Goal: Task Accomplishment & Management: Manage account settings

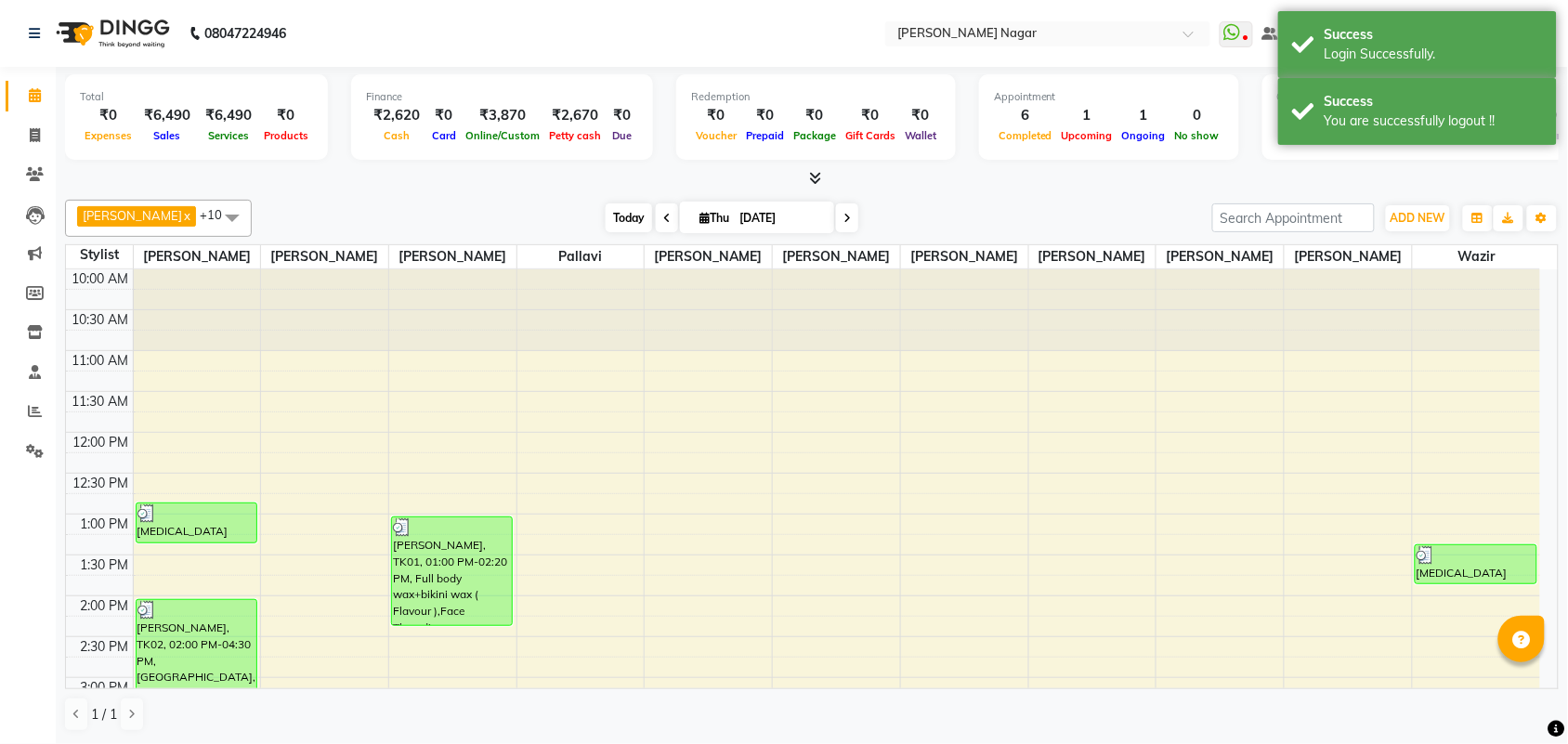
click at [614, 226] on span "Today" at bounding box center [629, 218] width 46 height 28
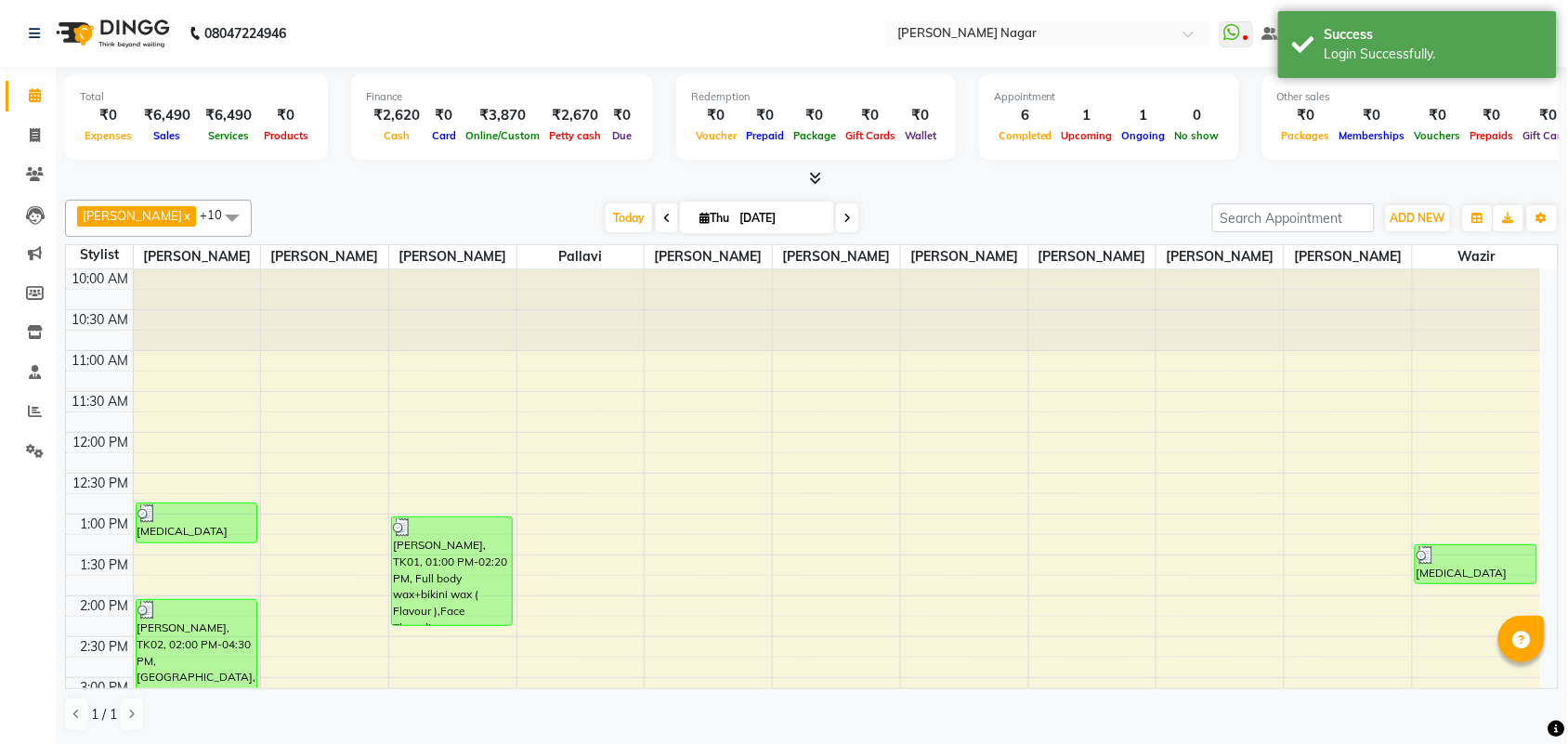
scroll to position [578, 0]
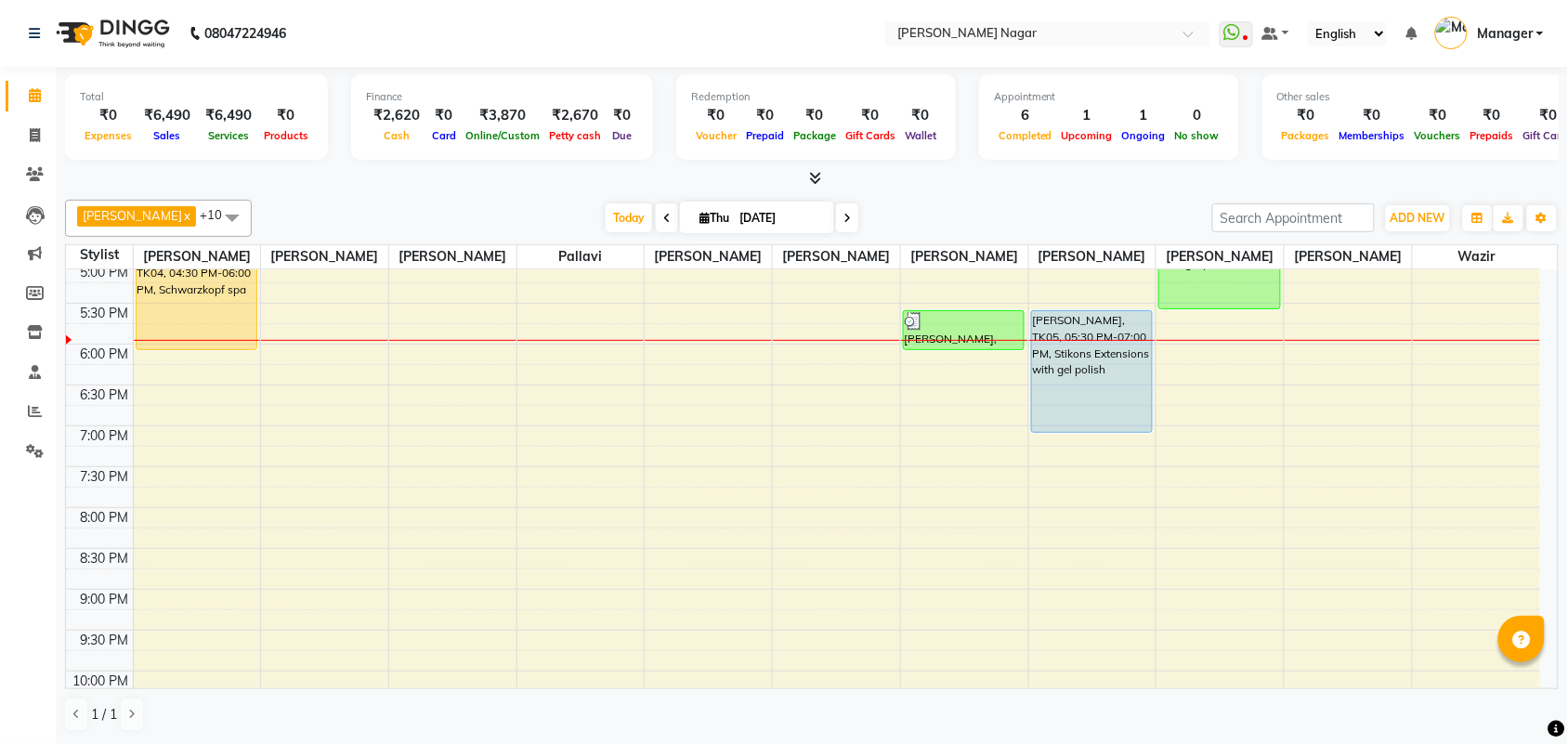
click at [676, 100] on div "Redemption ₹0 Voucher ₹0 Prepaid ₹0 Package ₹0 Gift Cards ₹0 Wallet" at bounding box center [815, 117] width 280 height 85
click at [611, 207] on span "Today" at bounding box center [629, 218] width 46 height 28
click at [1537, 313] on div "10:00 AM 10:30 AM 11:00 AM 11:30 AM 12:00 PM 12:30 PM 1:00 PM 1:30 PM 2:00 PM 2…" at bounding box center [803, 263] width 1474 height 1143
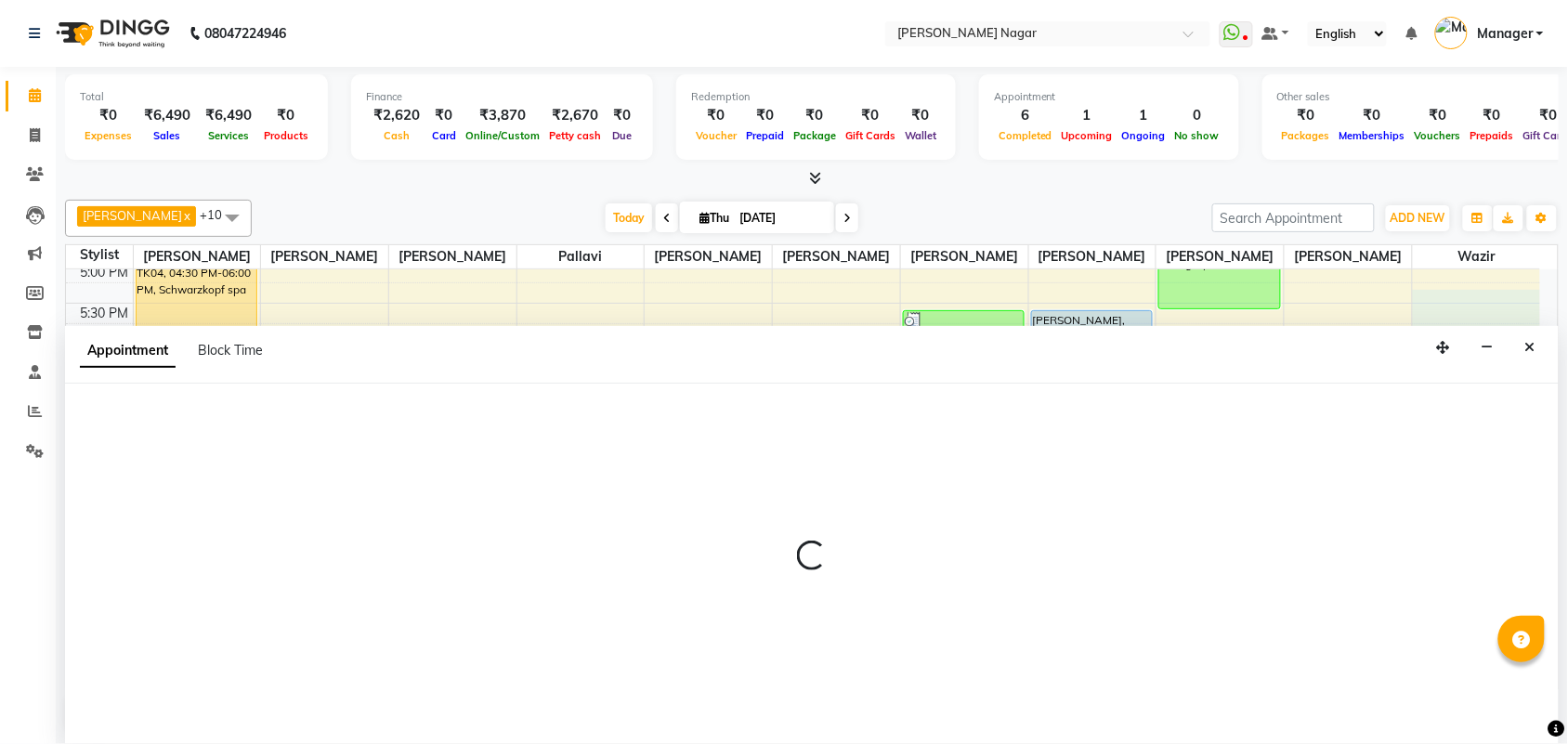
scroll to position [1, 0]
click at [1544, 354] on div "Appointment Block Time" at bounding box center [811, 354] width 1493 height 58
select select "85970"
select select "tentative"
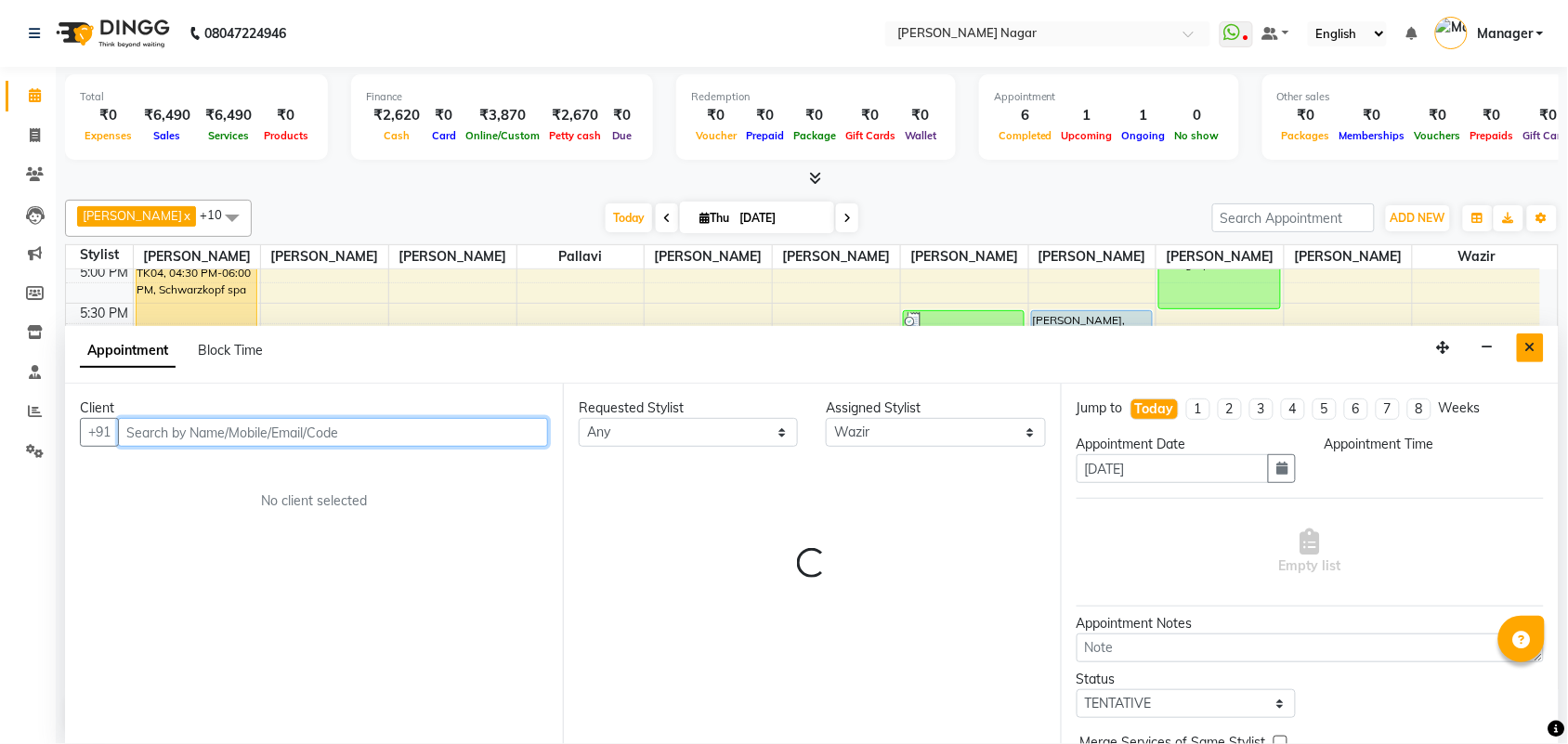
select select "1035"
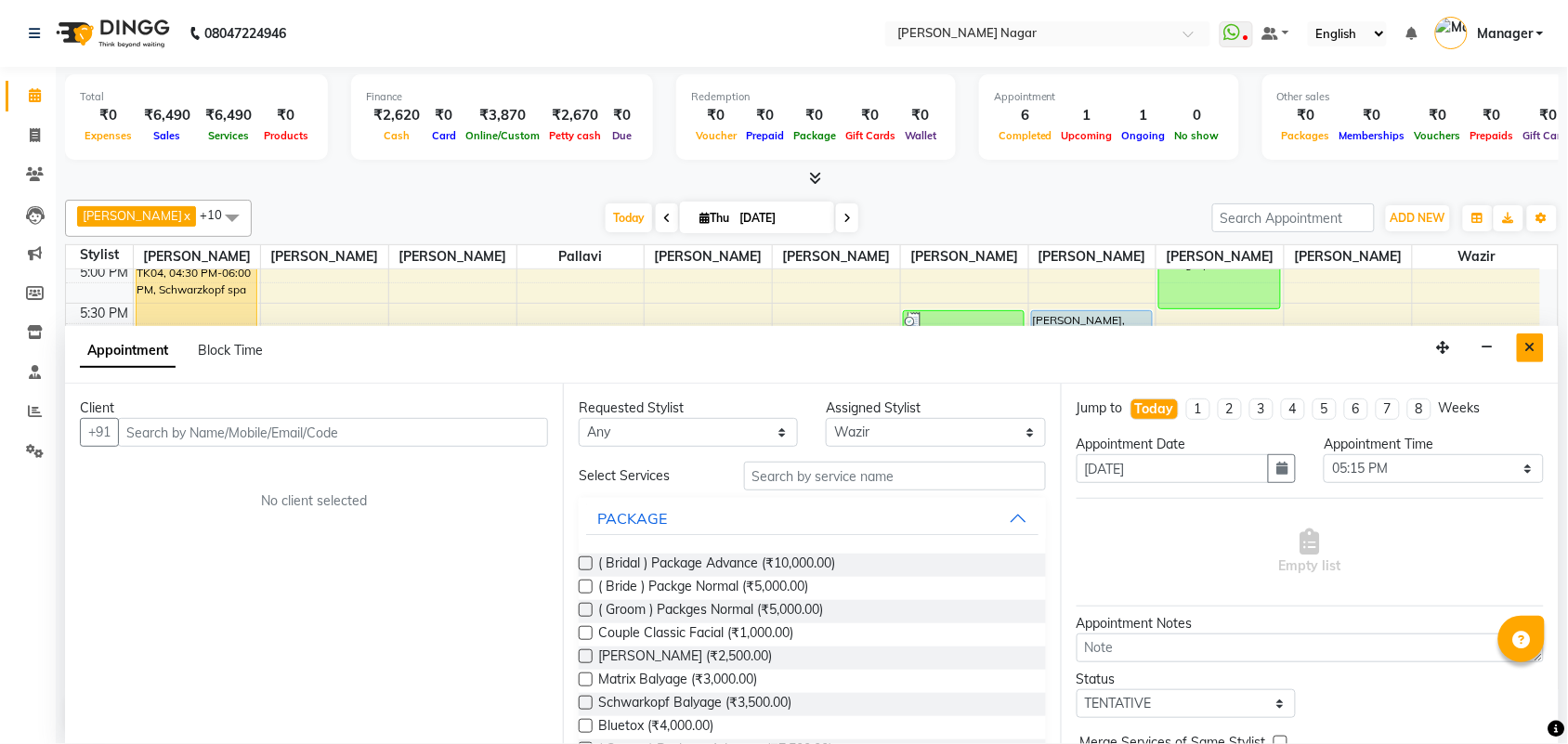
click at [1524, 351] on button "Close" at bounding box center [1530, 348] width 27 height 28
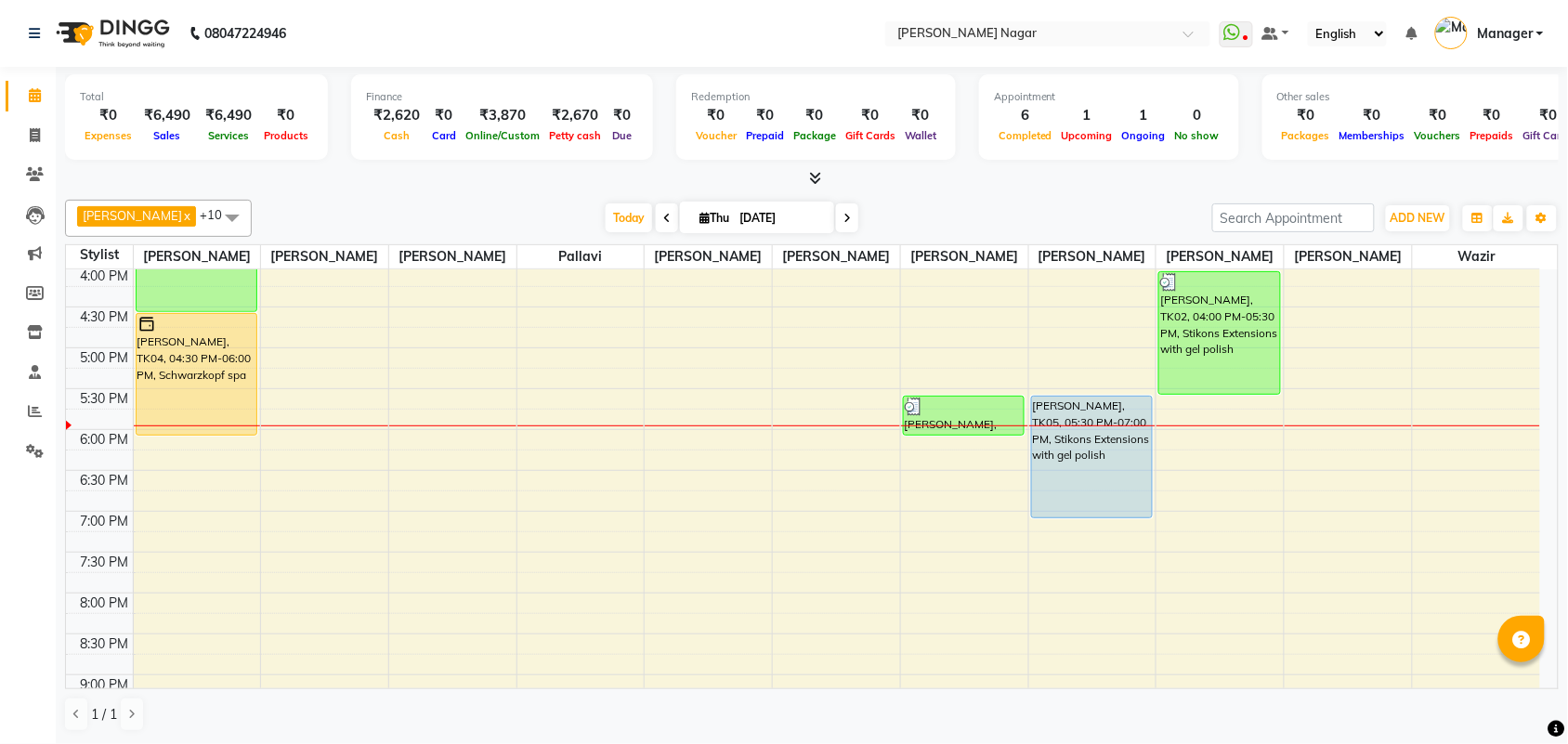
scroll to position [499, 0]
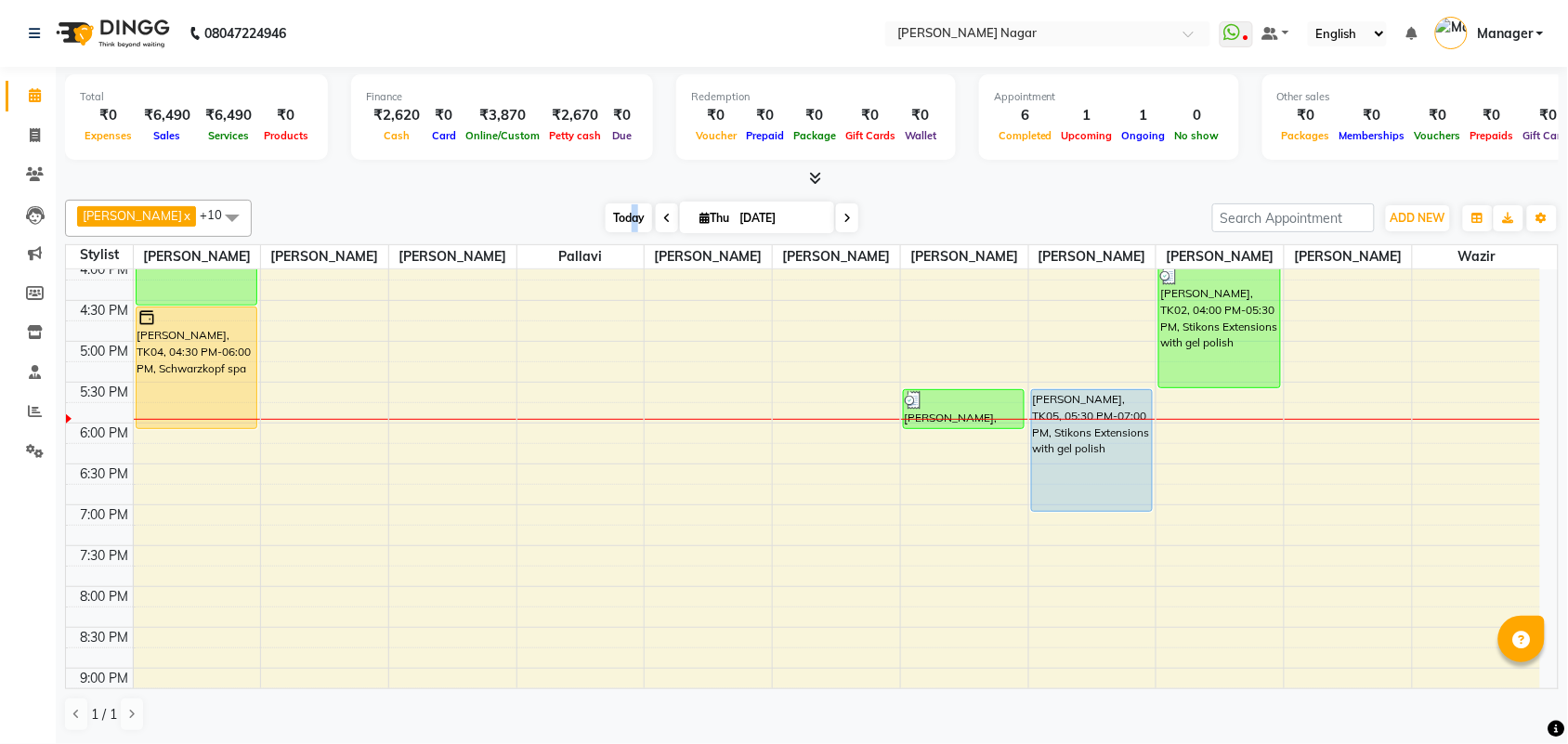
click at [625, 226] on span "Today" at bounding box center [629, 218] width 46 height 28
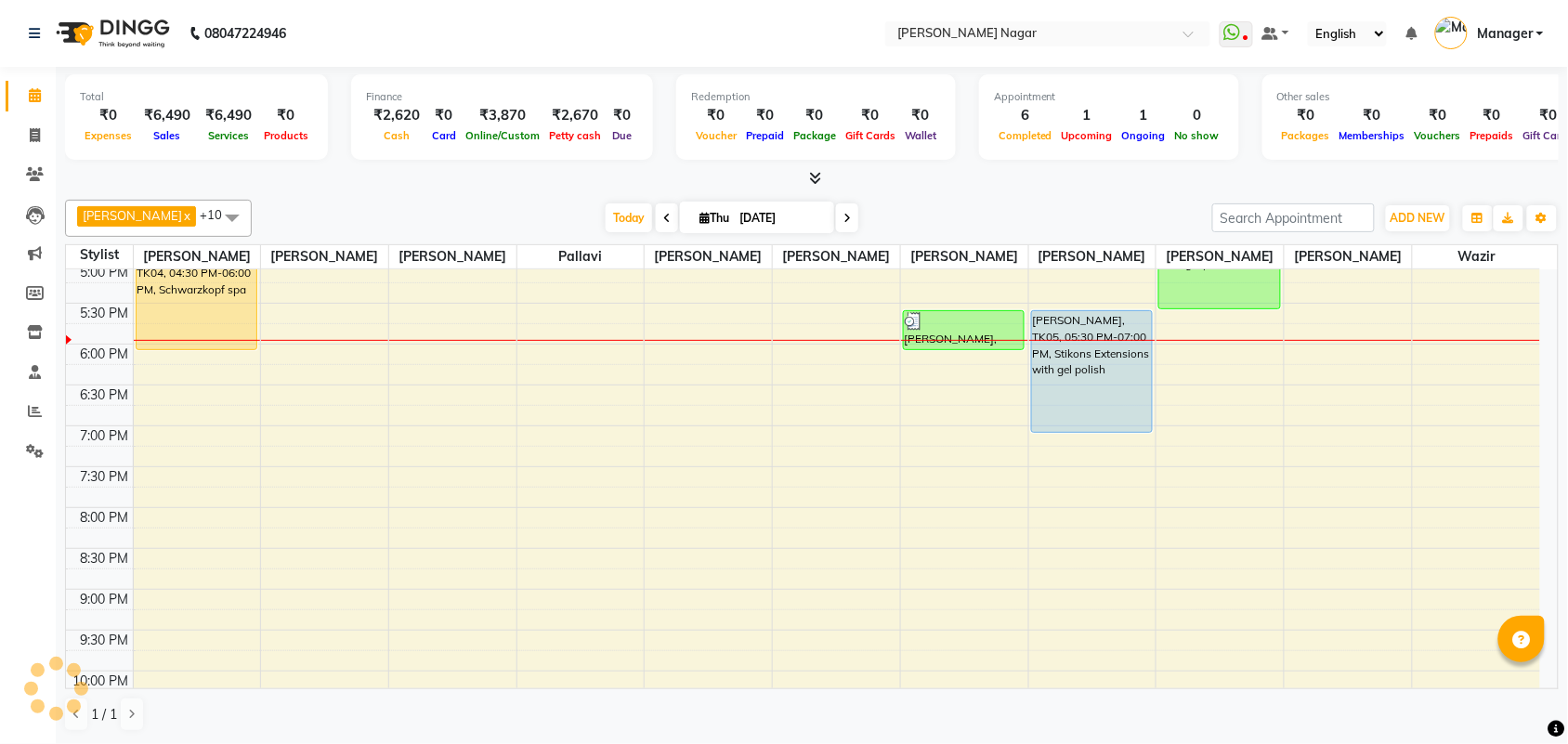
click at [499, 173] on div at bounding box center [811, 178] width 1493 height 20
click at [632, 225] on span "Today" at bounding box center [629, 218] width 46 height 28
click at [1418, 210] on span "ADD NEW" at bounding box center [1417, 217] width 55 height 14
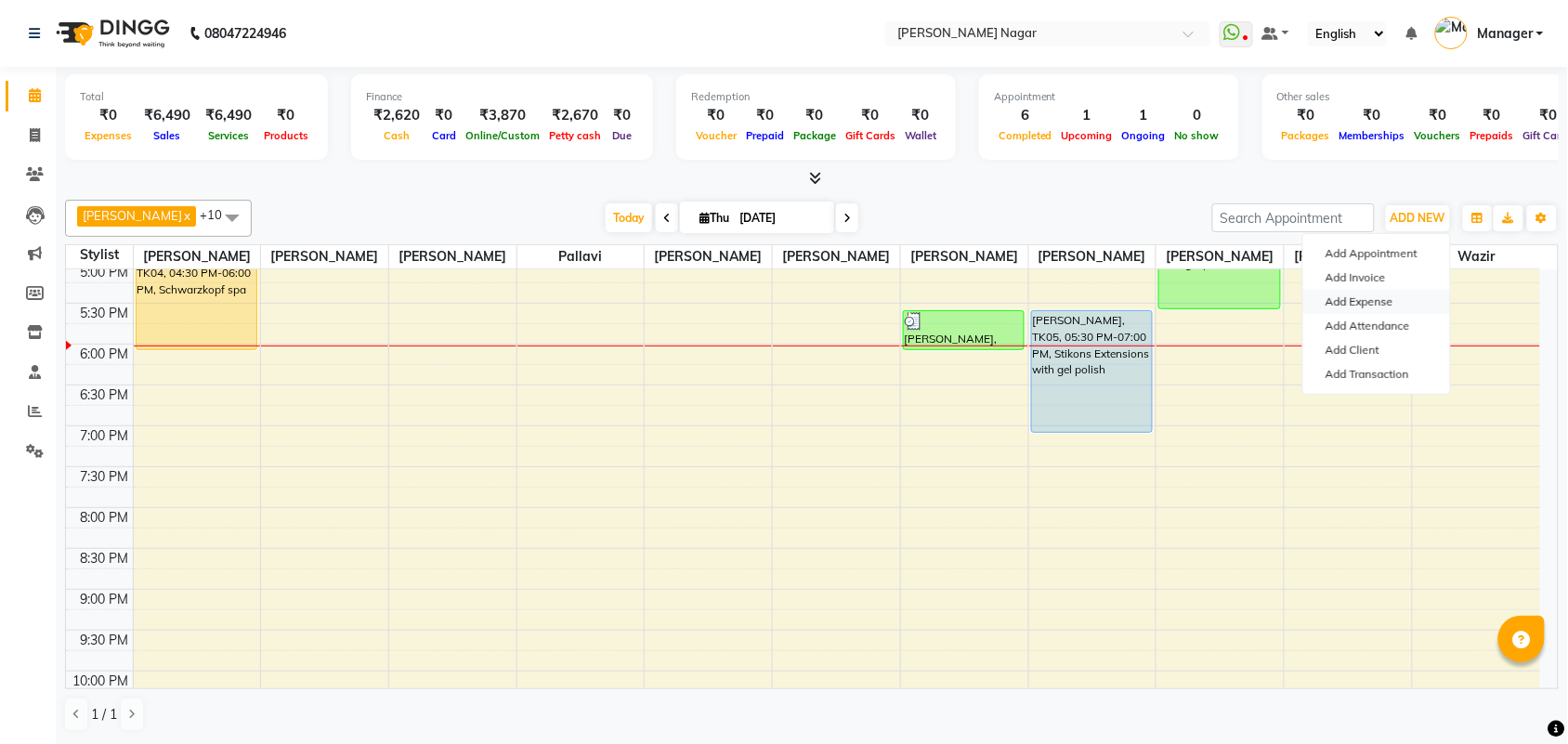
click at [1389, 297] on link "Add Expense" at bounding box center [1376, 301] width 147 height 24
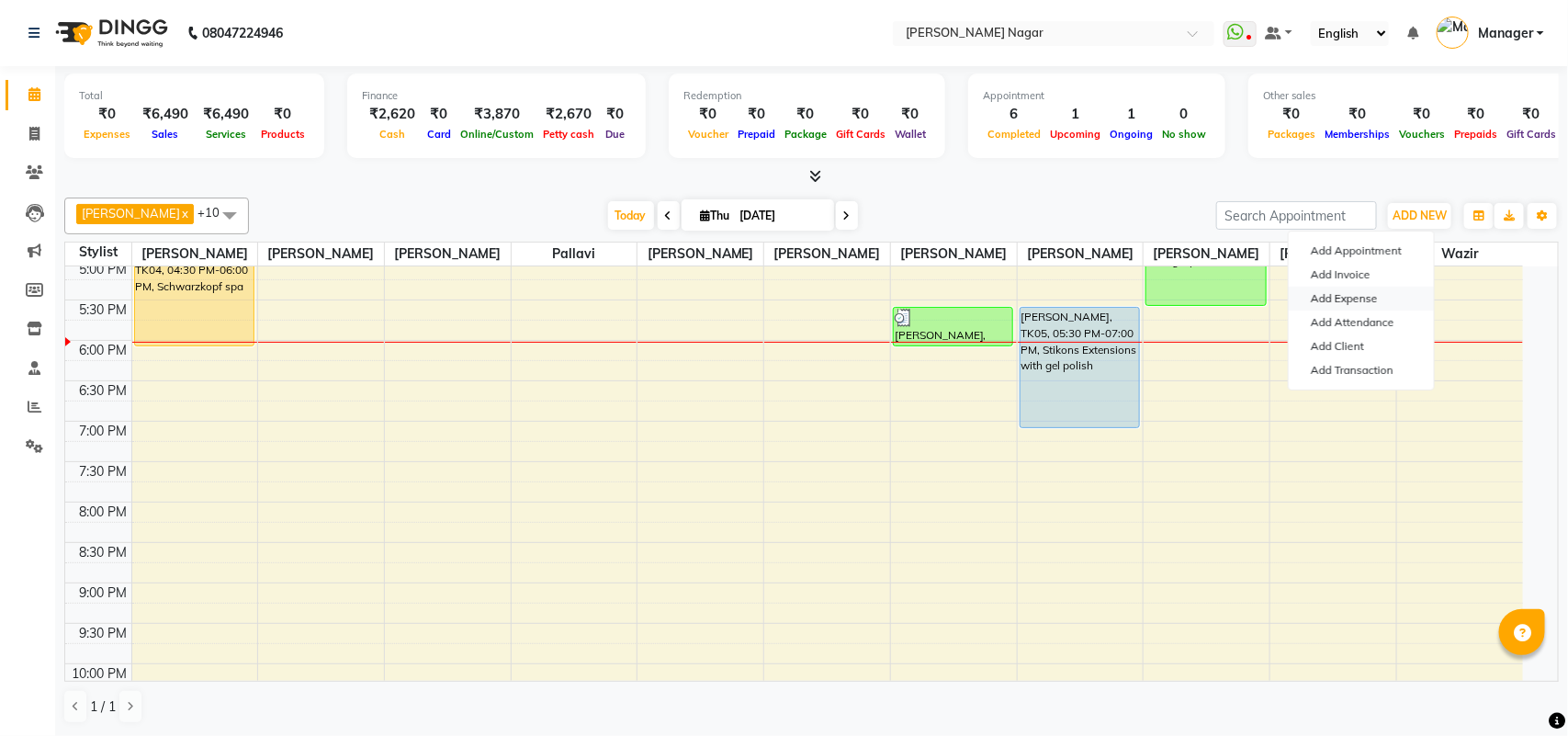
select select "1"
select select "6450"
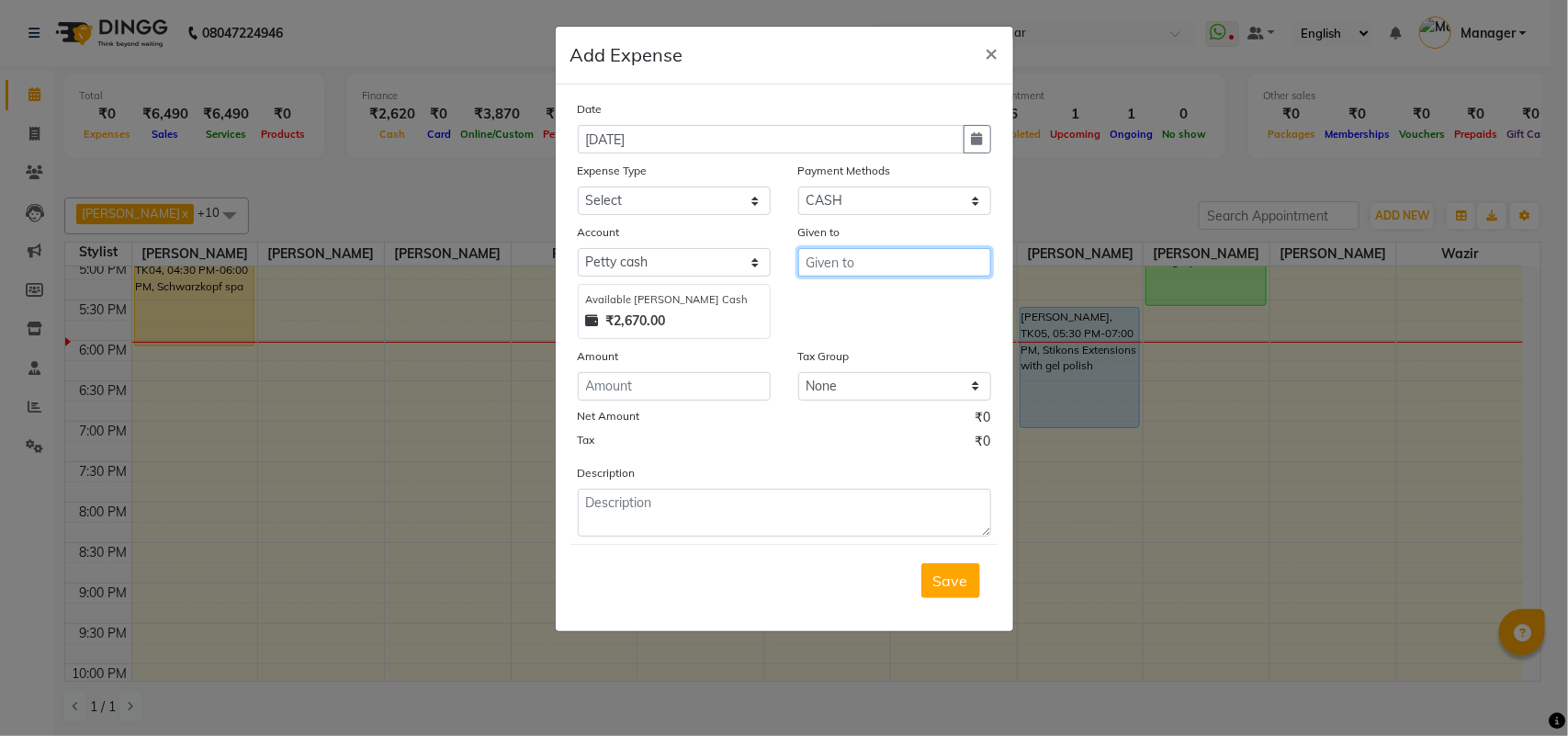
click at [912, 260] on input "text" at bounding box center [895, 262] width 193 height 28
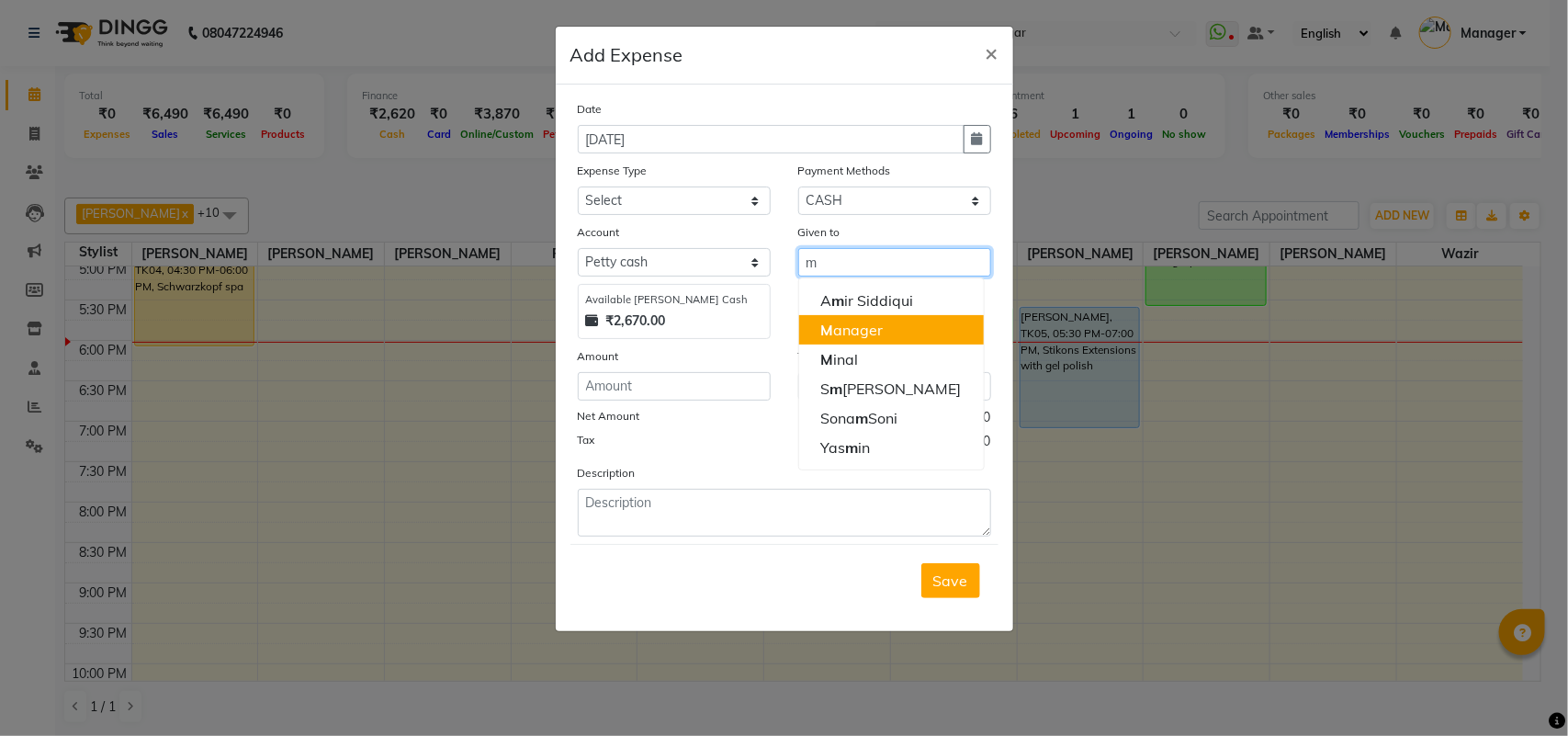
click at [893, 319] on button "M anager" at bounding box center [891, 329] width 185 height 29
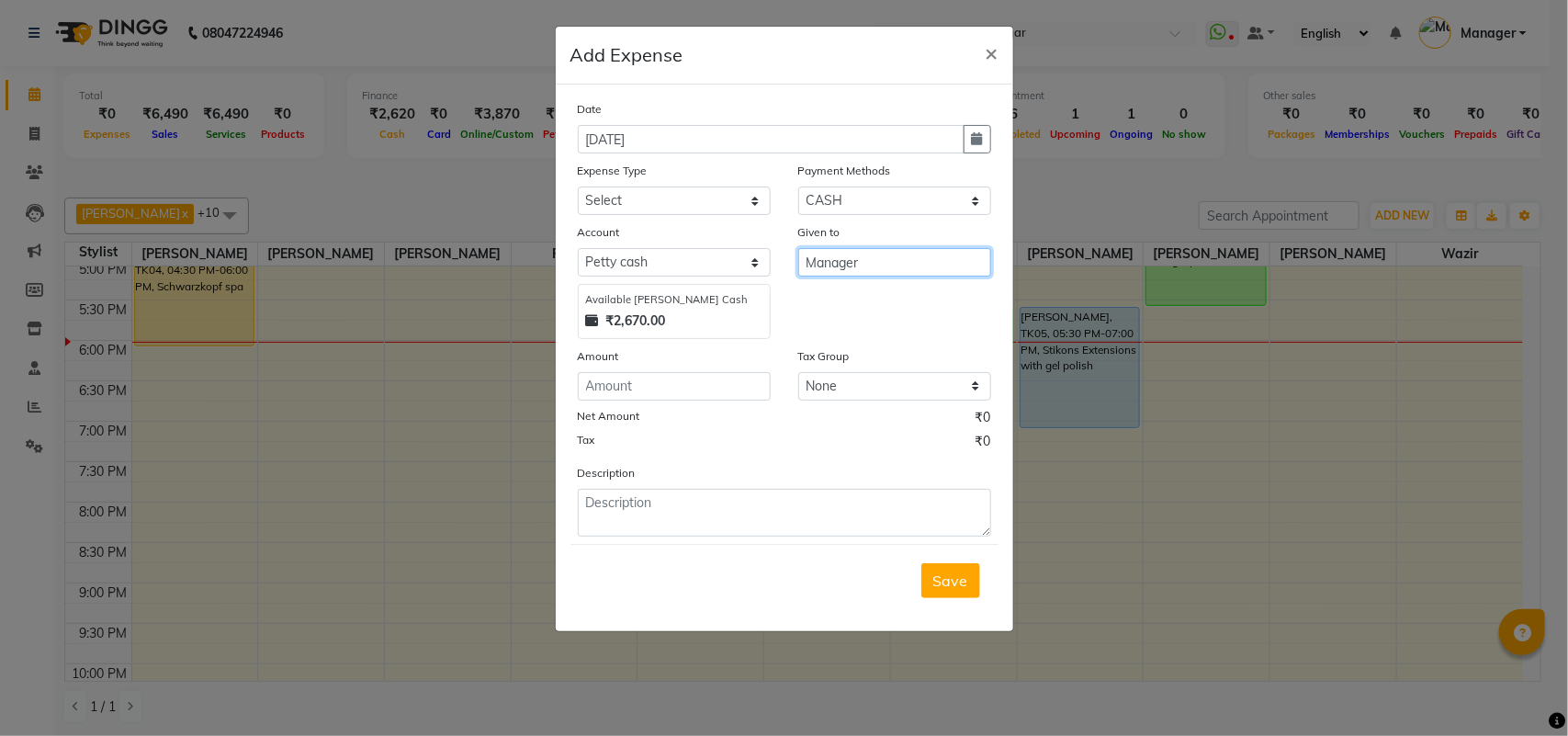
type input "Manager"
click at [750, 366] on div "Amount" at bounding box center [674, 358] width 193 height 25
click at [738, 372] on input "number" at bounding box center [674, 386] width 193 height 28
type input "400"
click at [635, 182] on div "Expense Type" at bounding box center [674, 173] width 193 height 25
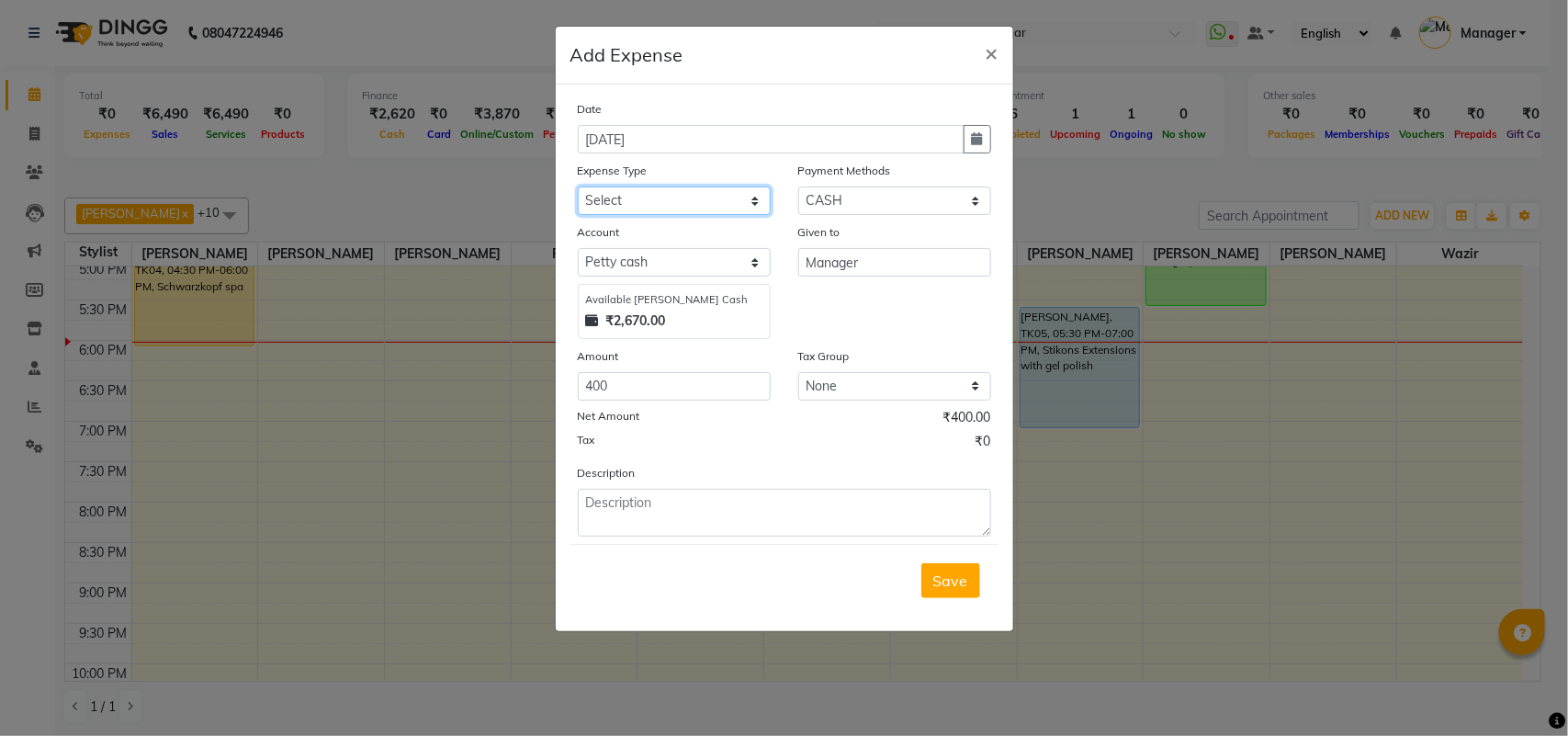
click at [641, 190] on select "Select 20 Advance Salary Bank charges Car maintenance Cash transfer to bank Cas…" at bounding box center [674, 201] width 193 height 28
select select "19573"
click at [578, 187] on select "Select 20 Advance Salary Bank charges Car maintenance Cash transfer to bank Cas…" at bounding box center [674, 201] width 193 height 28
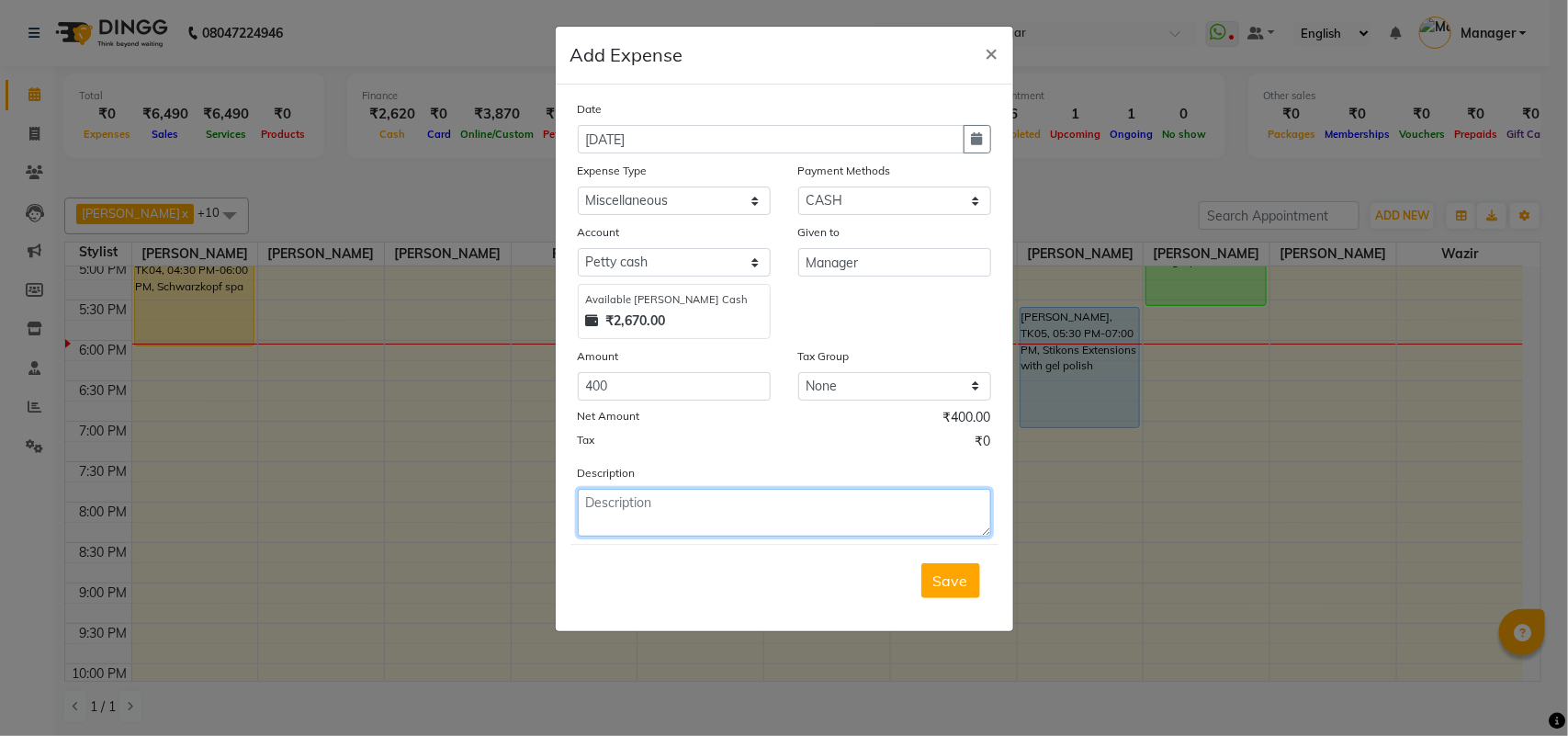
click at [796, 502] on textarea at bounding box center [784, 512] width 414 height 48
type textarea "400 given to maurya"
click at [963, 563] on button "Save" at bounding box center [951, 580] width 59 height 35
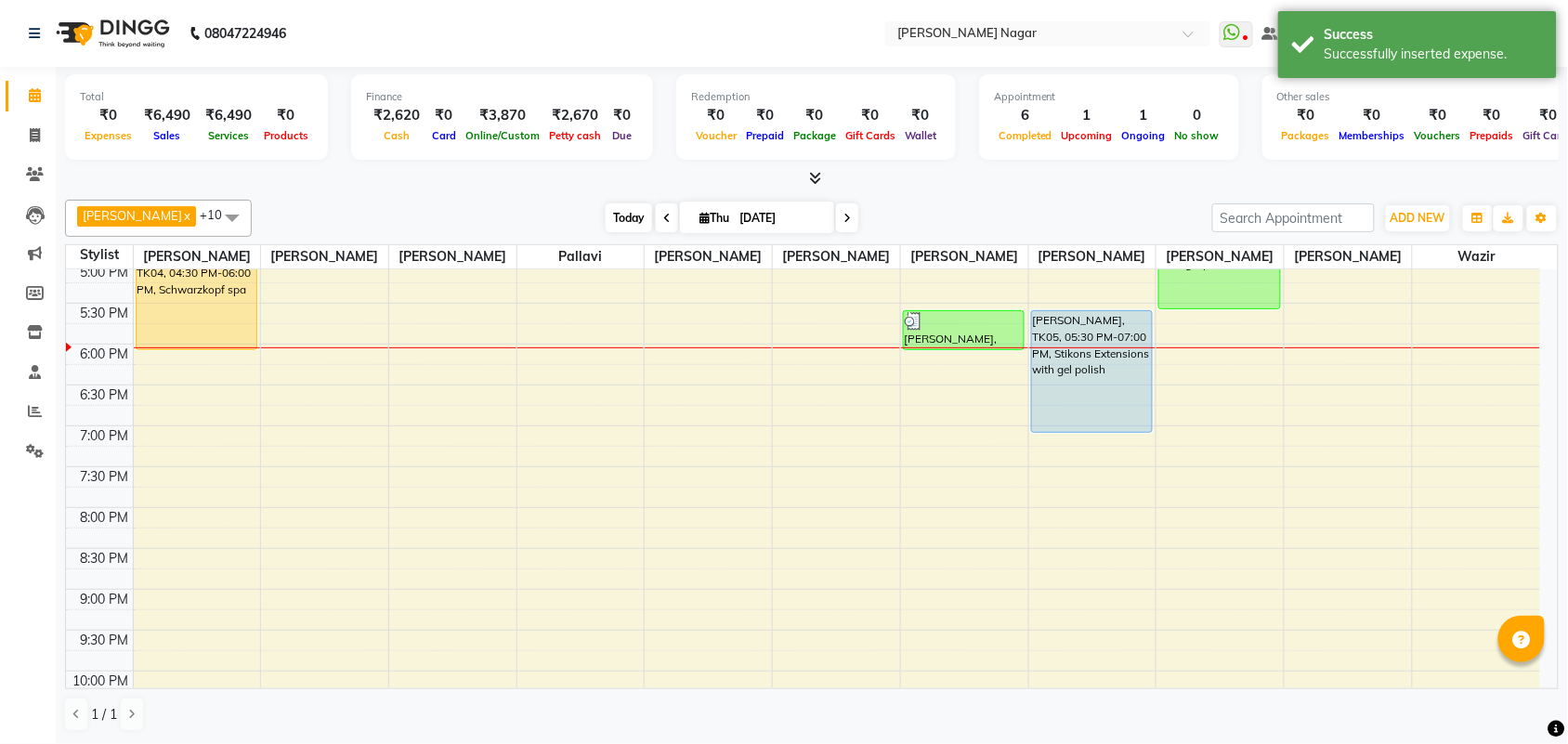
click at [617, 226] on span "Today" at bounding box center [629, 218] width 46 height 28
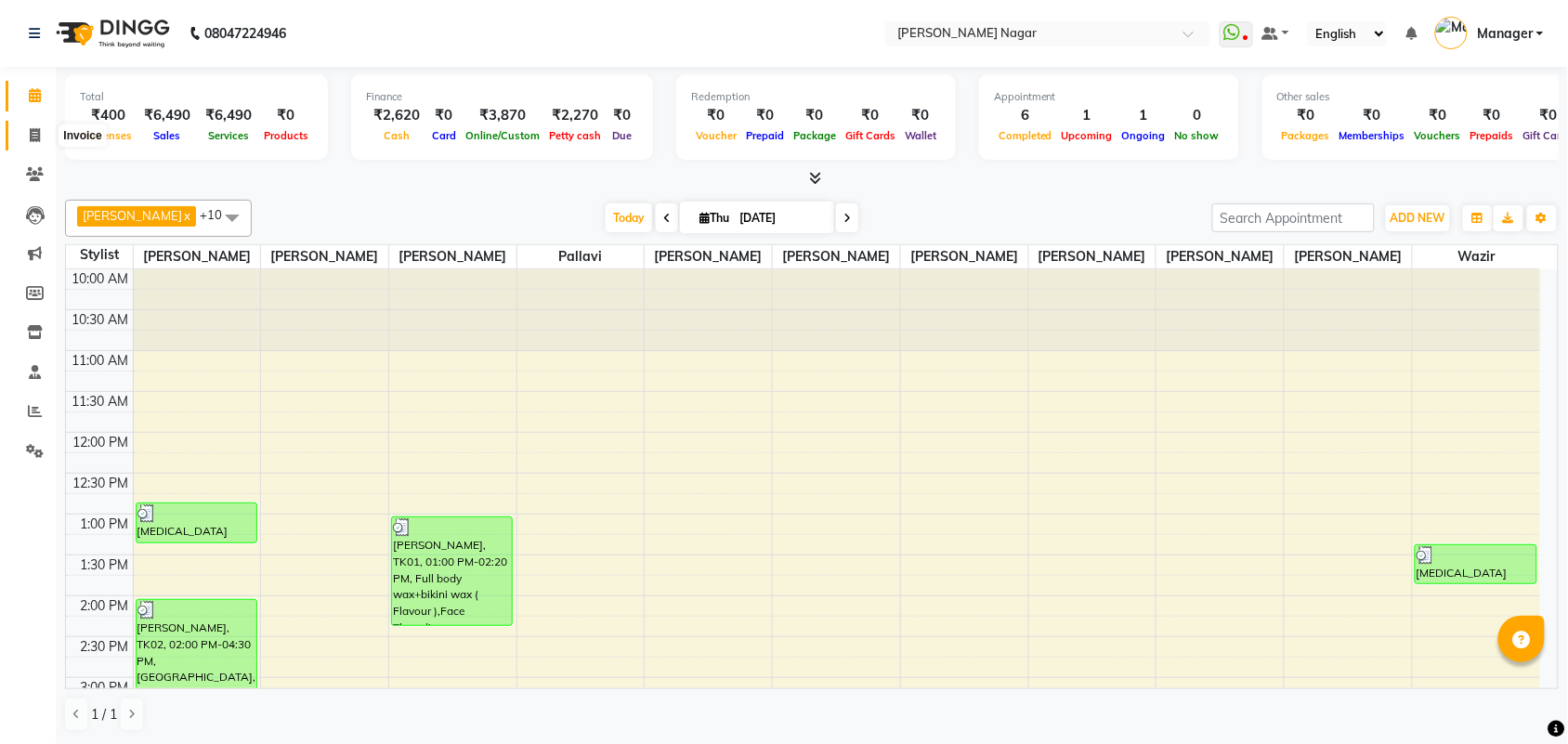
click at [25, 128] on span at bounding box center [35, 136] width 32 height 22
select select "service"
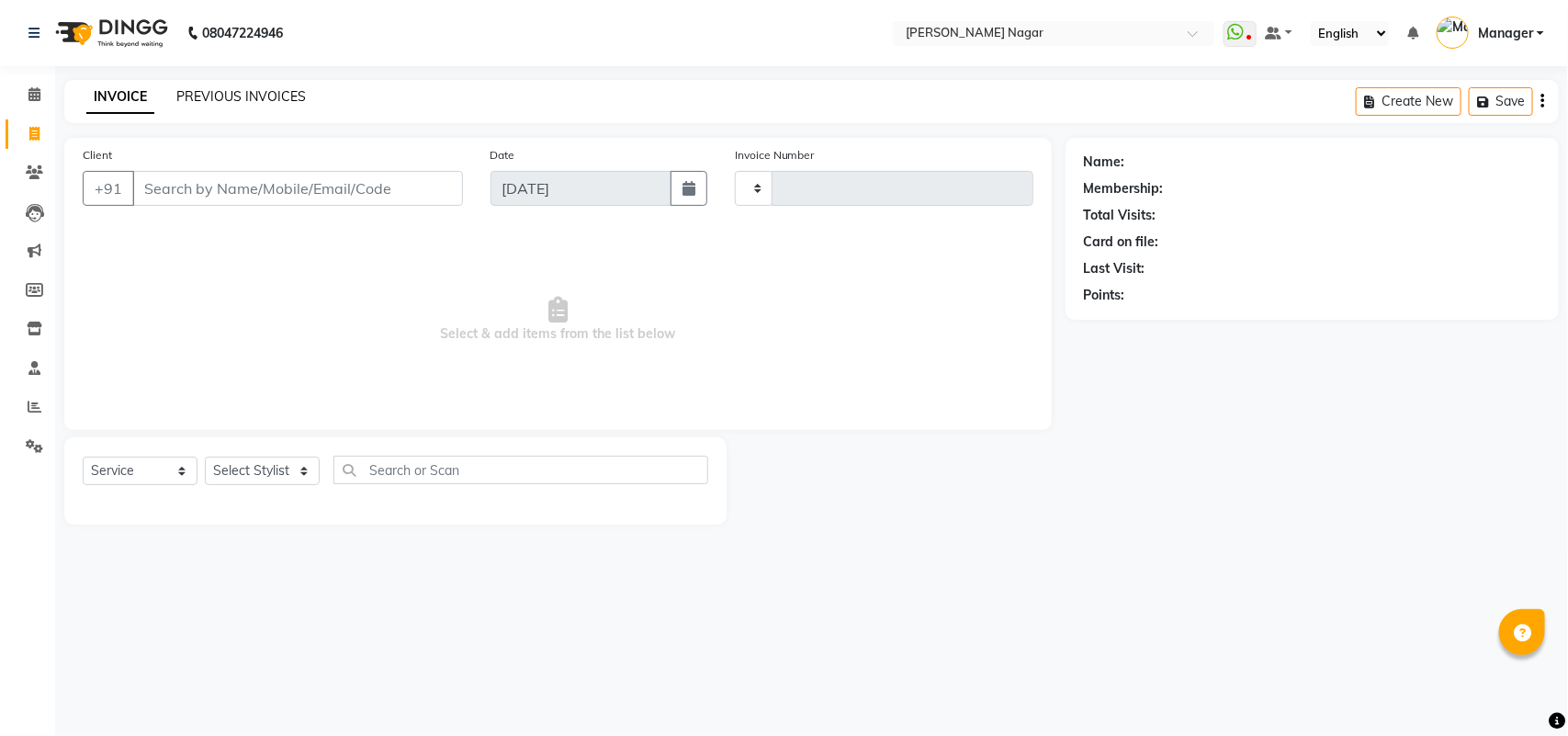
type input "3569"
select select "7349"
click at [269, 87] on div "PREVIOUS INVOICES" at bounding box center [241, 97] width 129 height 20
click at [277, 93] on link "PREVIOUS INVOICES" at bounding box center [241, 97] width 129 height 17
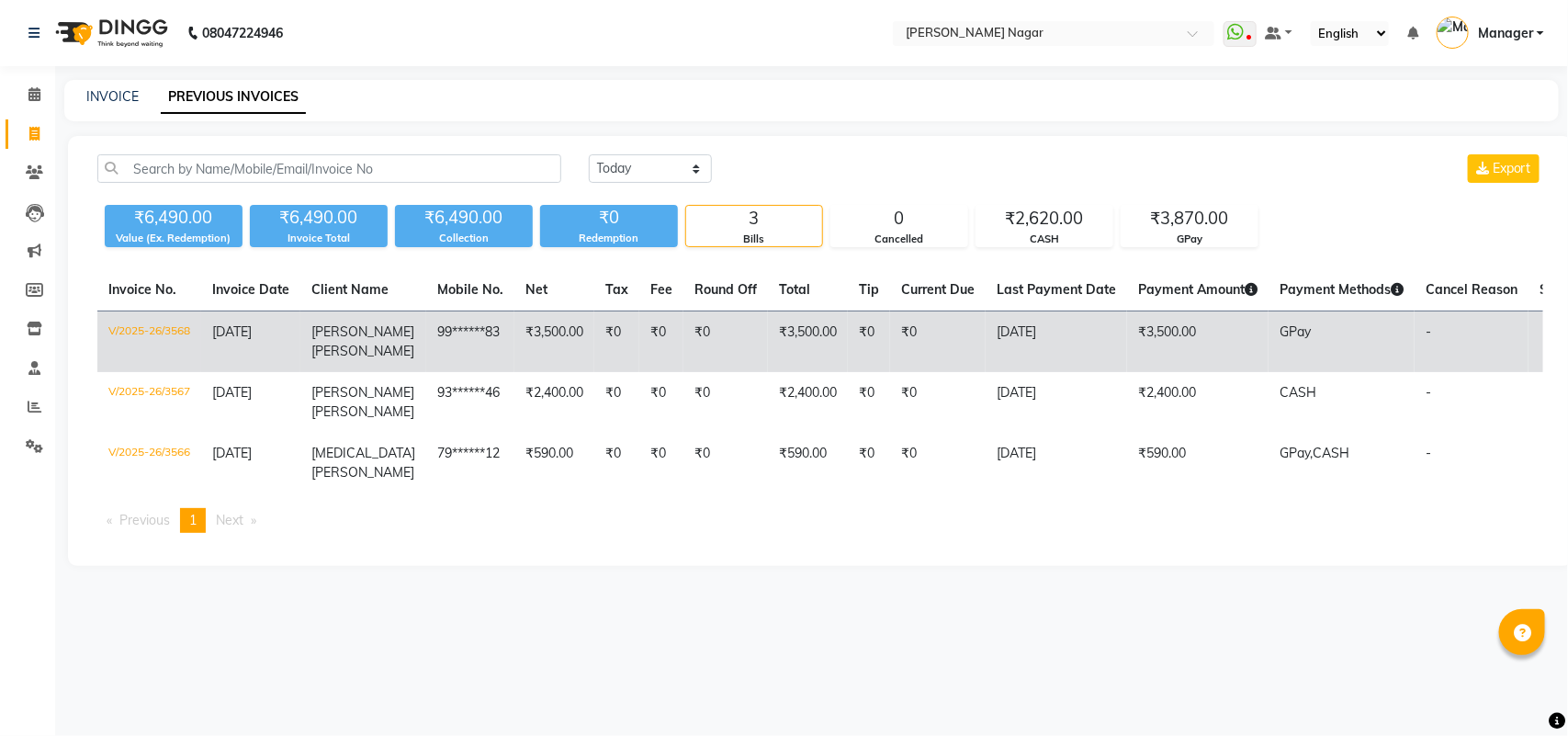
click at [783, 350] on td "₹3,500.00" at bounding box center [807, 342] width 80 height 62
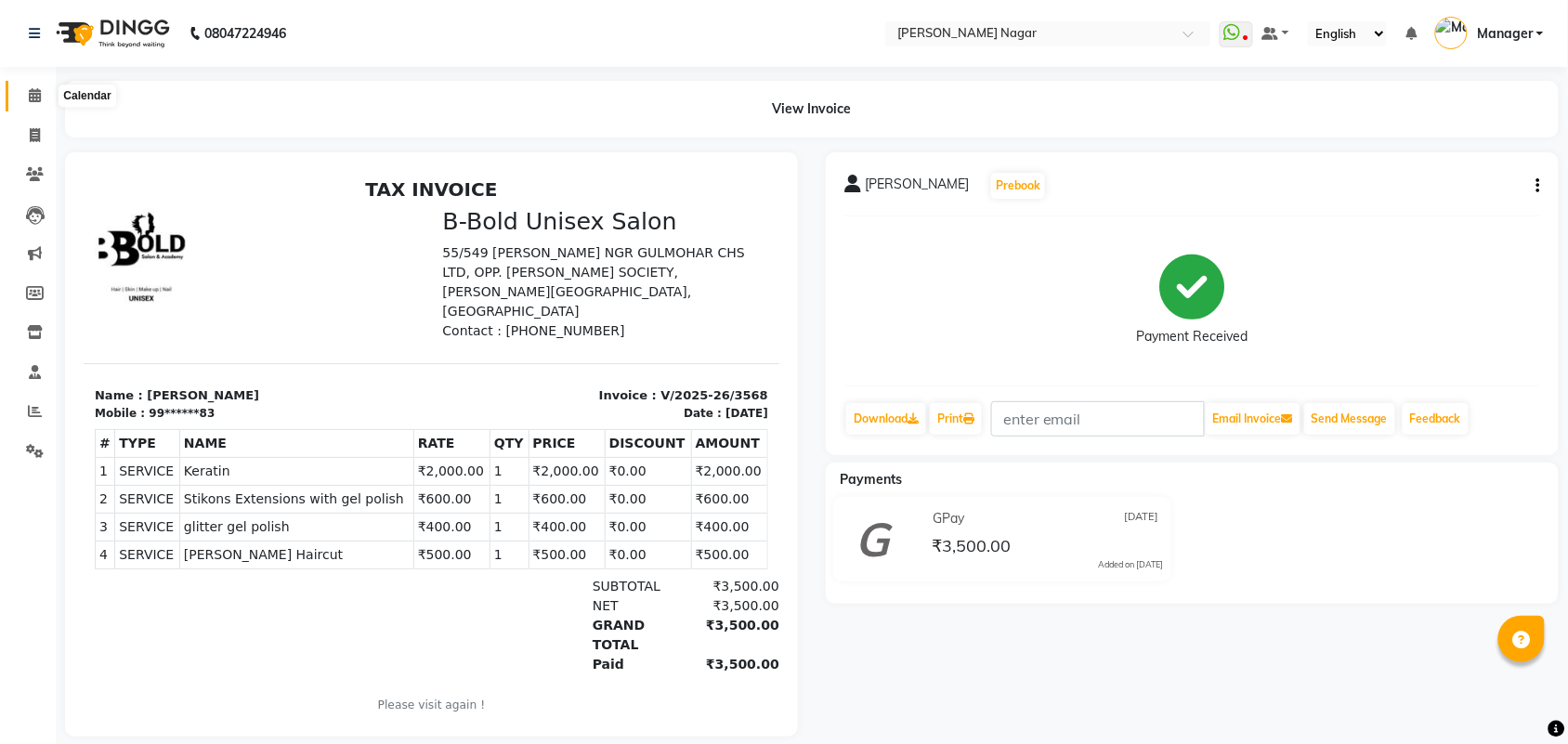
click at [26, 95] on span at bounding box center [35, 96] width 32 height 22
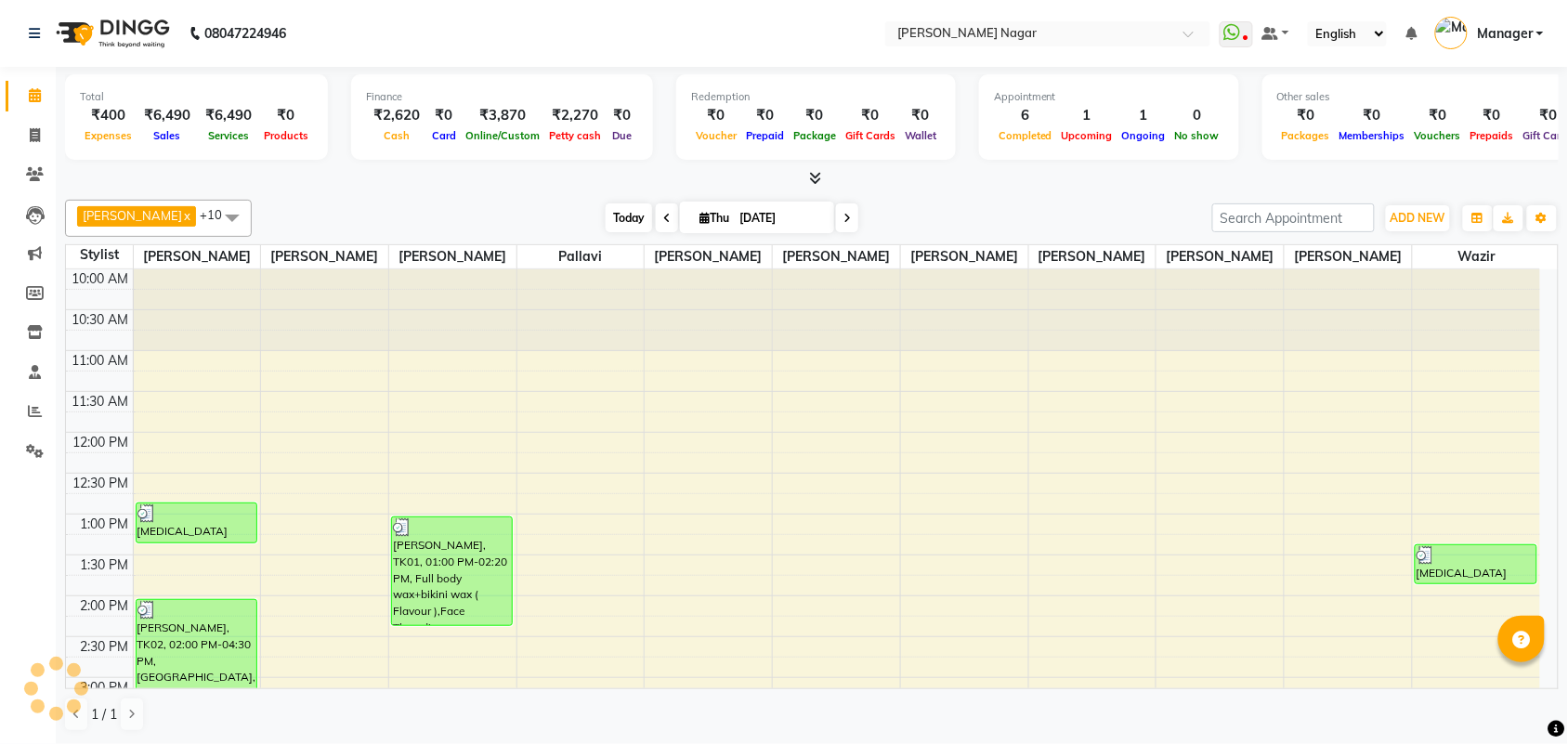
click at [634, 219] on span "Today" at bounding box center [629, 218] width 46 height 28
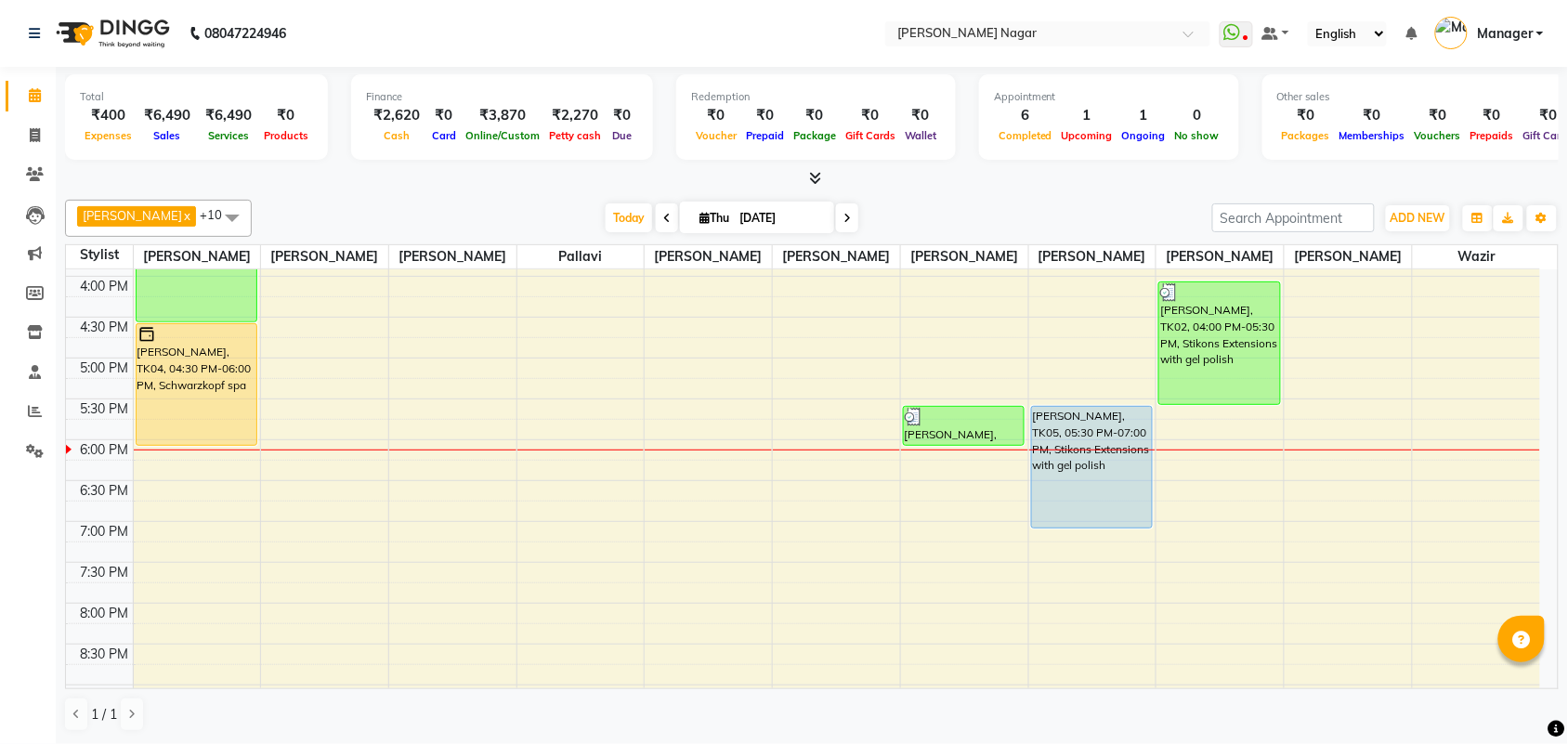
scroll to position [504, 0]
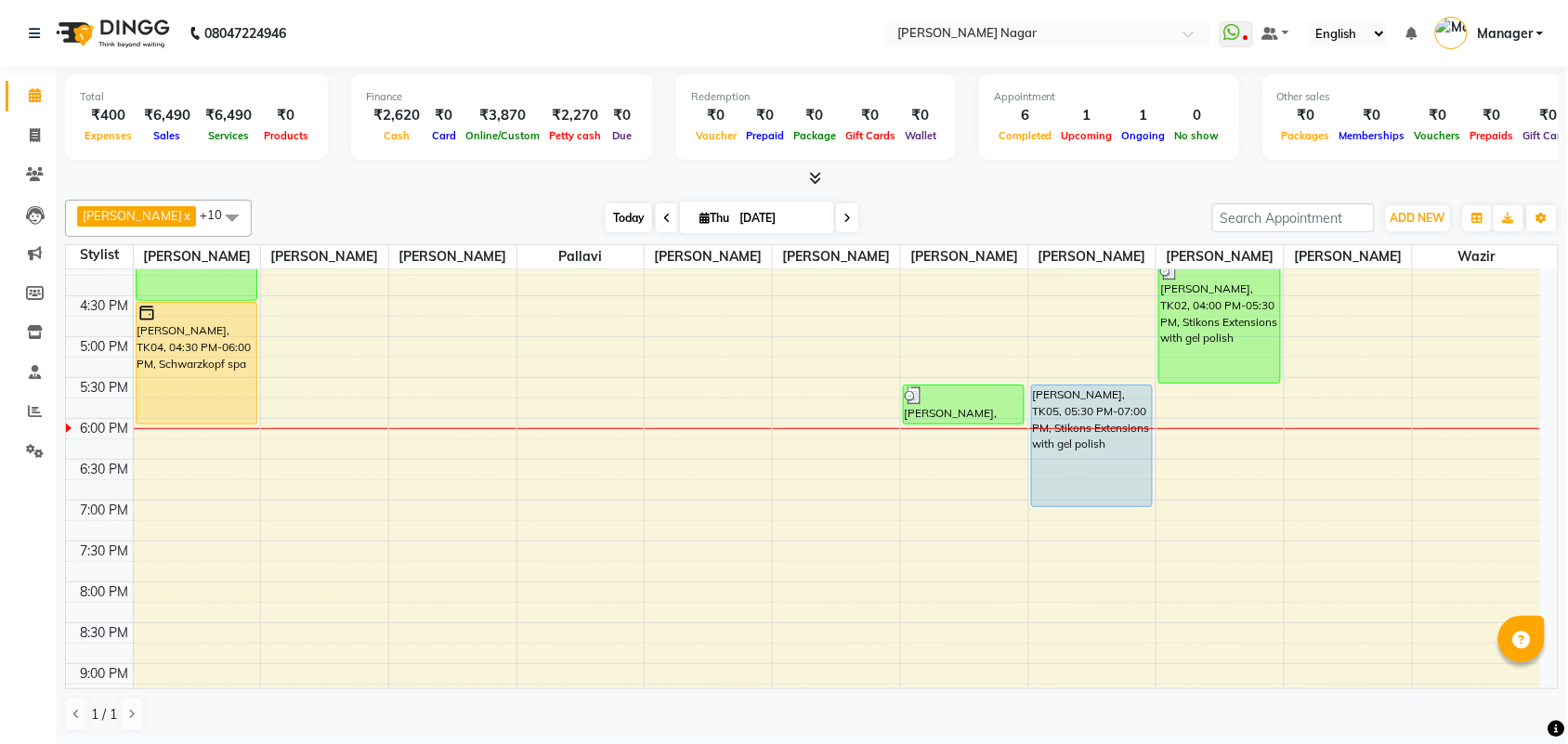
click at [610, 207] on span "Today" at bounding box center [629, 218] width 46 height 28
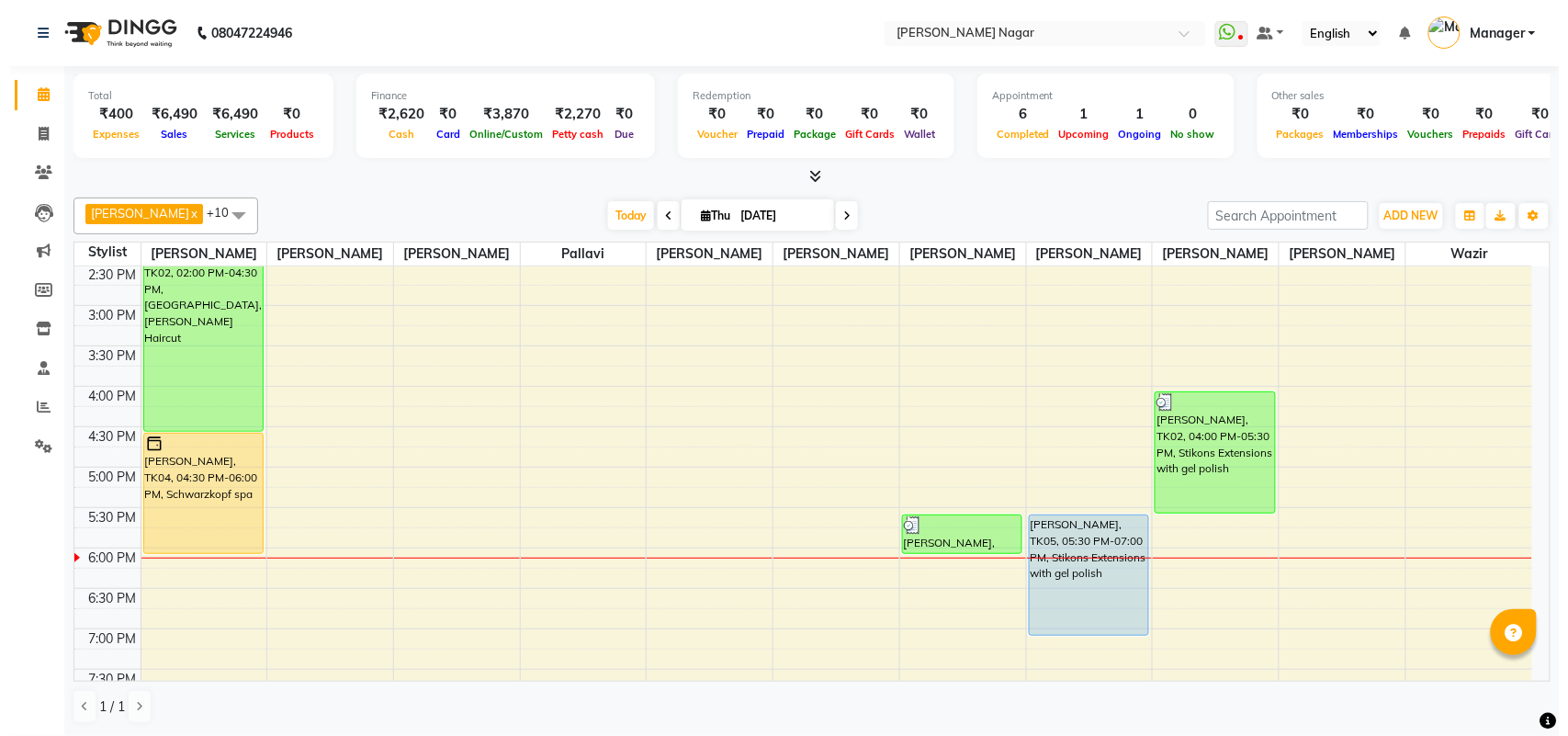
scroll to position [397, 0]
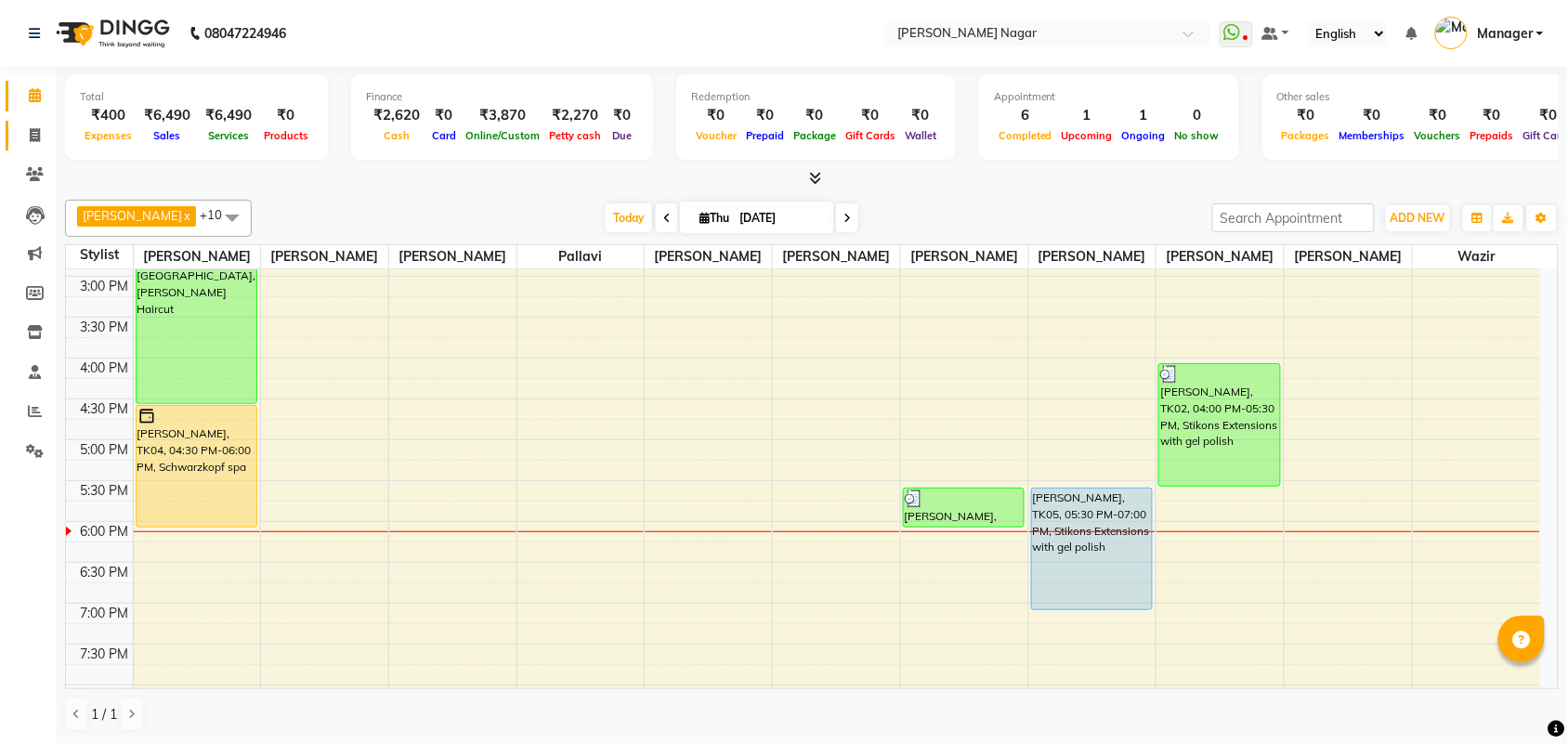
click at [43, 122] on link "Invoice" at bounding box center [27, 136] width 45 height 30
select select "service"
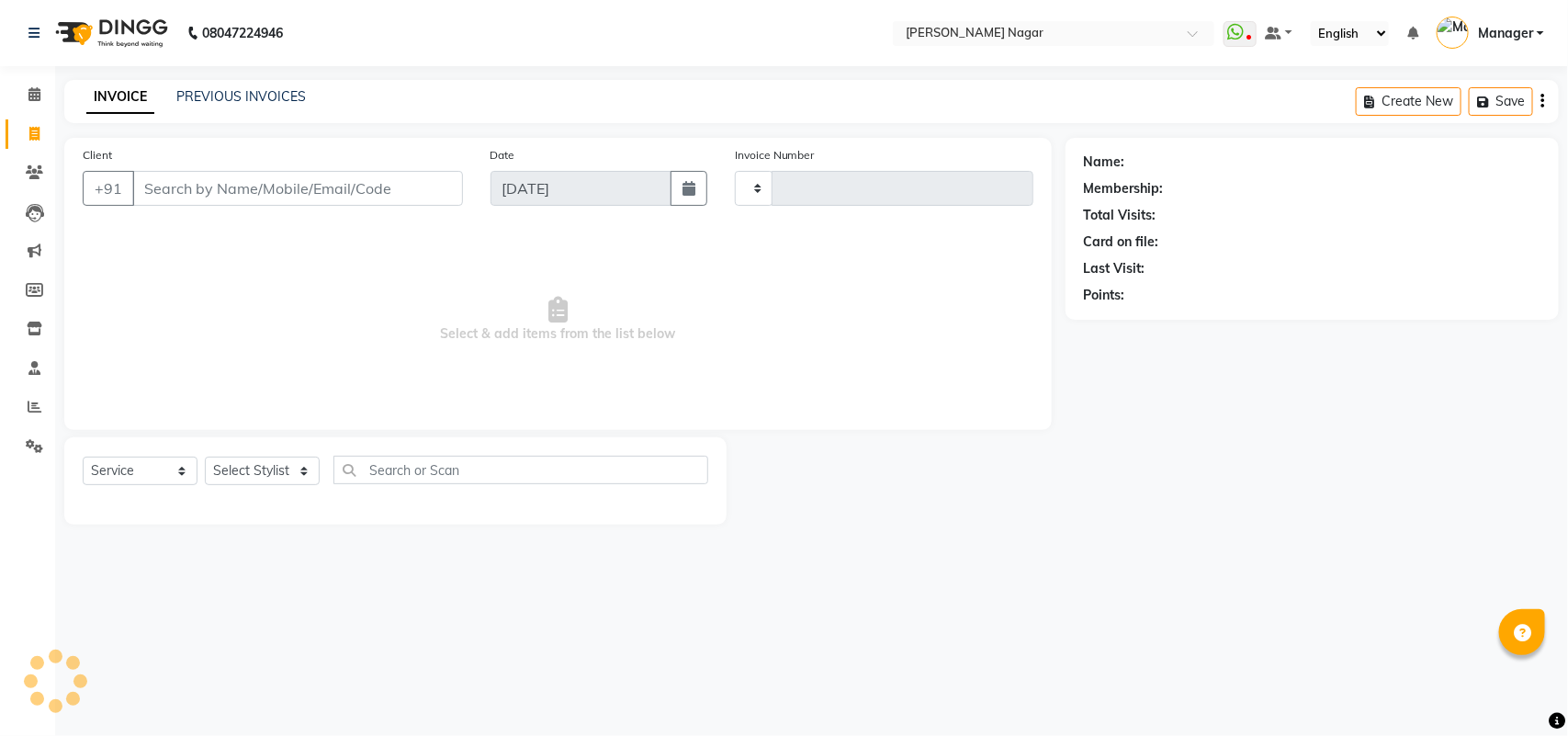
type input "3569"
select select "7349"
select select "membership"
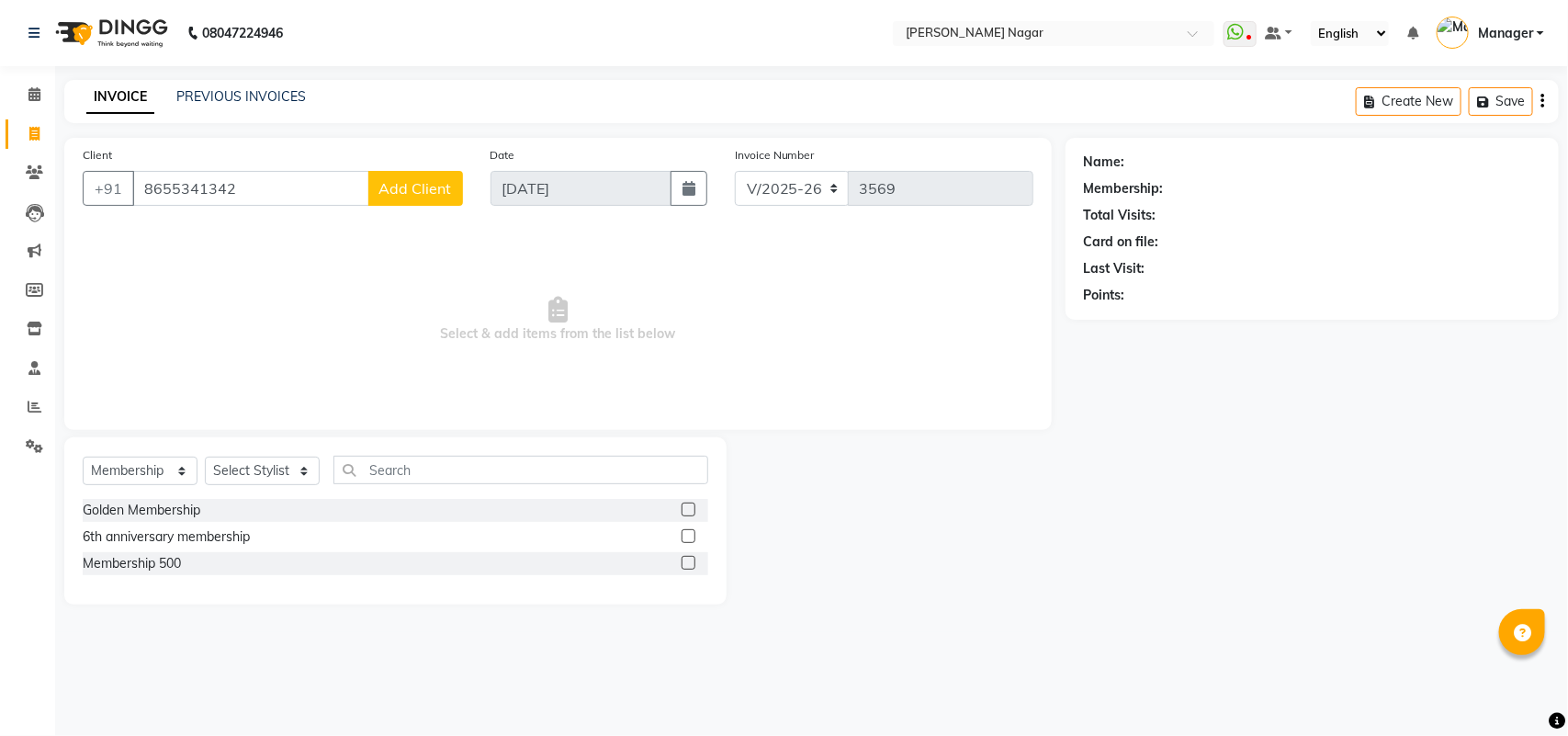
type input "8655341342"
click at [444, 174] on button "Add Client" at bounding box center [415, 188] width 95 height 35
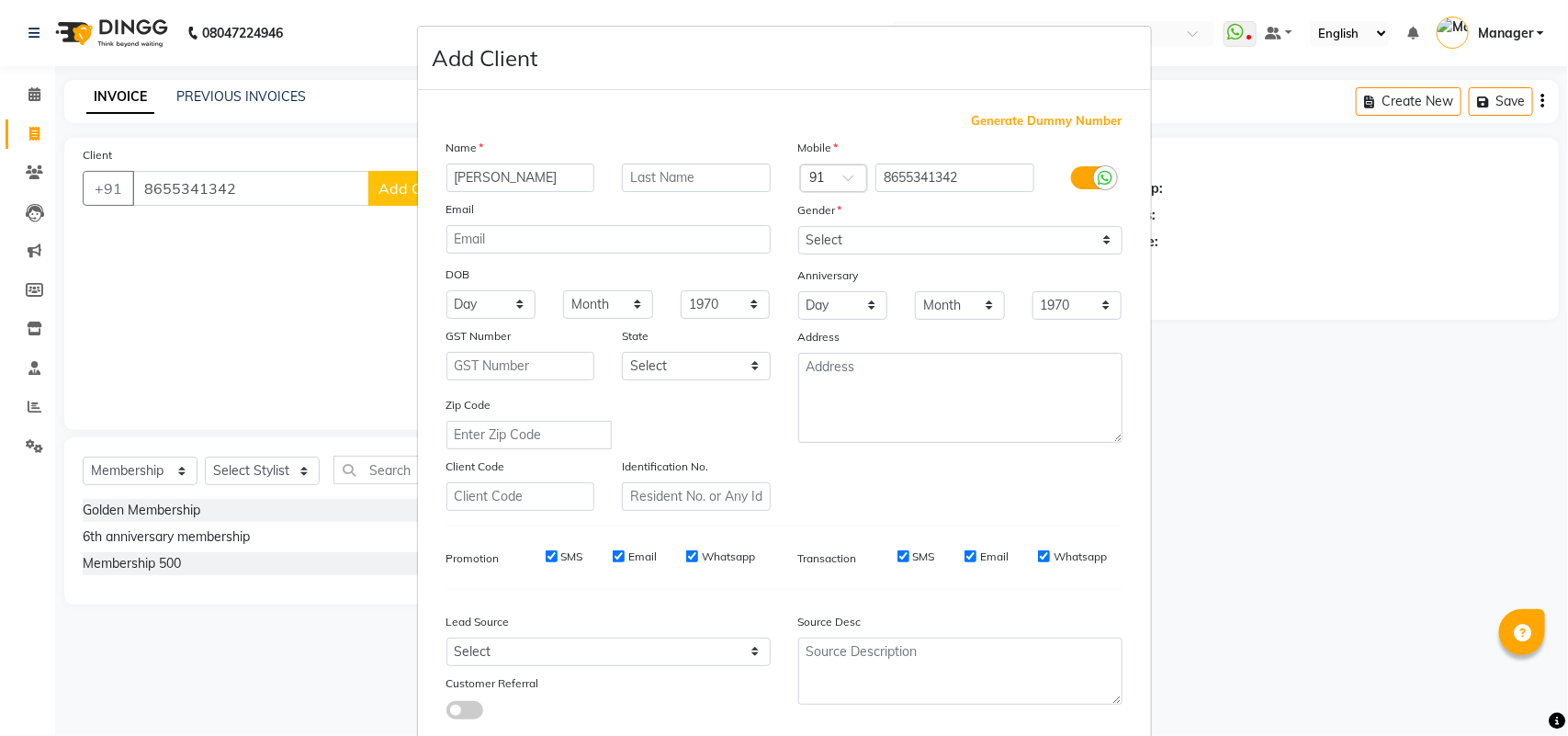
type input "Akshata"
click at [856, 226] on select "Select Male Female Other Prefer Not To Say" at bounding box center [960, 240] width 324 height 28
select select "female"
click at [798, 226] on select "Select Male Female Other Prefer Not To Say" at bounding box center [960, 240] width 324 height 28
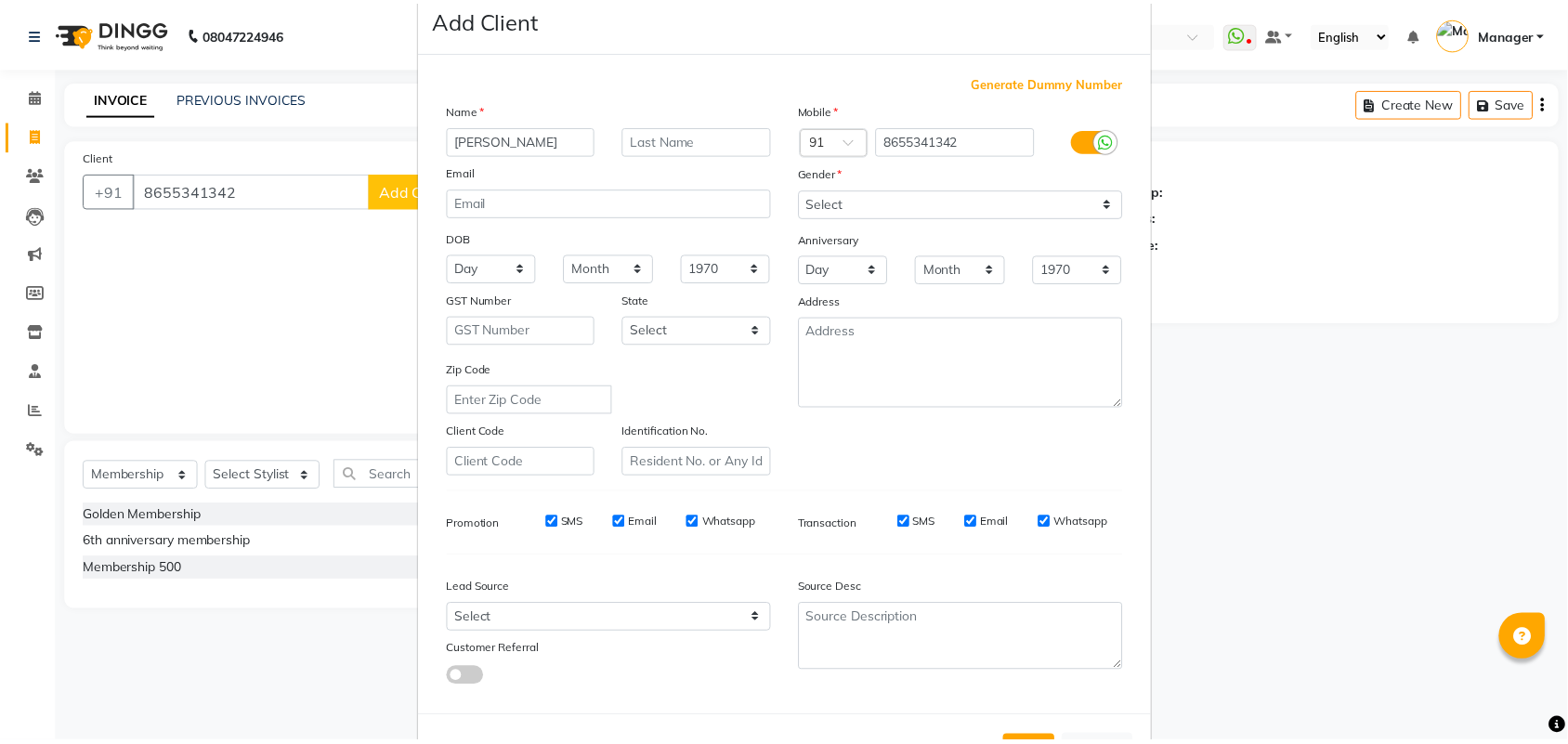
scroll to position [107, 0]
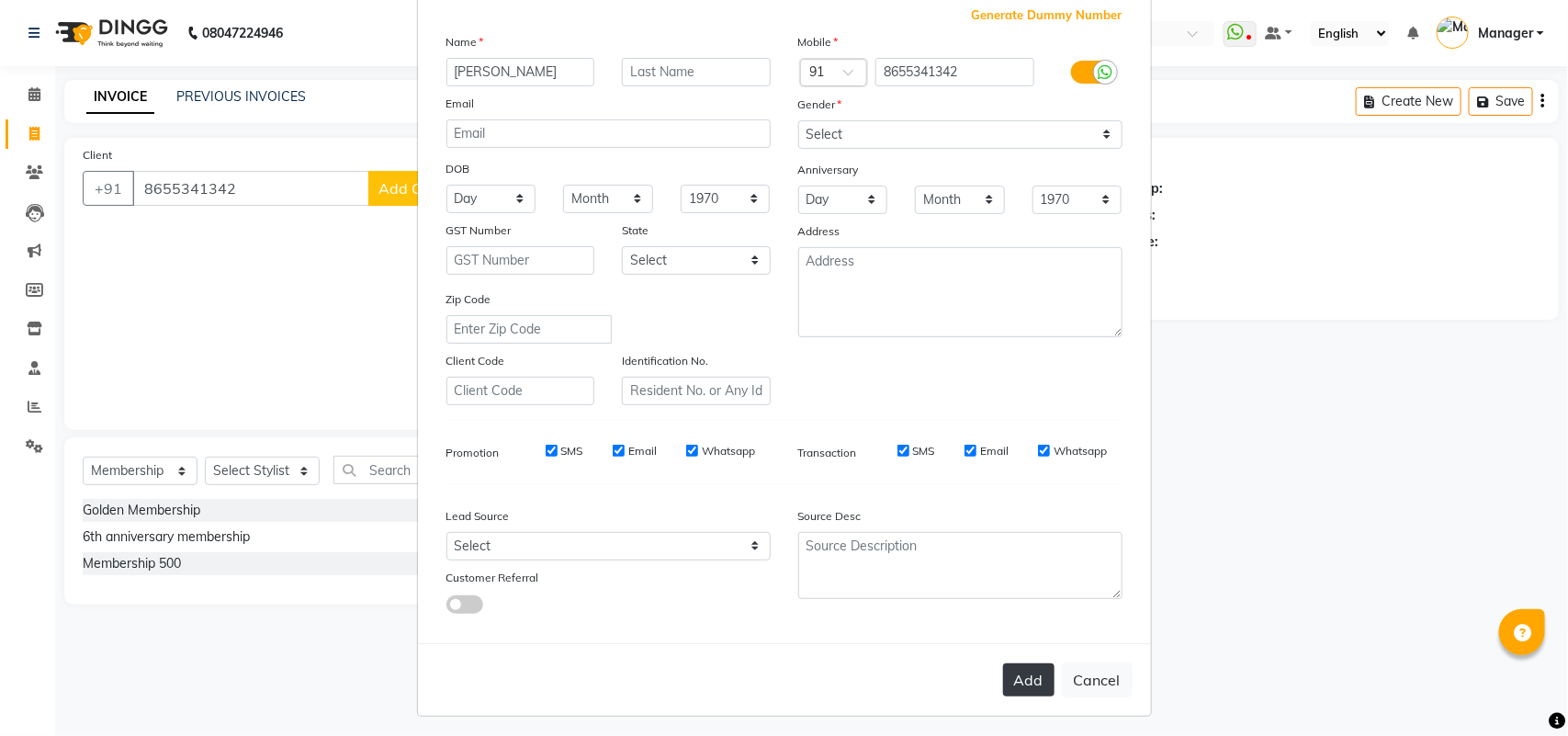
click at [1009, 686] on button "Add" at bounding box center [1029, 679] width 52 height 33
click at [117, 473] on ngb-modal-window "Add Client Generate Dummy Number Name Akshata Email DOB Day 01 02 03 04 05 06 0…" at bounding box center [784, 368] width 1568 height 736
type input "86******42"
select select
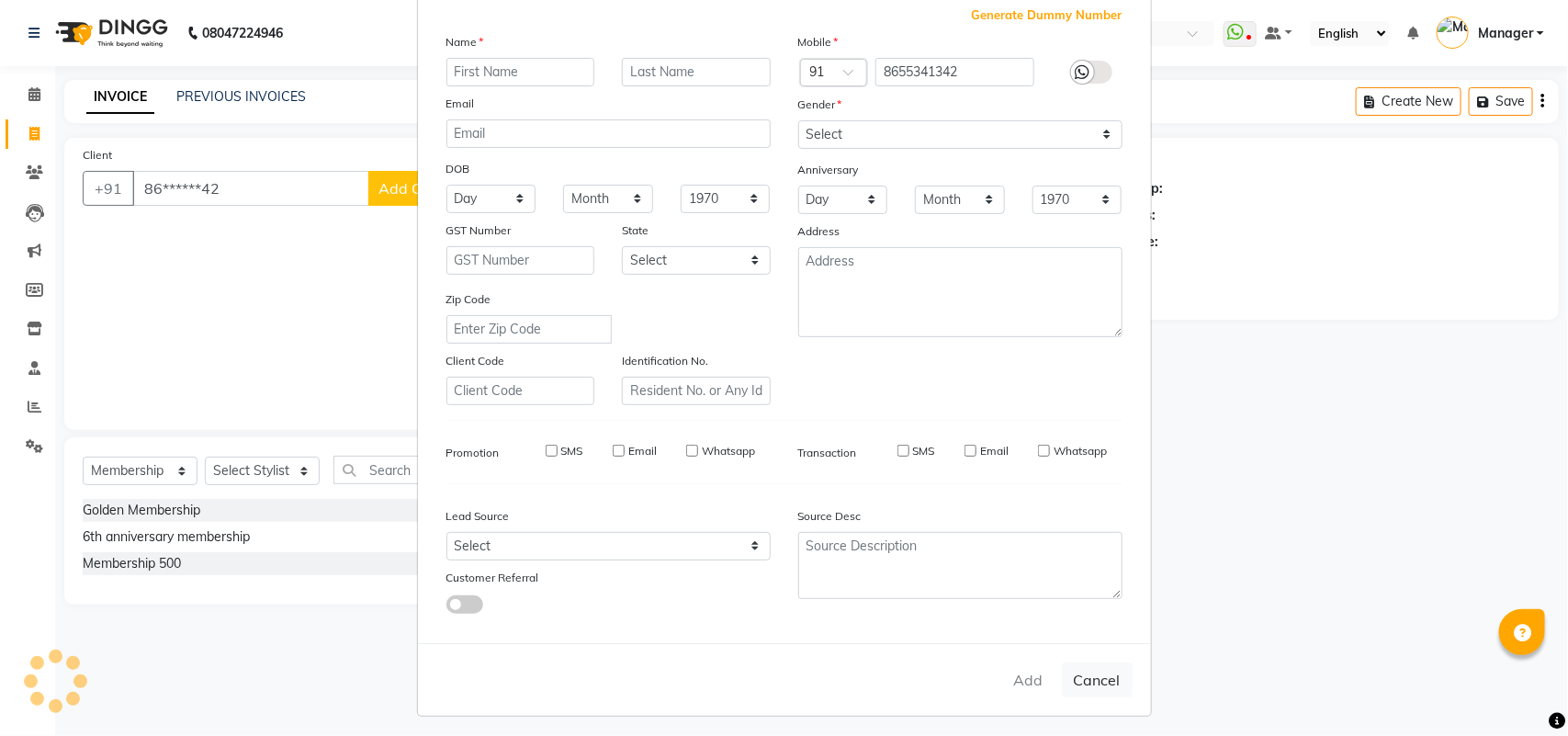
select select
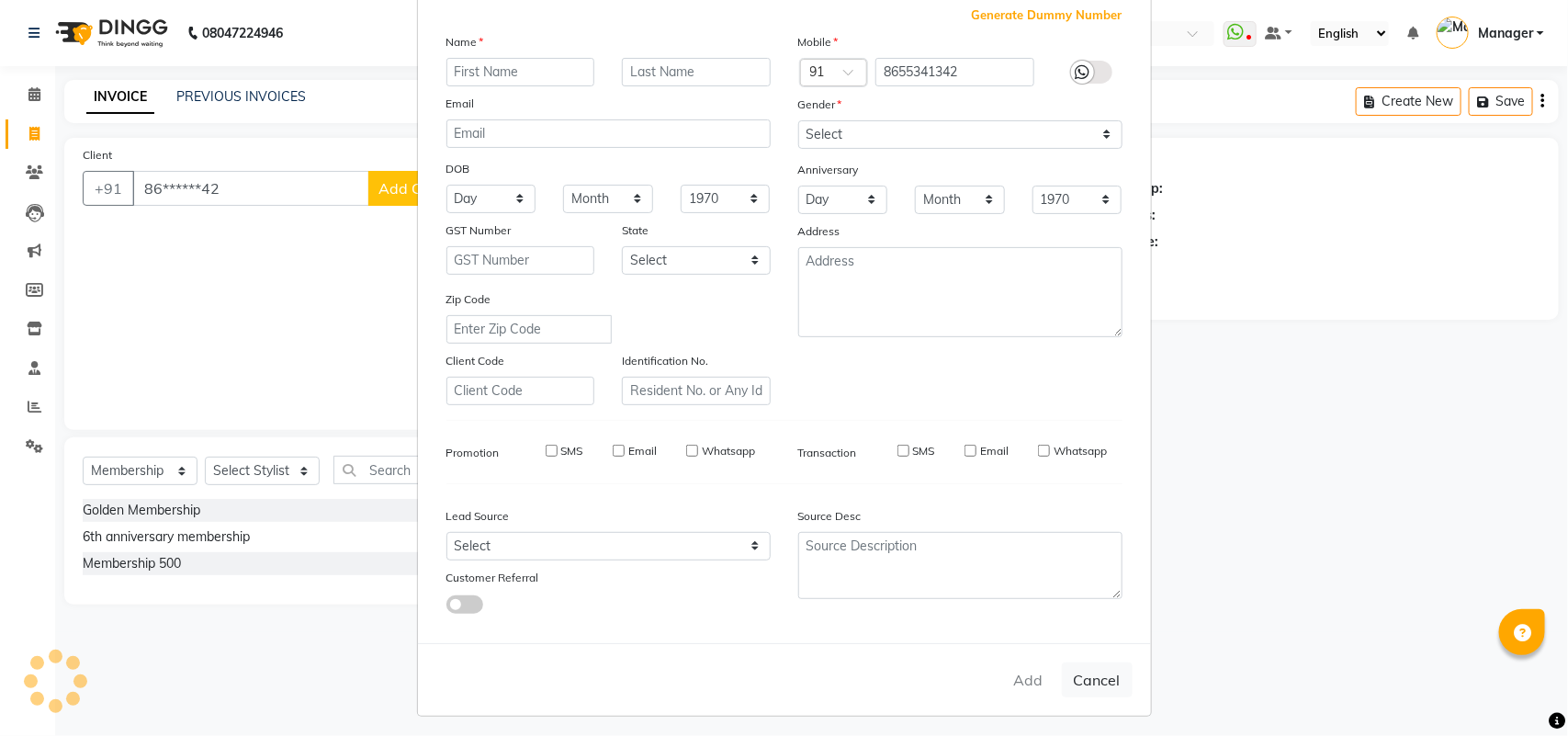
checkbox input "false"
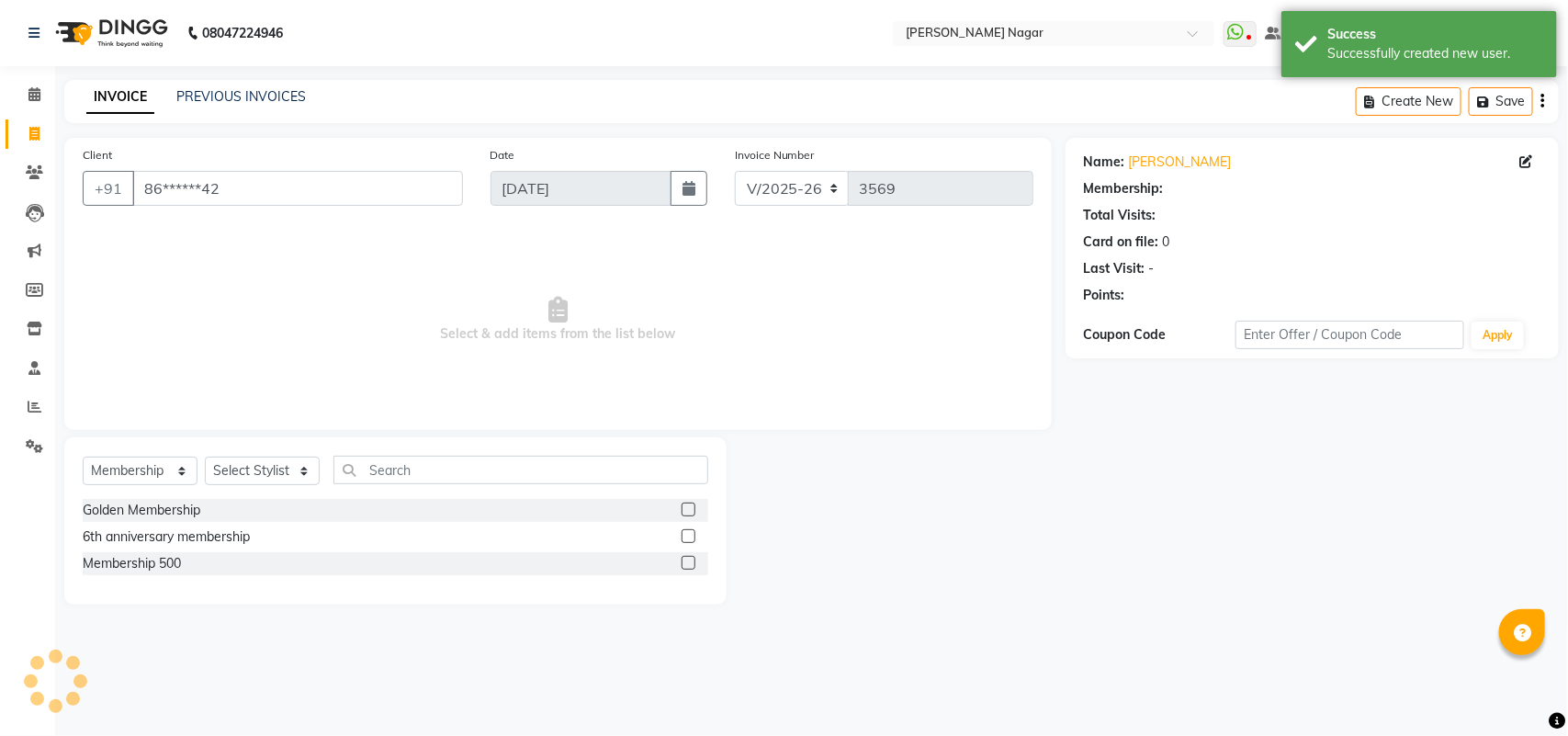
select select "1: Object"
click at [145, 472] on select "Select Service Product Membership Package Voucher Prepaid Gift Card" at bounding box center [140, 471] width 114 height 28
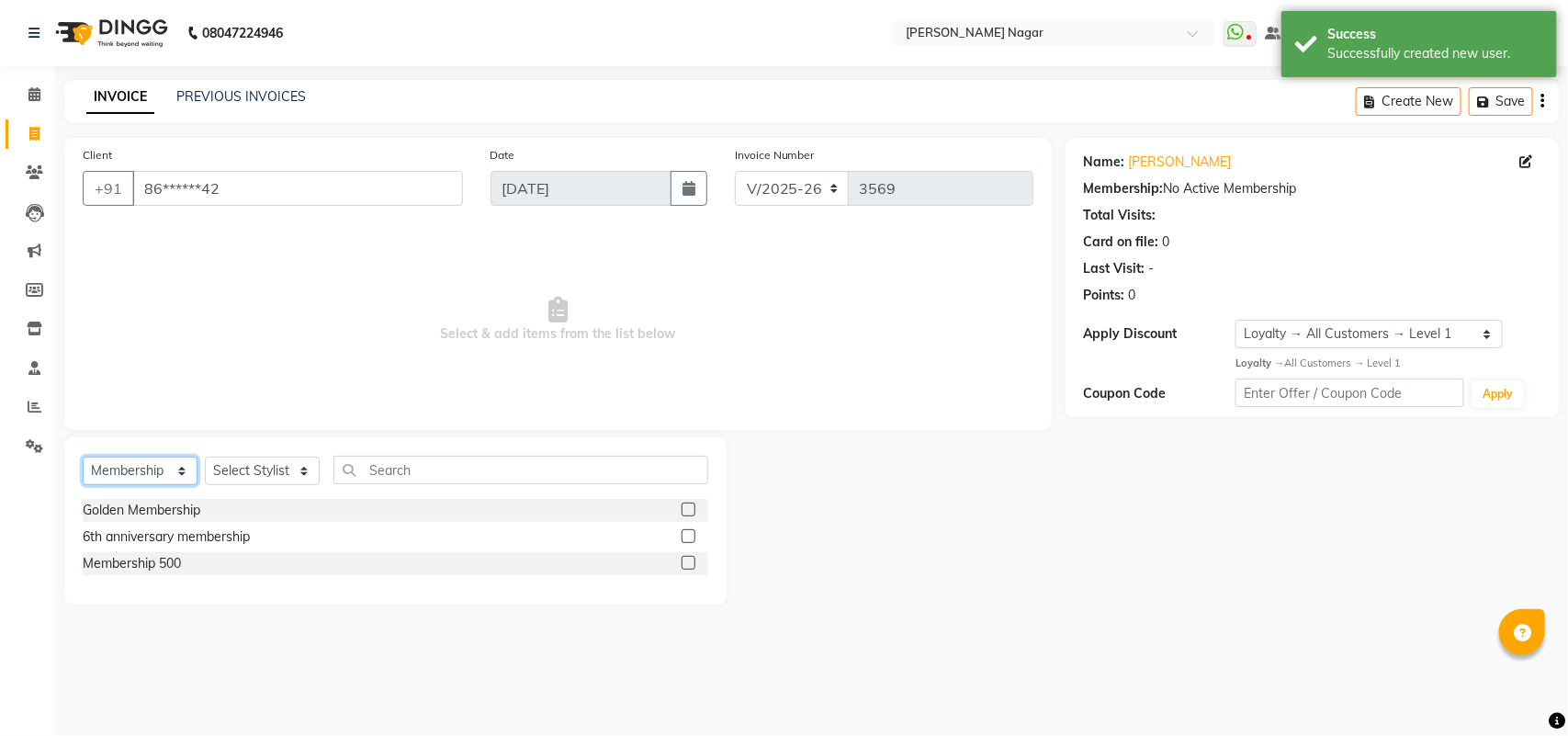
select select "service"
click at [83, 457] on select "Select Service Product Membership Package Voucher Prepaid Gift Card" at bounding box center [140, 471] width 114 height 28
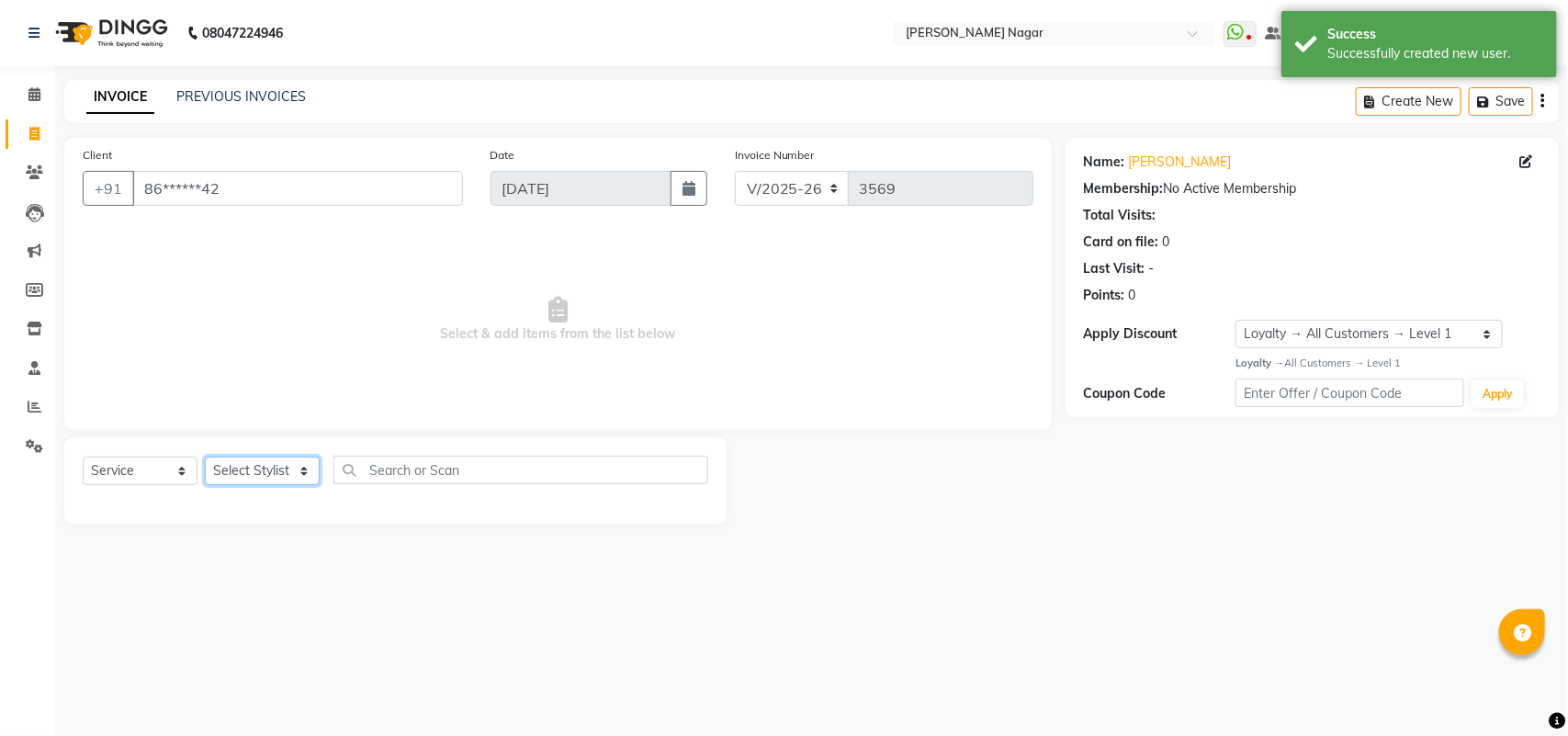
click at [253, 457] on select "Select Stylist Amir Siddiqui Annu Navale Daraksha Sardar Fahad Bin Faizan Shaik…" at bounding box center [262, 471] width 114 height 28
select select "82128"
click at [204, 457] on select "Select Stylist Amir Siddiqui Annu Navale Daraksha Sardar Fahad Bin Faizan Shaik…" at bounding box center [262, 471] width 114 height 28
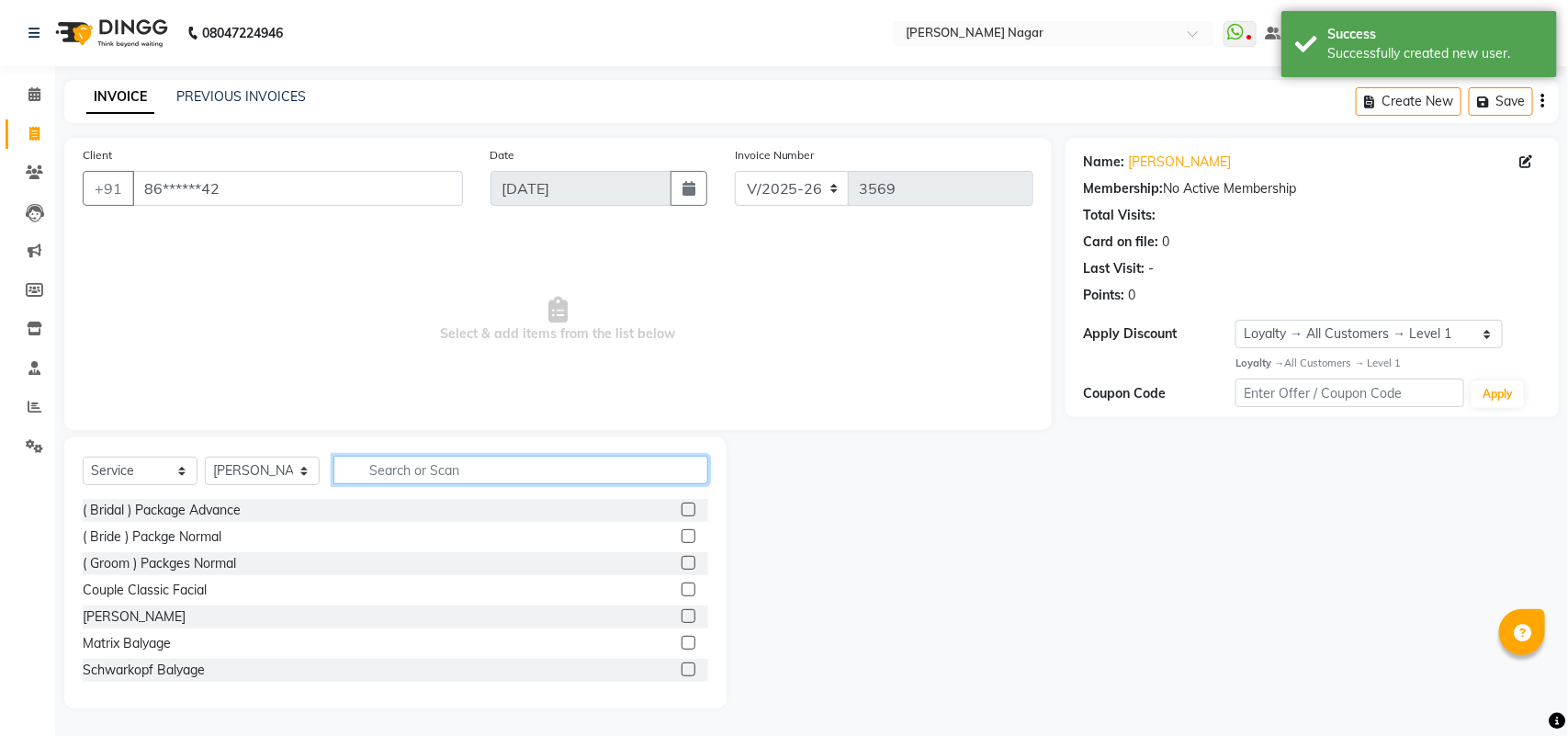
click at [518, 474] on input "text" at bounding box center [521, 470] width 375 height 28
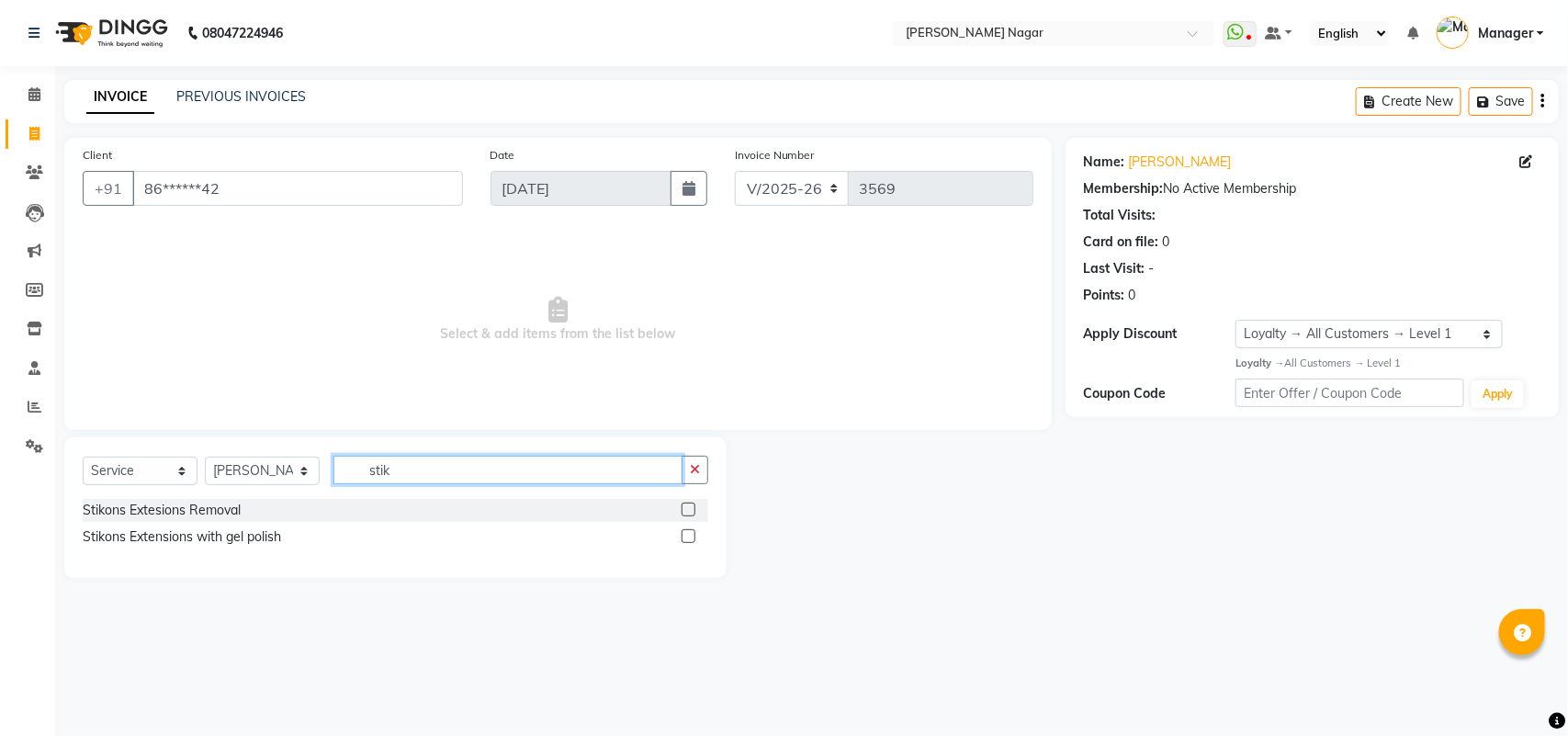
type input "stik"
click at [690, 529] on label at bounding box center [688, 535] width 14 height 14
click at [690, 531] on input "checkbox" at bounding box center [687, 536] width 12 height 12
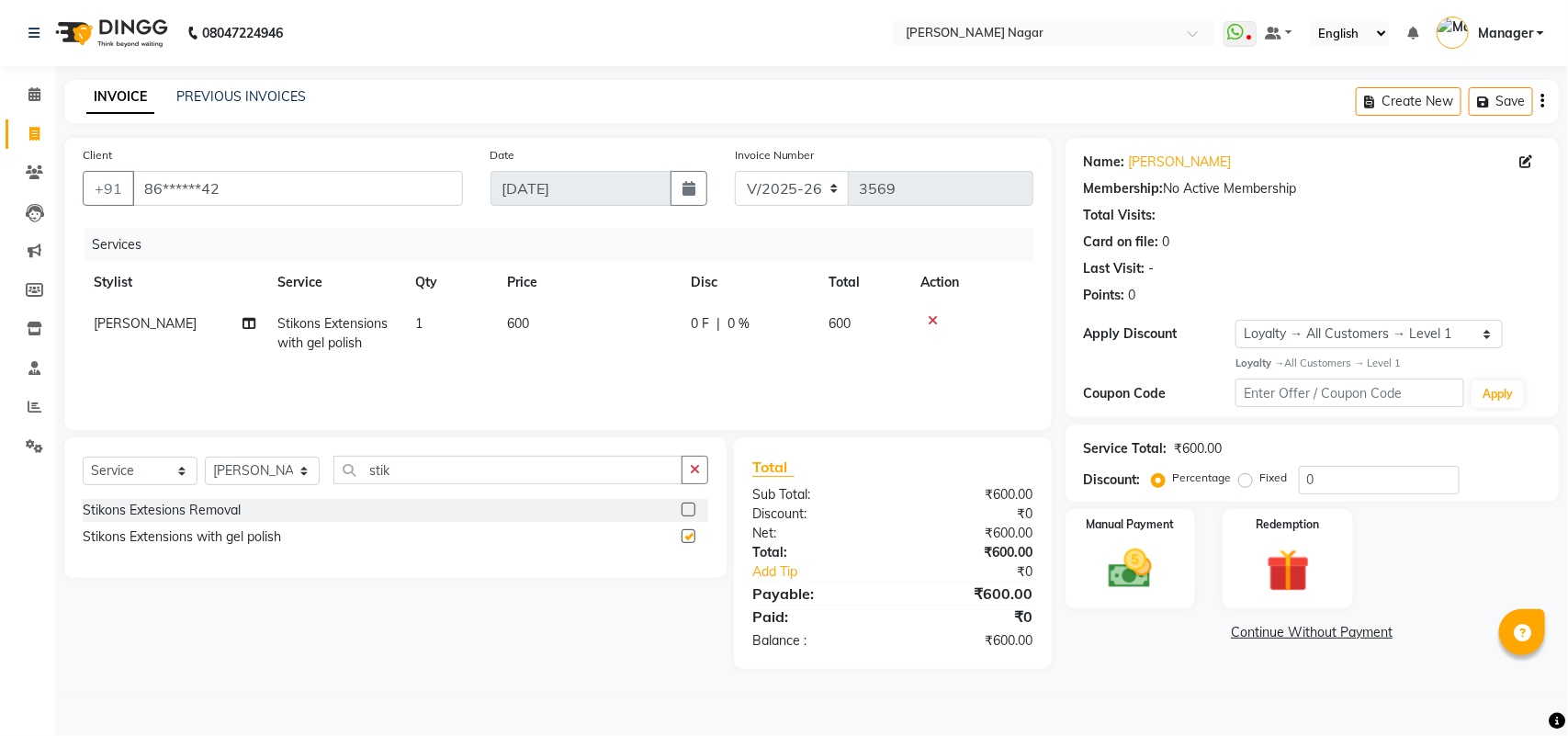
checkbox input "false"
click at [281, 479] on select "Select Stylist Amir Siddiqui Annu Navale Daraksha Sardar Fahad Bin Faizan Shaik…" at bounding box center [262, 471] width 114 height 28
select select "66765"
click at [204, 457] on select "Select Stylist Amir Siddiqui Annu Navale Daraksha Sardar Fahad Bin Faizan Shaik…" at bounding box center [262, 471] width 114 height 28
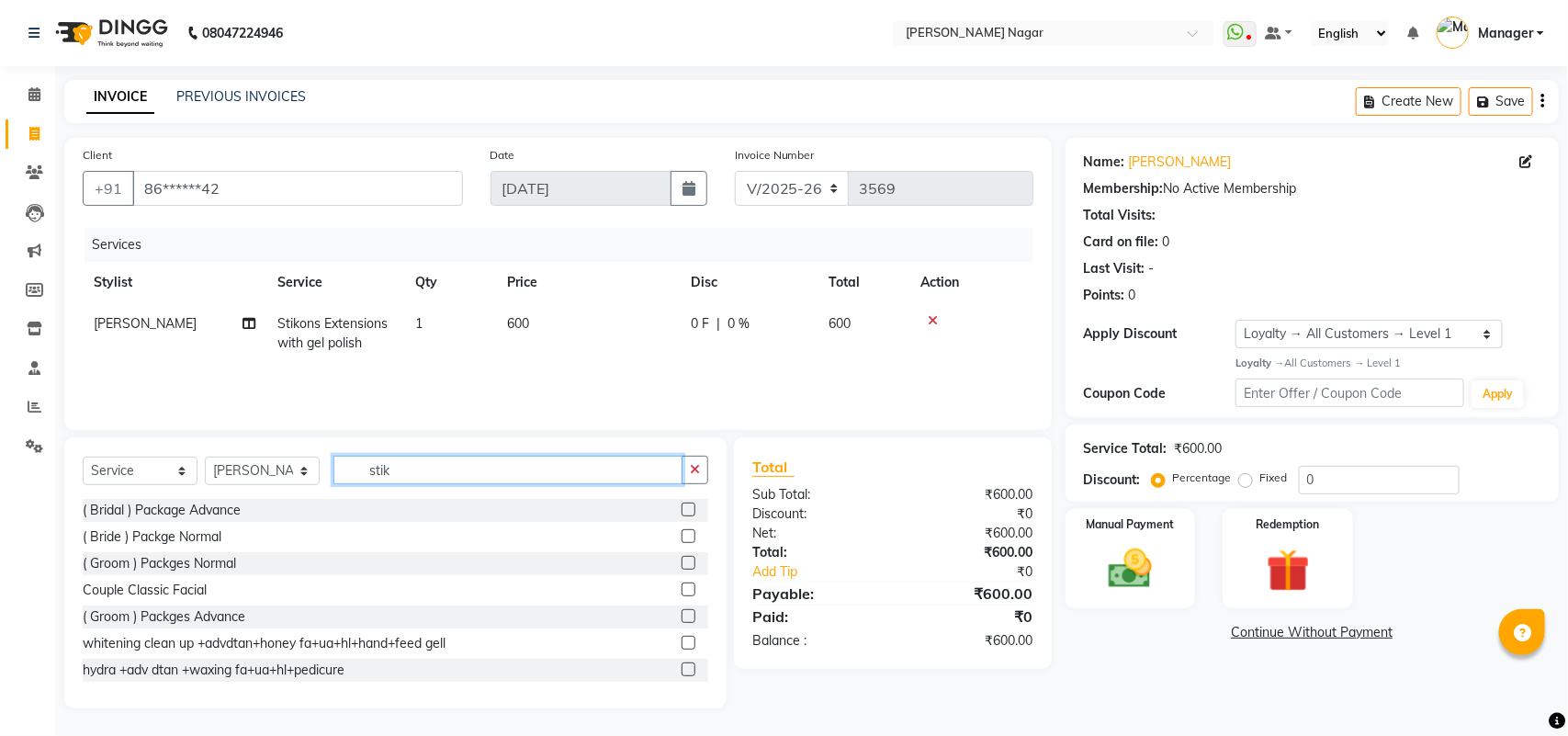
click at [421, 460] on input "stik" at bounding box center [508, 470] width 349 height 28
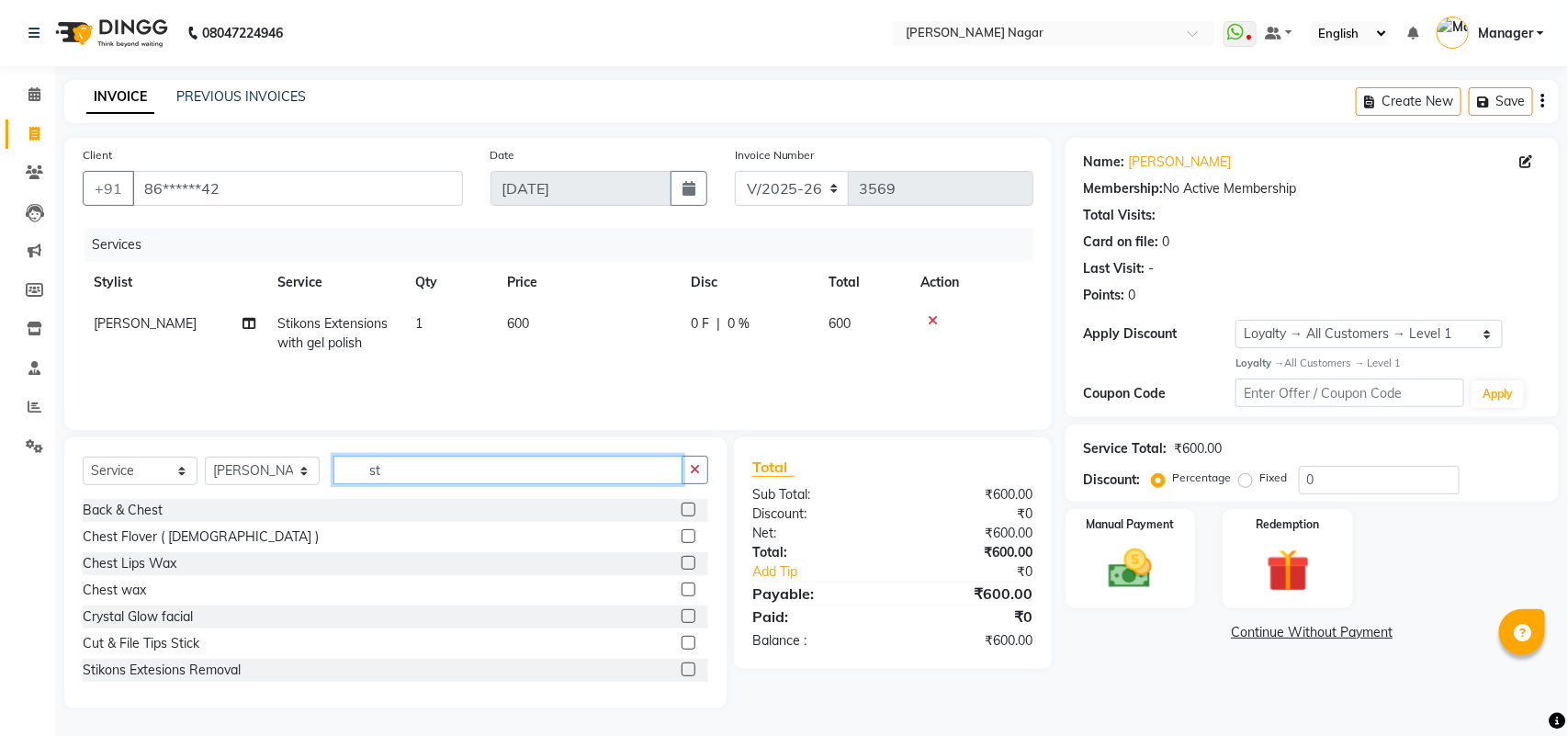
type input "s"
type input "stik"
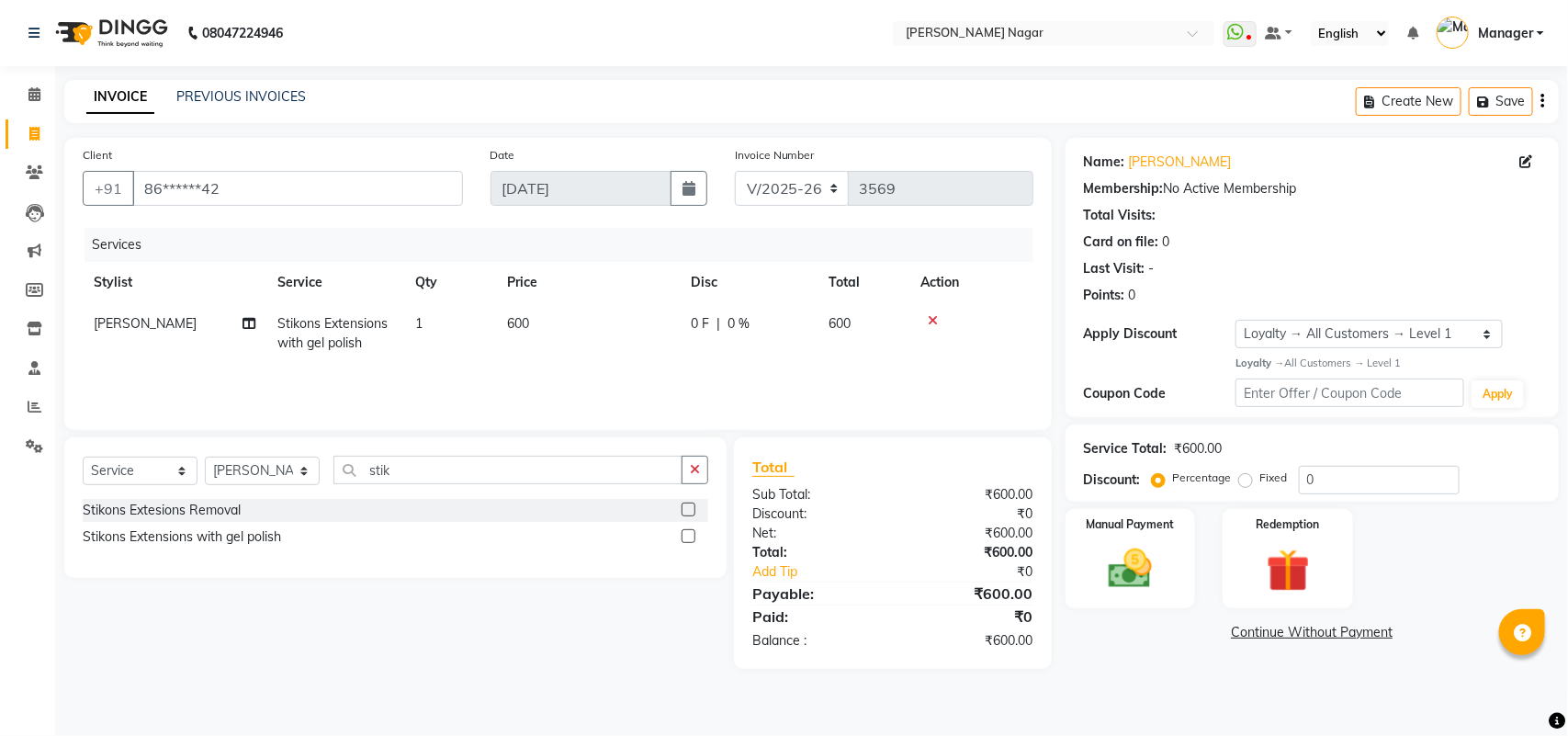
click at [685, 535] on label at bounding box center [688, 535] width 14 height 14
click at [685, 535] on input "checkbox" at bounding box center [687, 536] width 12 height 12
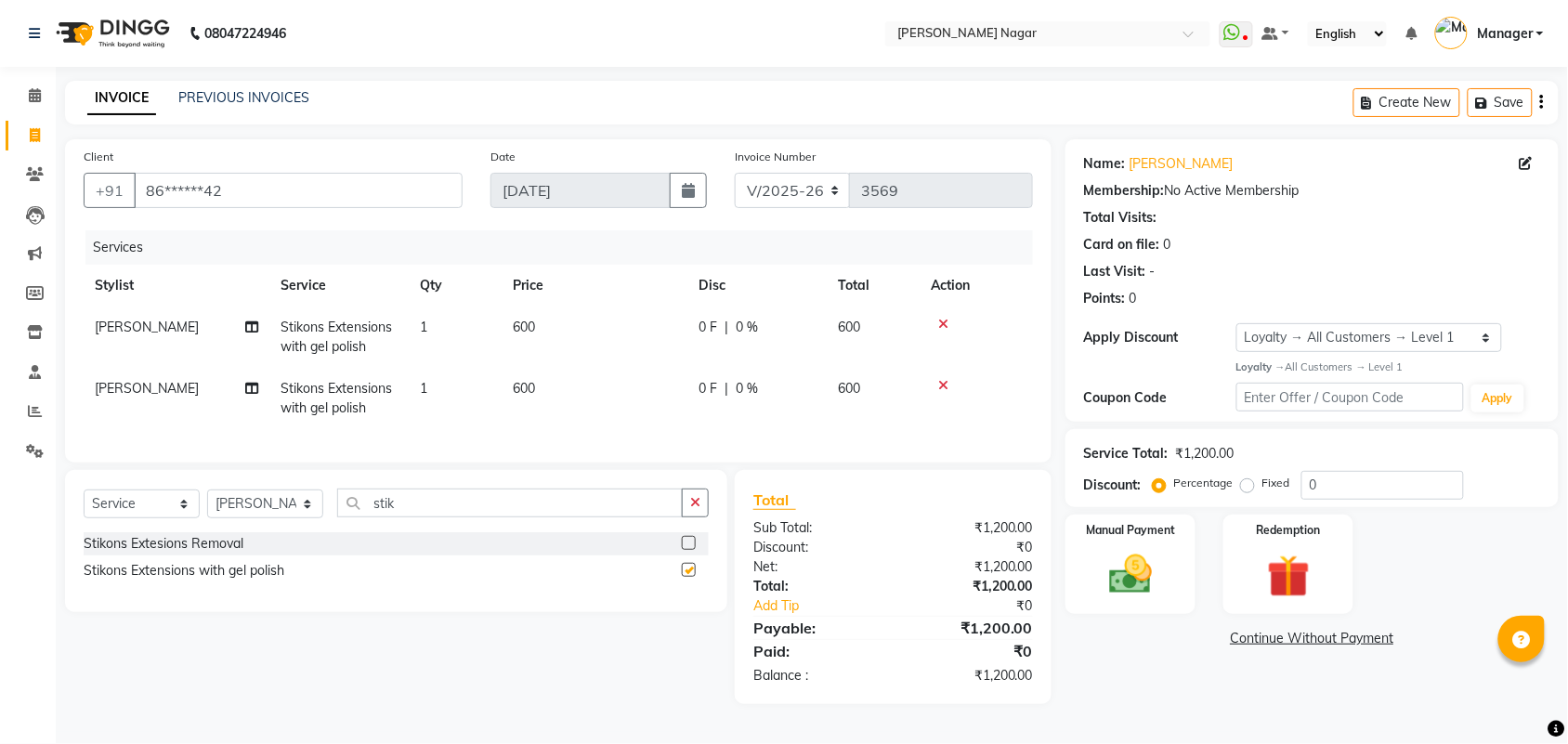
checkbox input "false"
click at [611, 428] on td "600" at bounding box center [594, 398] width 186 height 62
select select "66765"
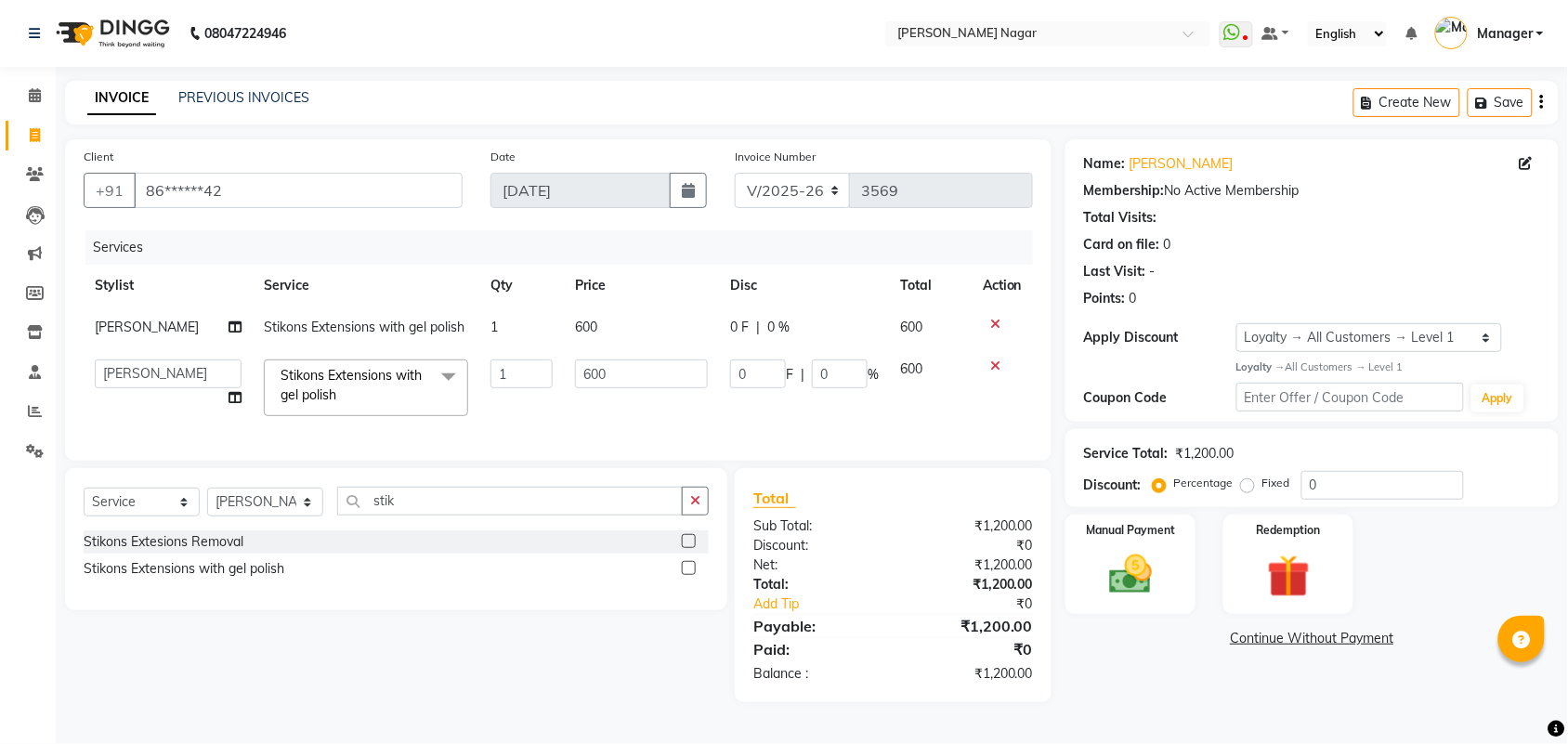
click at [614, 428] on div "Services Stylist Service Qty Price Disc Total Action Smriti Chhetri Stikons Ext…" at bounding box center [557, 336] width 949 height 211
click at [588, 379] on input "600" at bounding box center [641, 373] width 133 height 28
type input "720"
click at [529, 408] on tr "Amir Siddiqui Annu Navale Daraksha Sardar Fahad Bin Faizan Shaikh Kanchan Chaub…" at bounding box center [557, 387] width 949 height 79
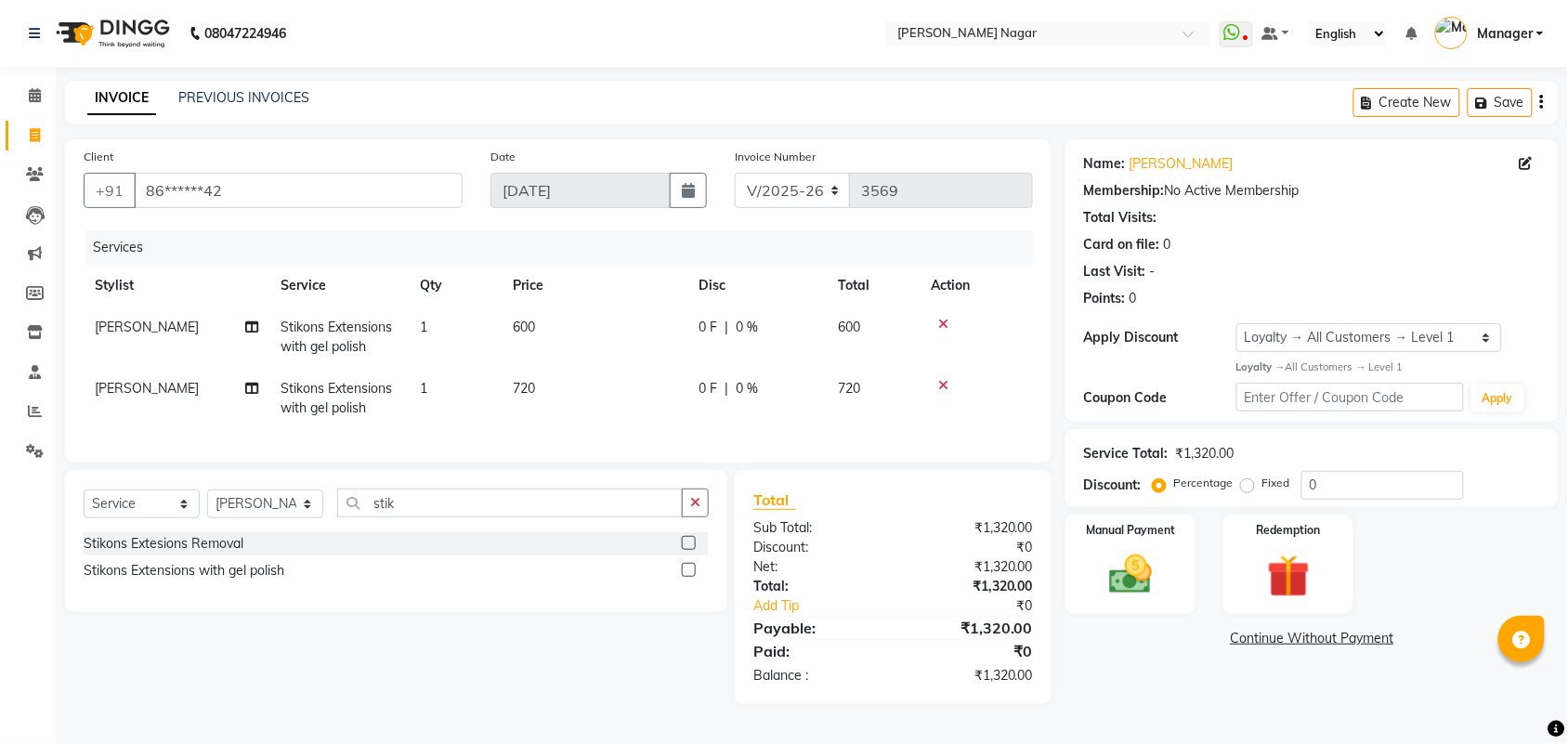
click at [569, 320] on td "600" at bounding box center [594, 336] width 186 height 62
select select "82128"
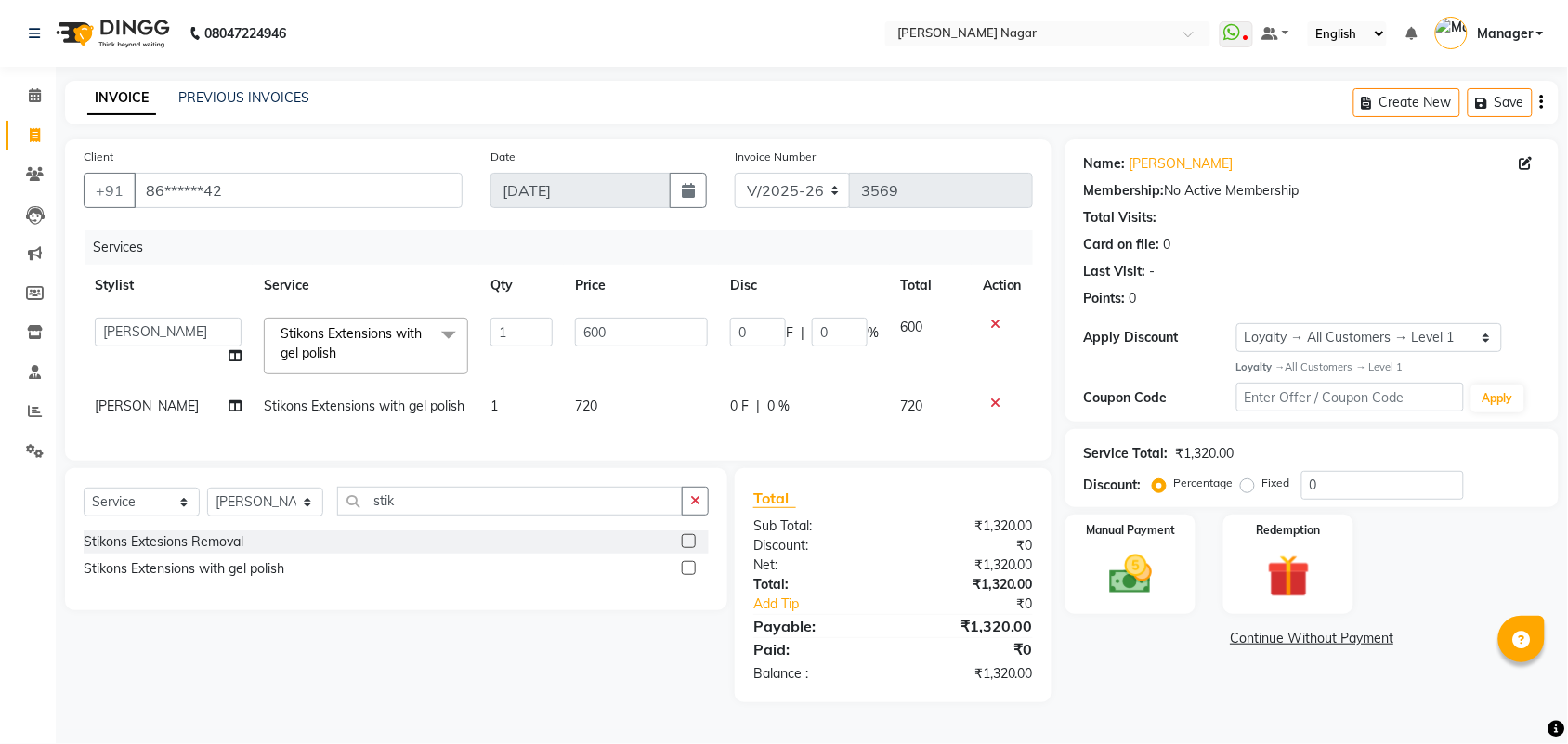
click at [574, 320] on input "600" at bounding box center [641, 332] width 133 height 28
type input "1200"
click at [896, 419] on td "720" at bounding box center [930, 407] width 82 height 42
select select "66765"
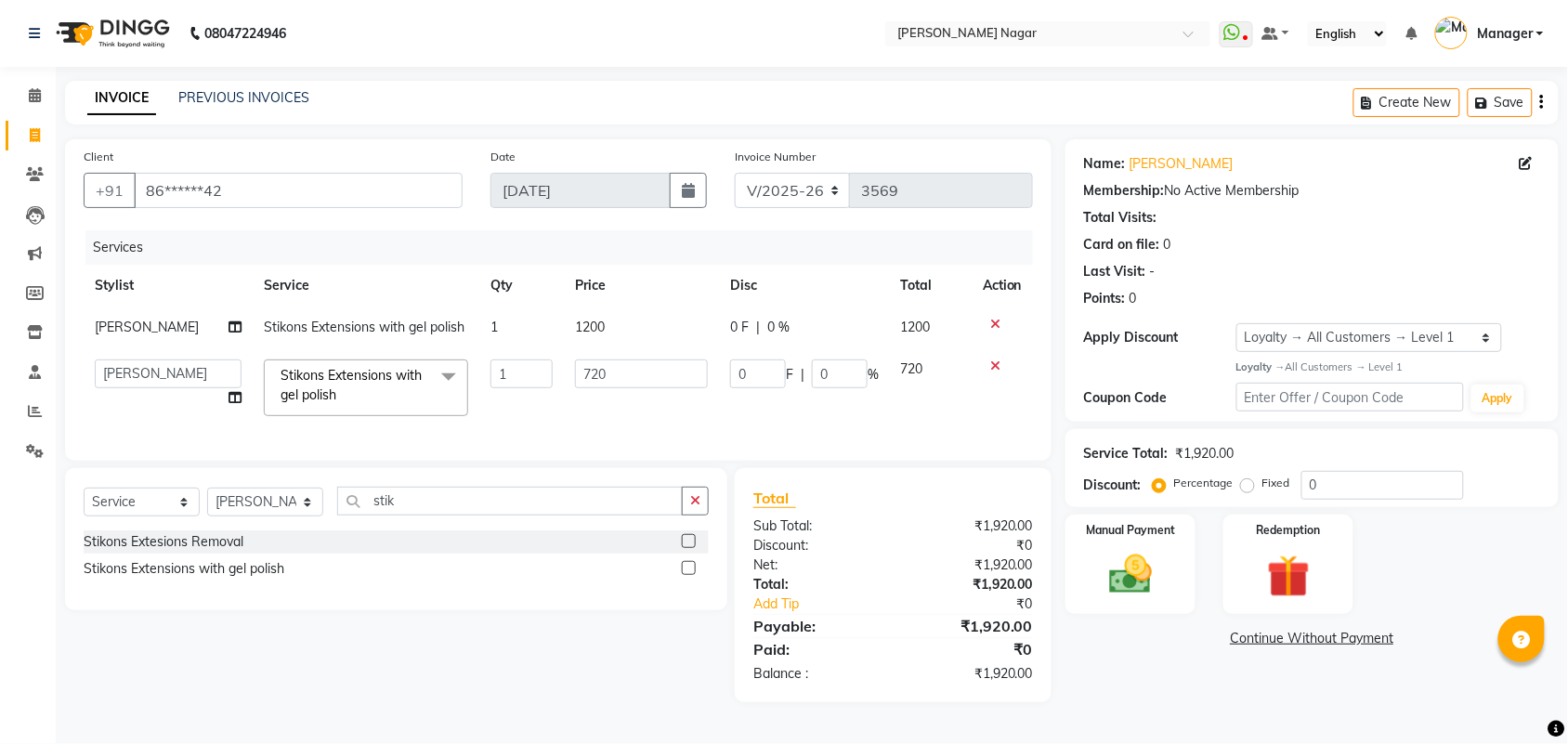
scroll to position [3, 0]
click at [1126, 572] on img at bounding box center [1130, 574] width 72 height 51
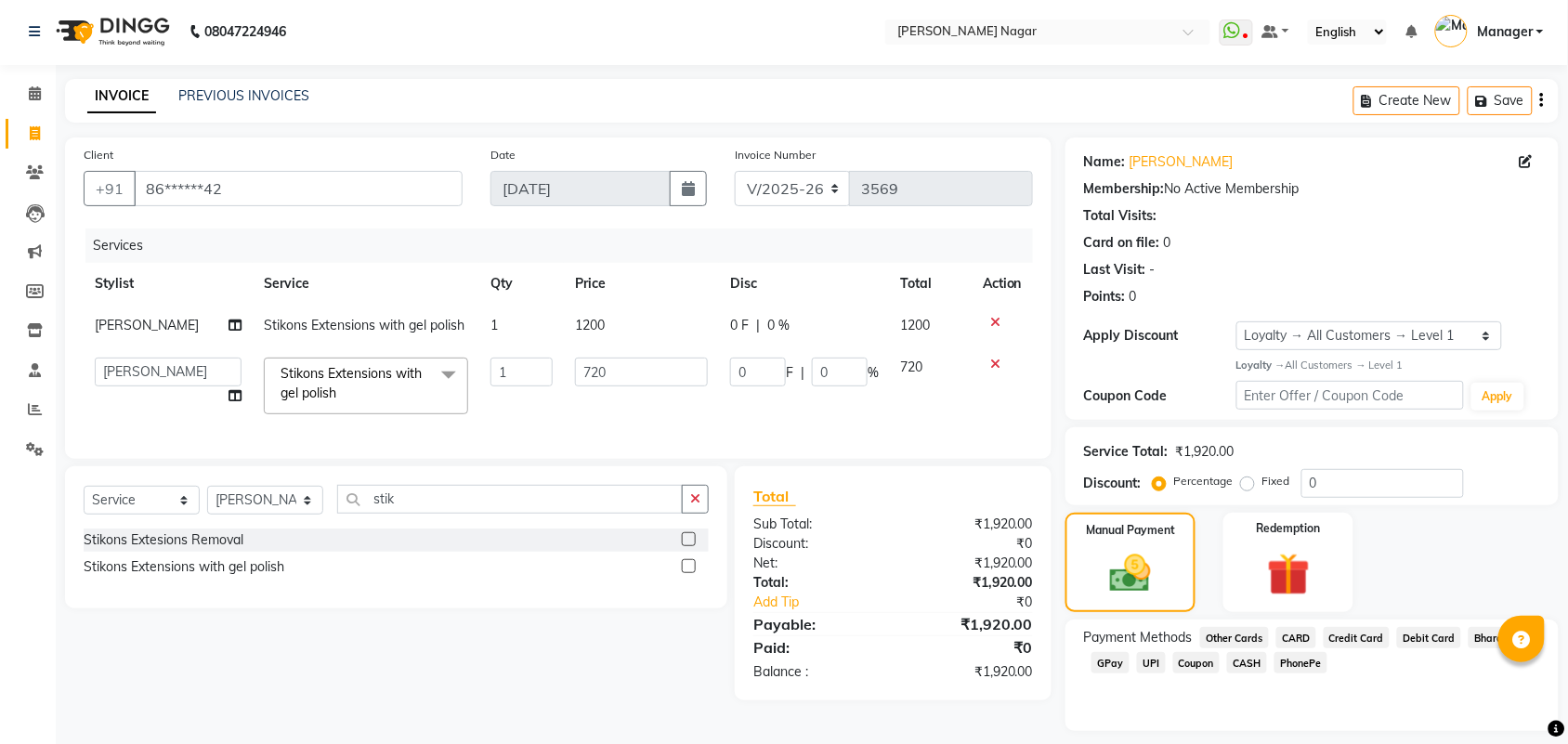
scroll to position [54, 0]
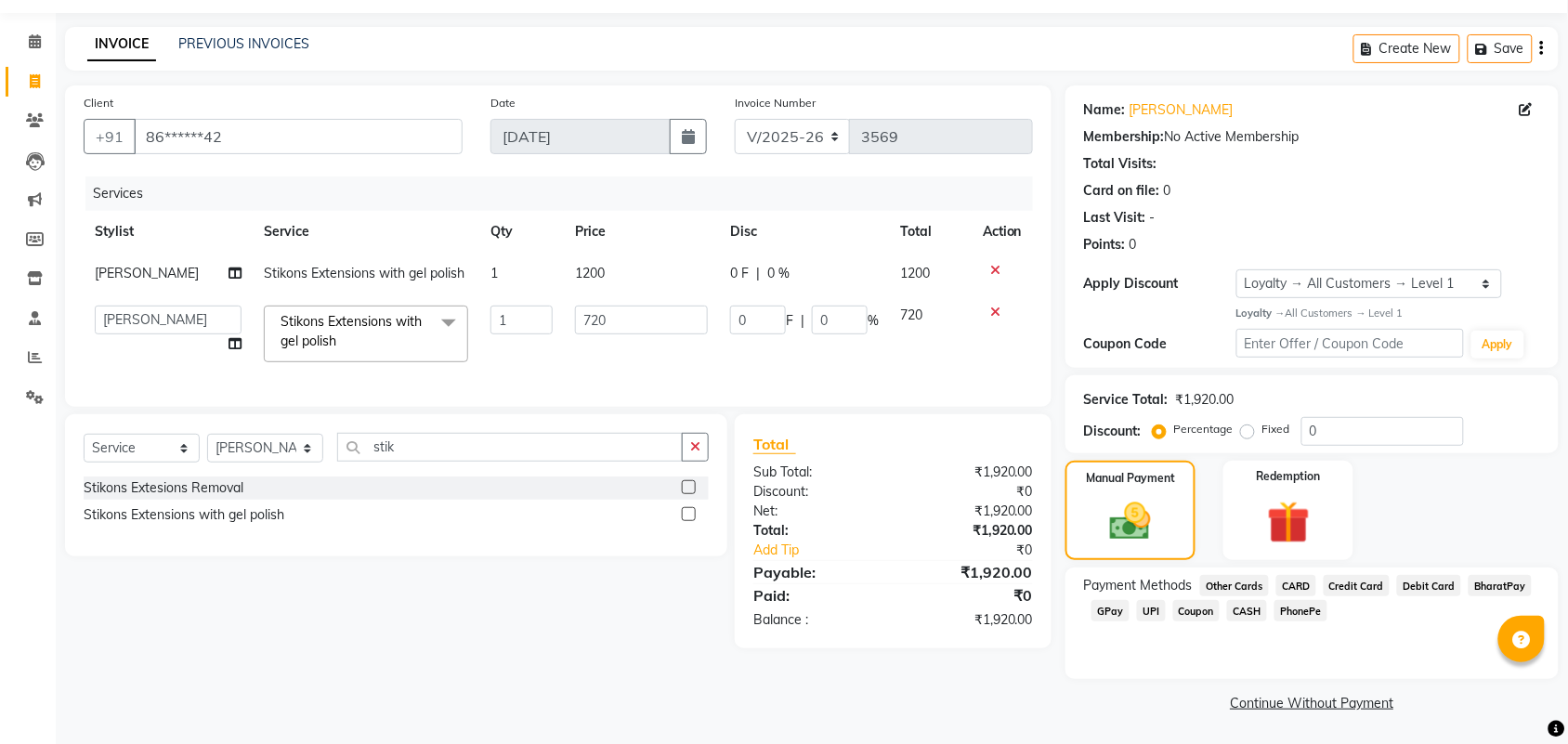
click at [1105, 615] on span "GPay" at bounding box center [1110, 610] width 38 height 22
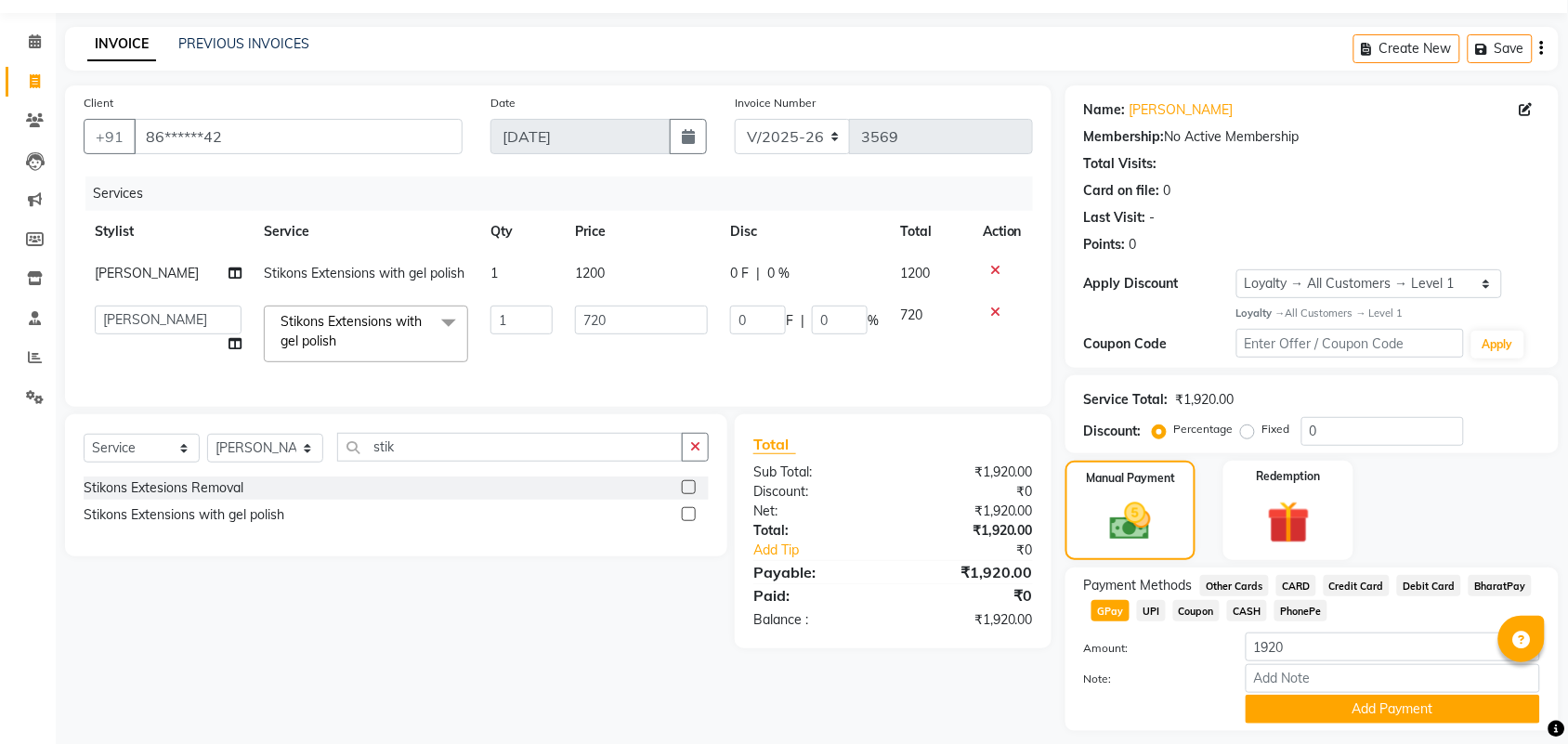
scroll to position [105, 0]
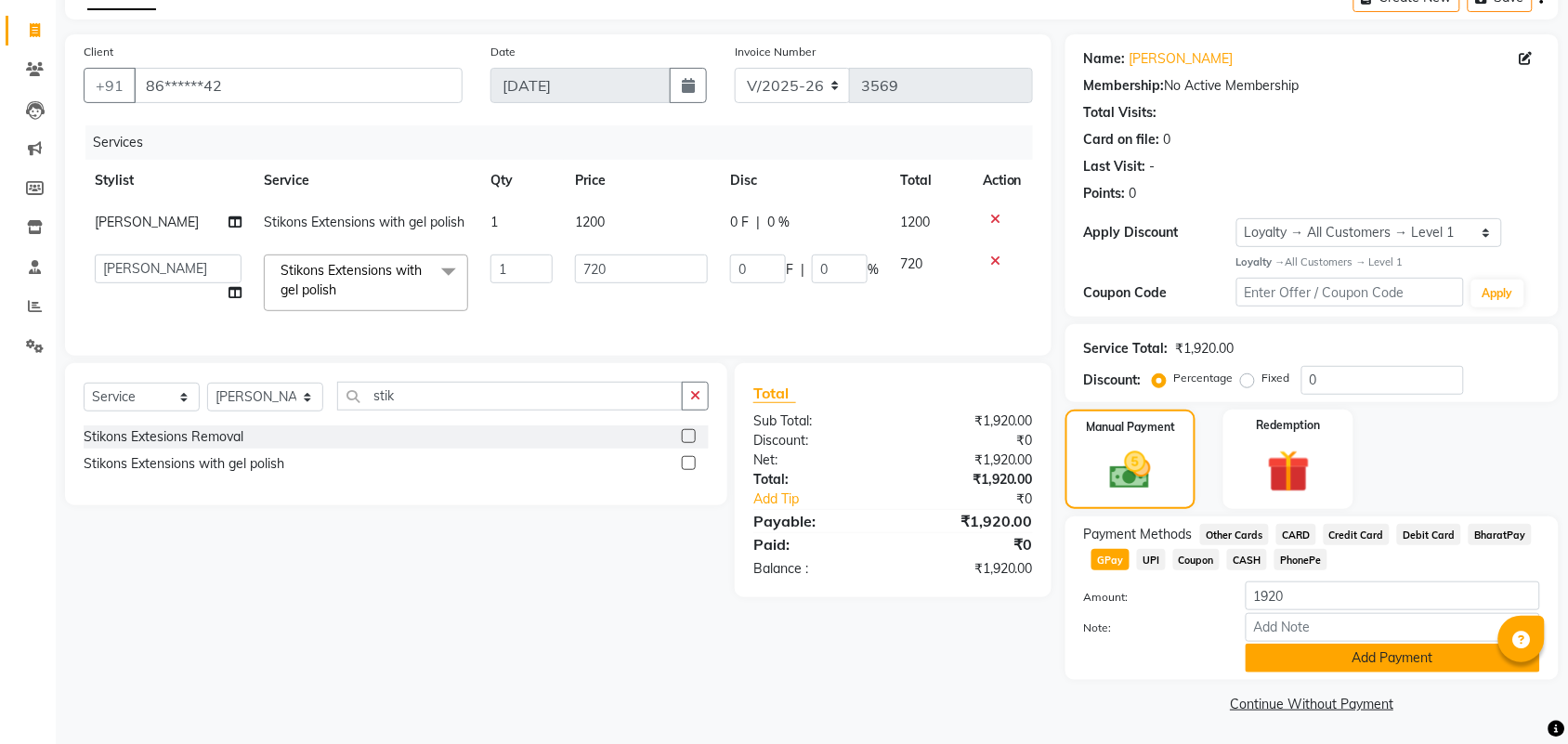
click at [1340, 658] on button "Add Payment" at bounding box center [1393, 658] width 295 height 28
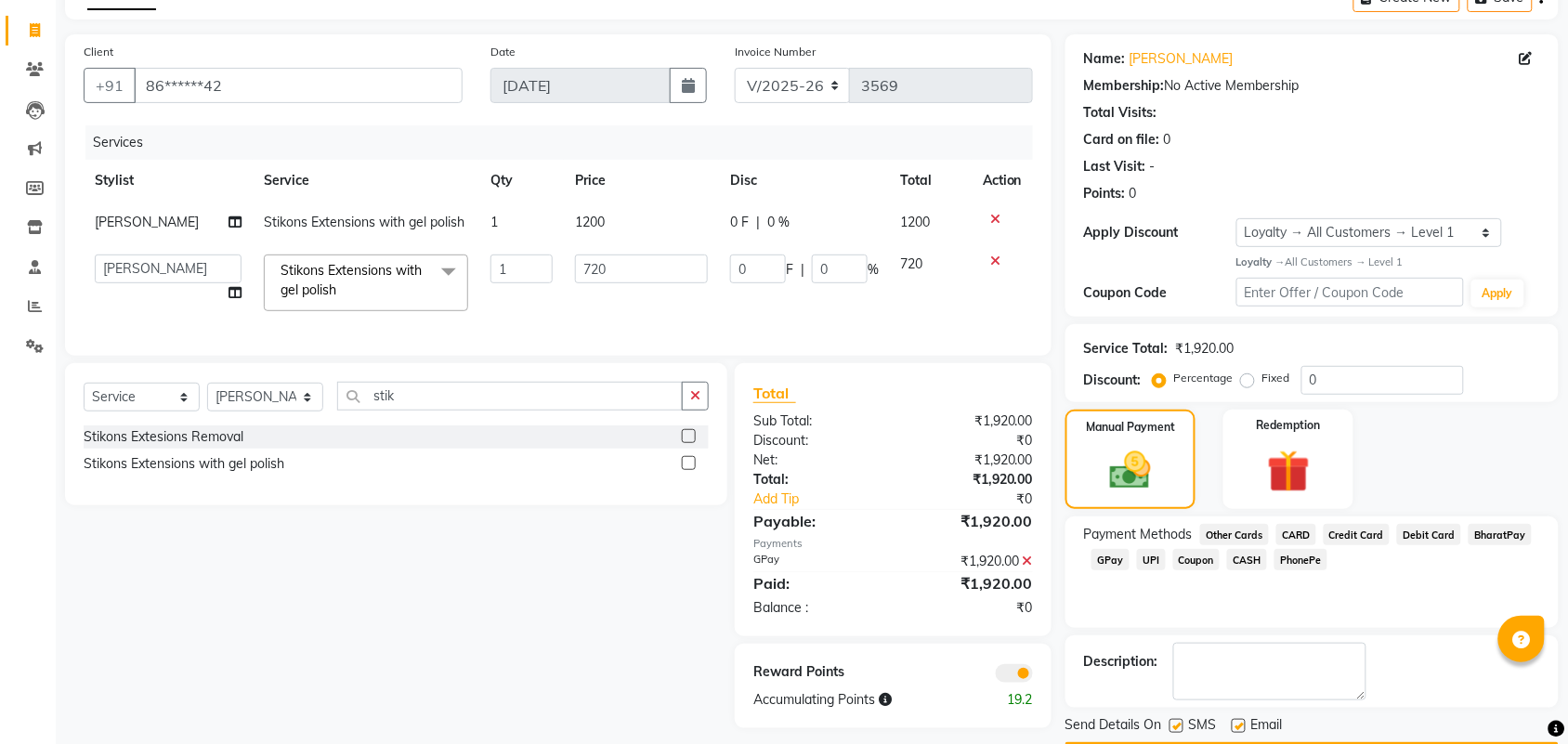
scroll to position [159, 0]
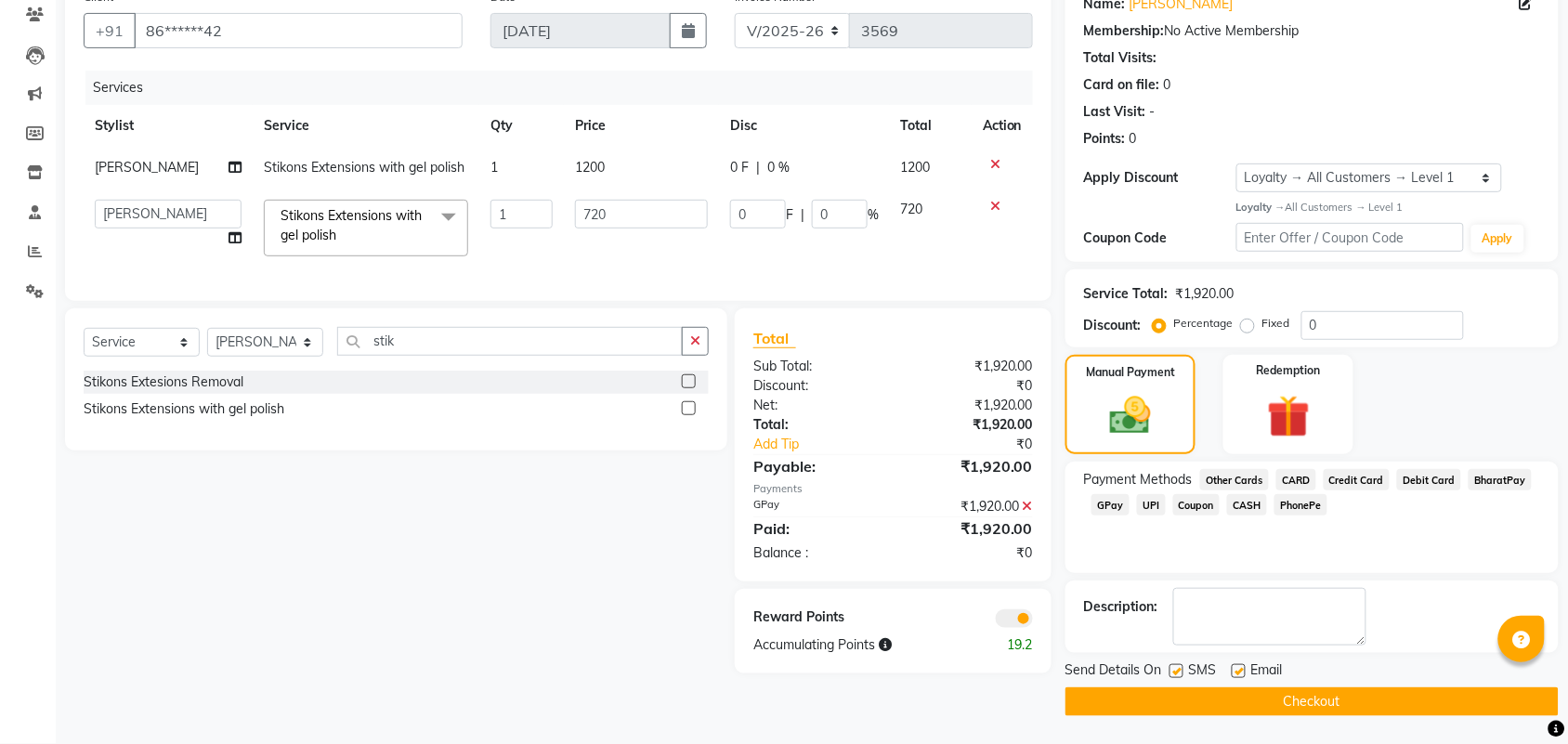
click at [1248, 701] on button "Checkout" at bounding box center [1312, 701] width 493 height 28
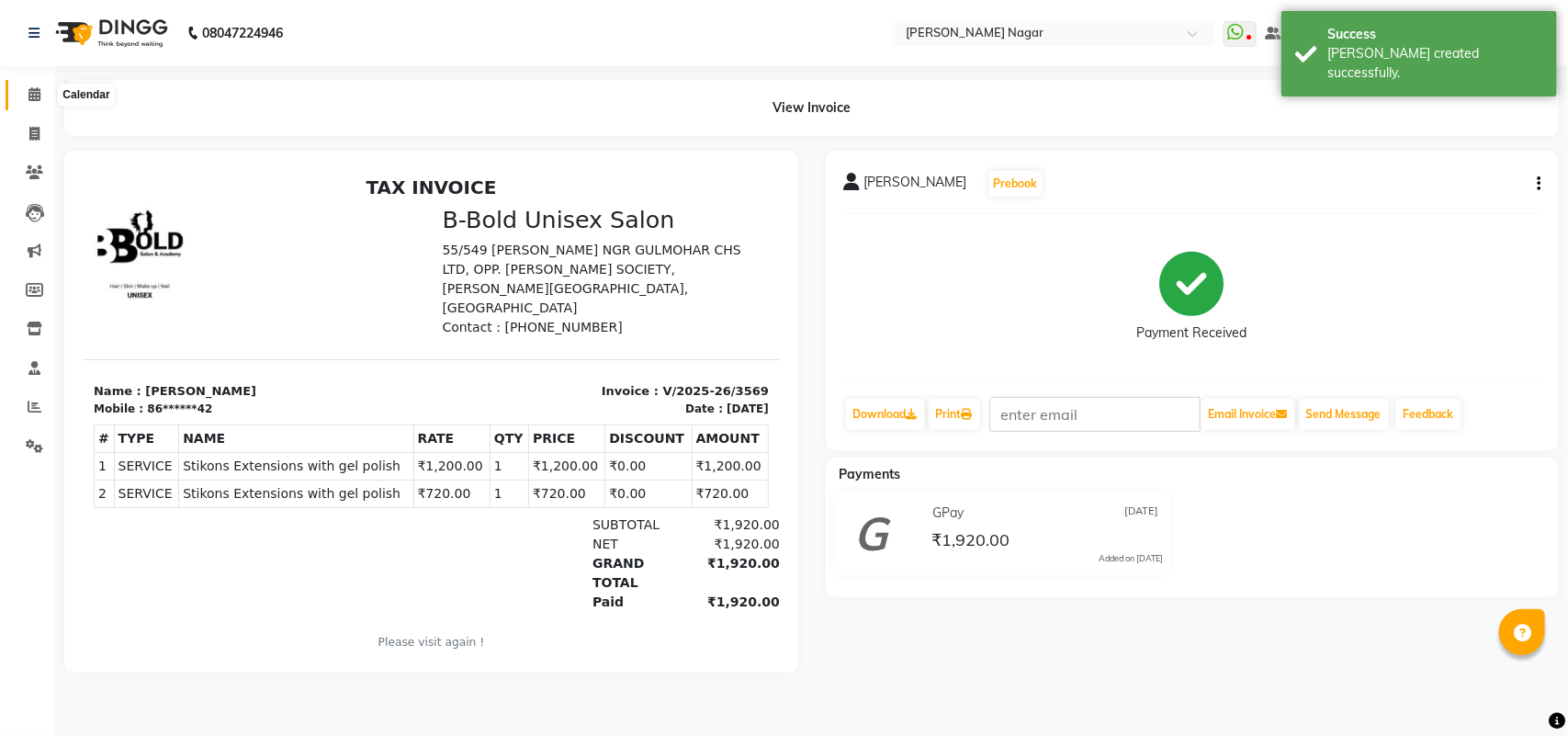
click at [23, 103] on span at bounding box center [35, 95] width 32 height 22
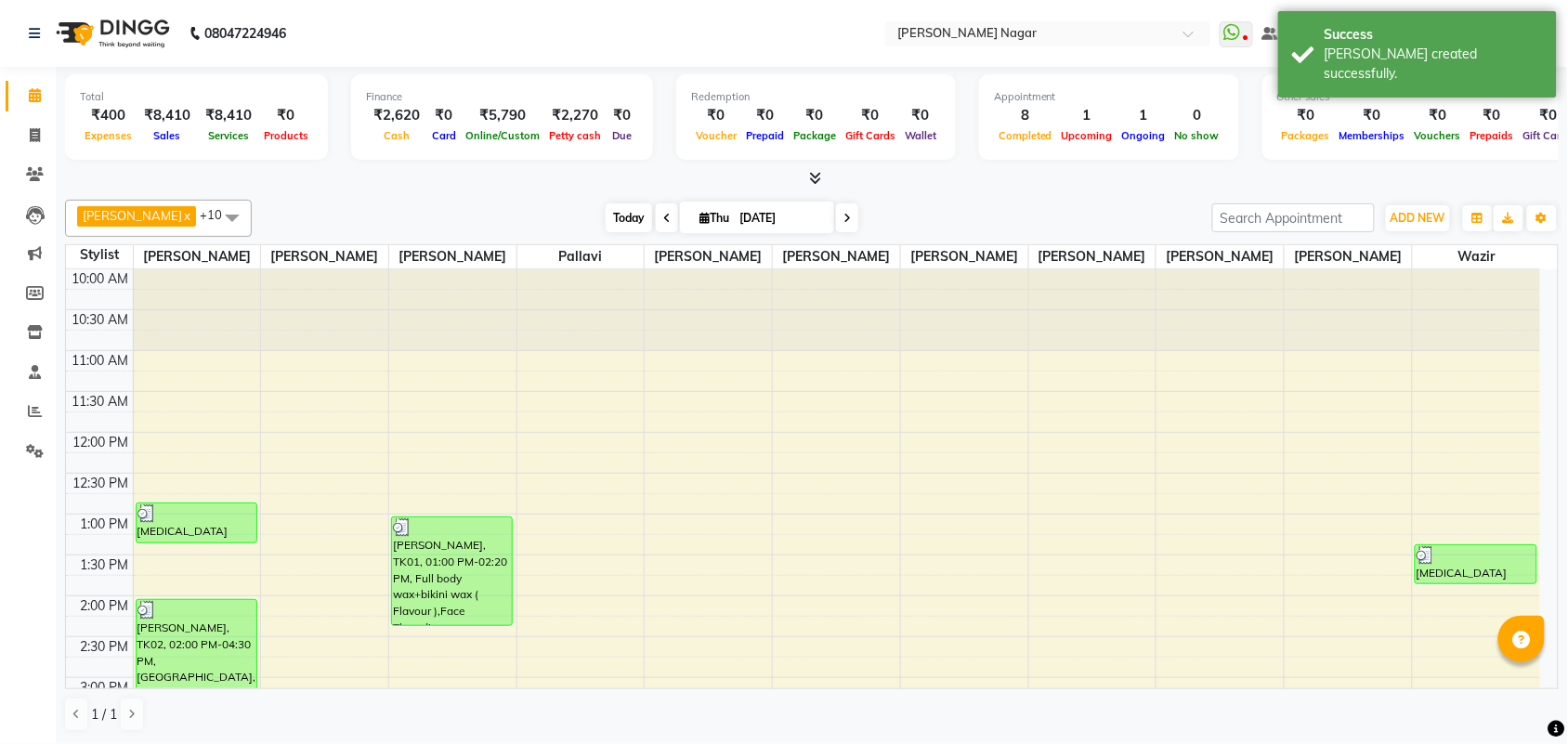
click at [606, 216] on span "Today" at bounding box center [629, 218] width 46 height 28
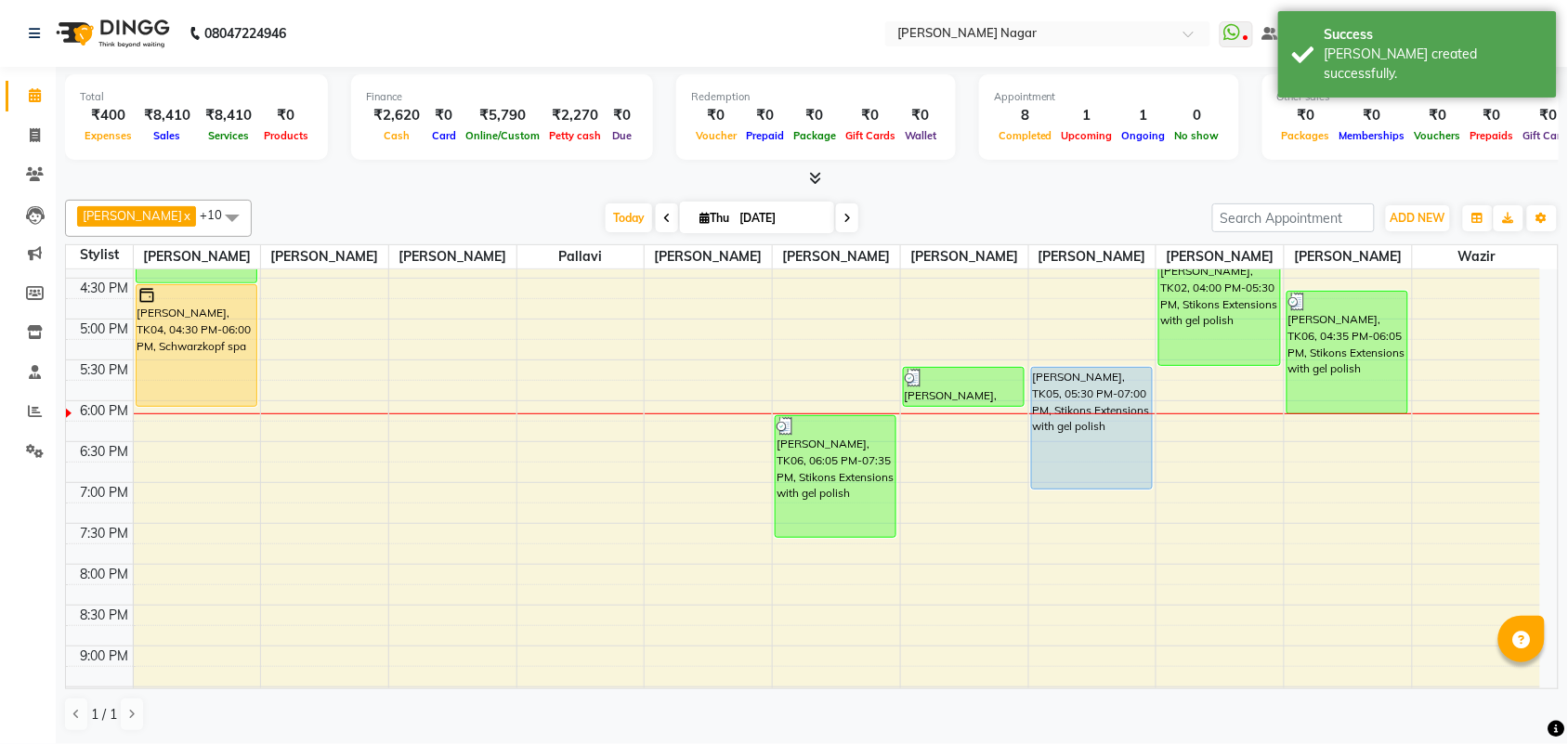
scroll to position [504, 0]
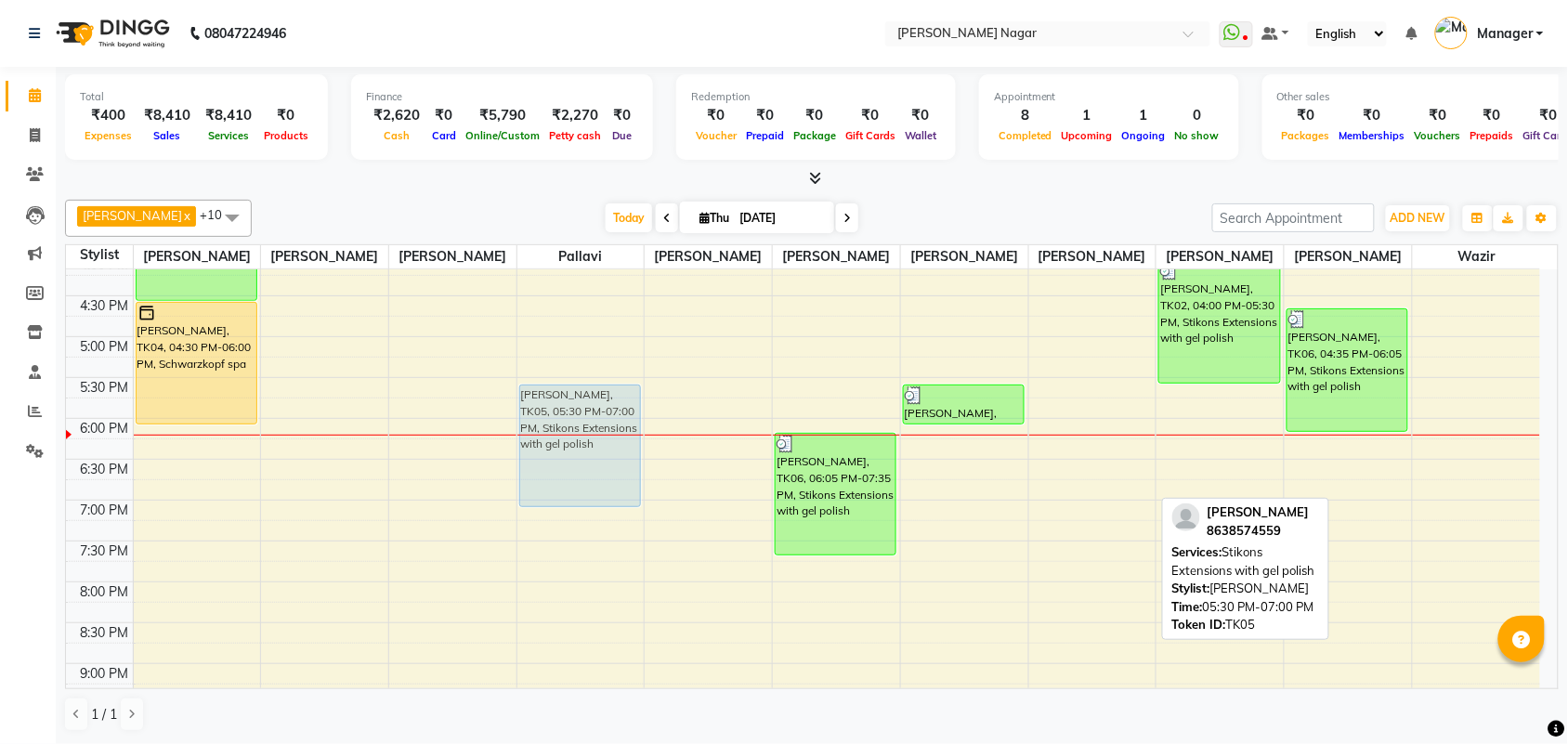
drag, startPoint x: 1152, startPoint y: 495, endPoint x: 604, endPoint y: 503, distance: 548.1
click at [604, 503] on tr "nikita gohil, TK03, 12:50 PM-01:20 PM, Female Hairwash Ananya Palande, TK02, 02…" at bounding box center [803, 336] width 1474 height 1143
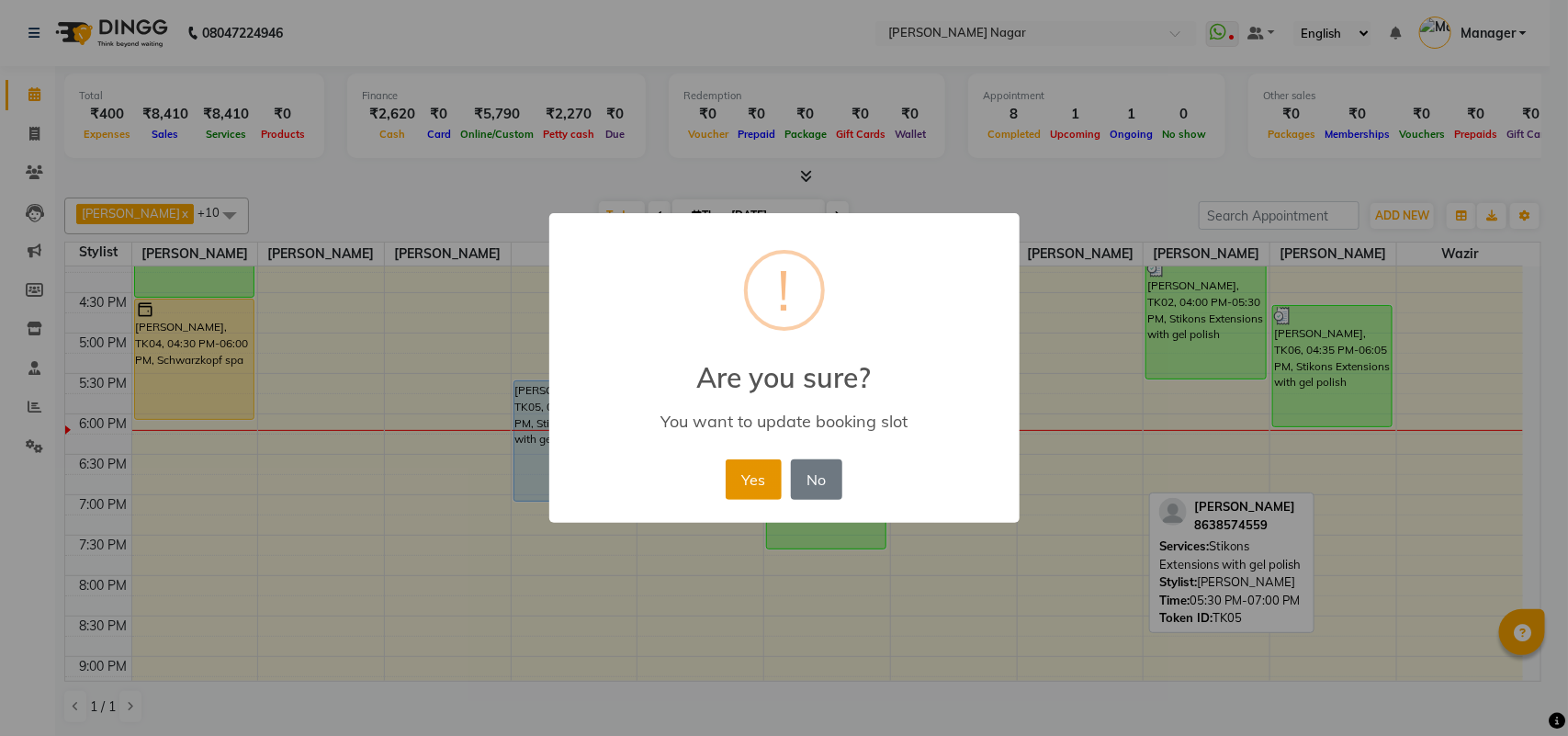
click at [770, 472] on button "Yes" at bounding box center [754, 479] width 56 height 40
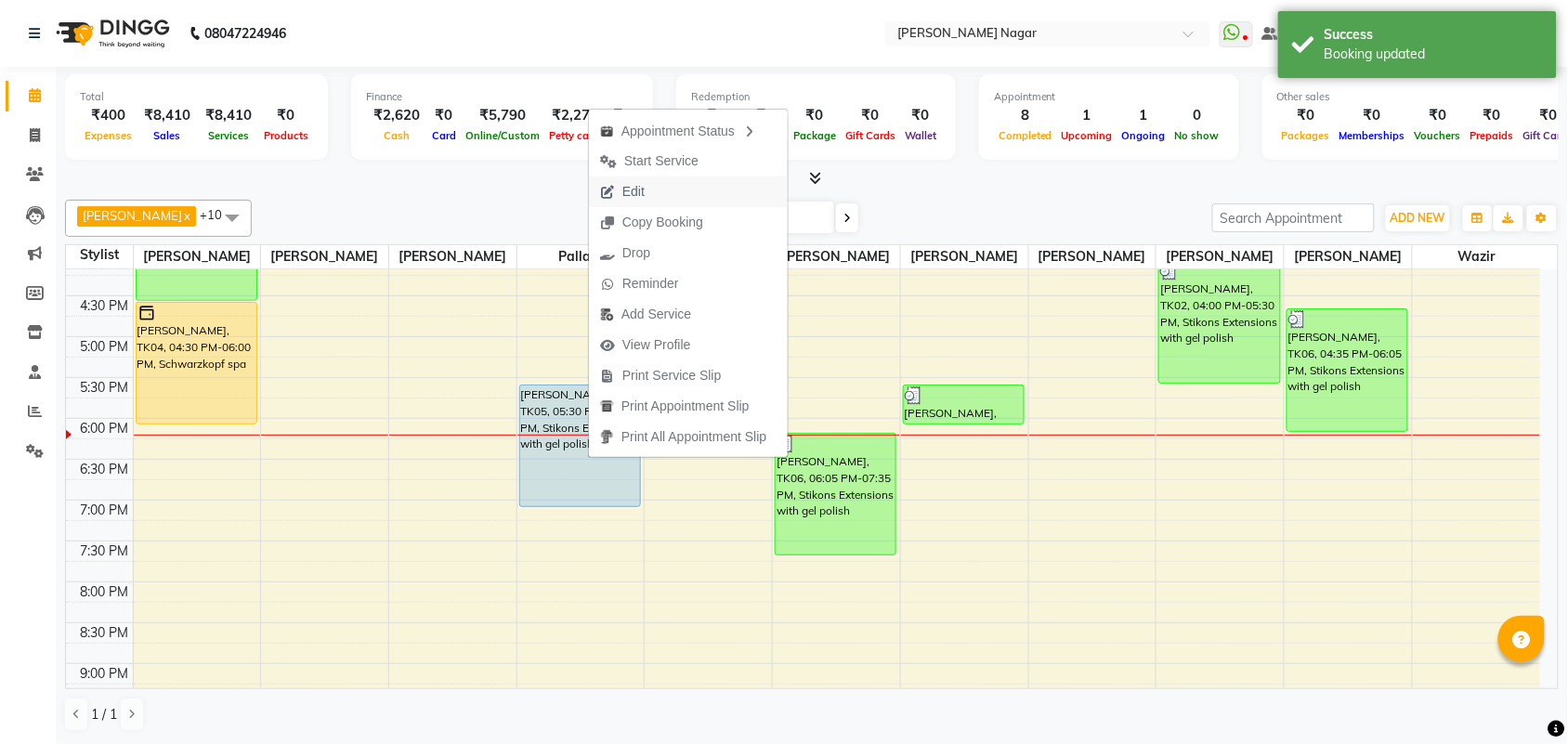
click at [707, 189] on button "Edit" at bounding box center [688, 191] width 199 height 30
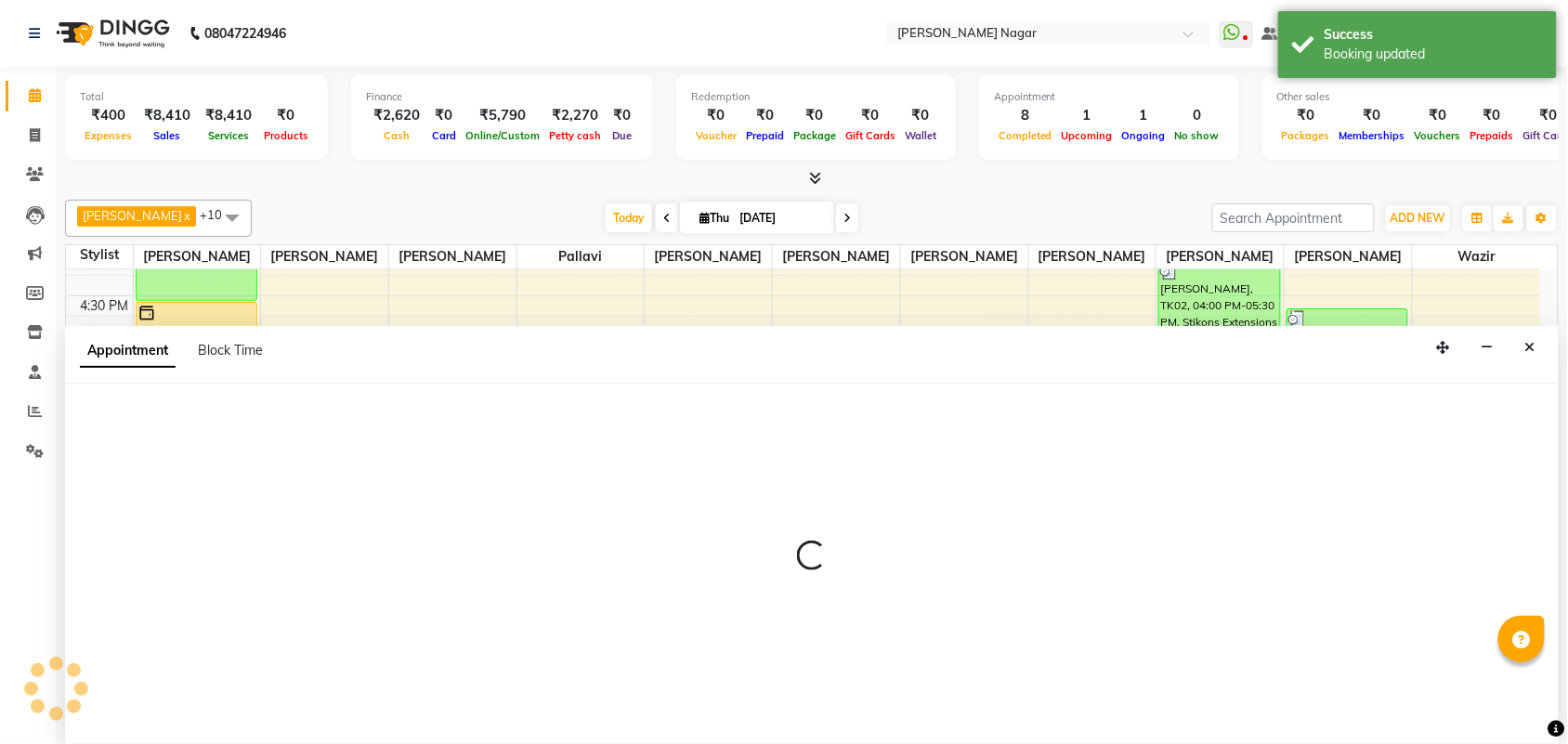
scroll to position [1, 0]
select select "upcoming"
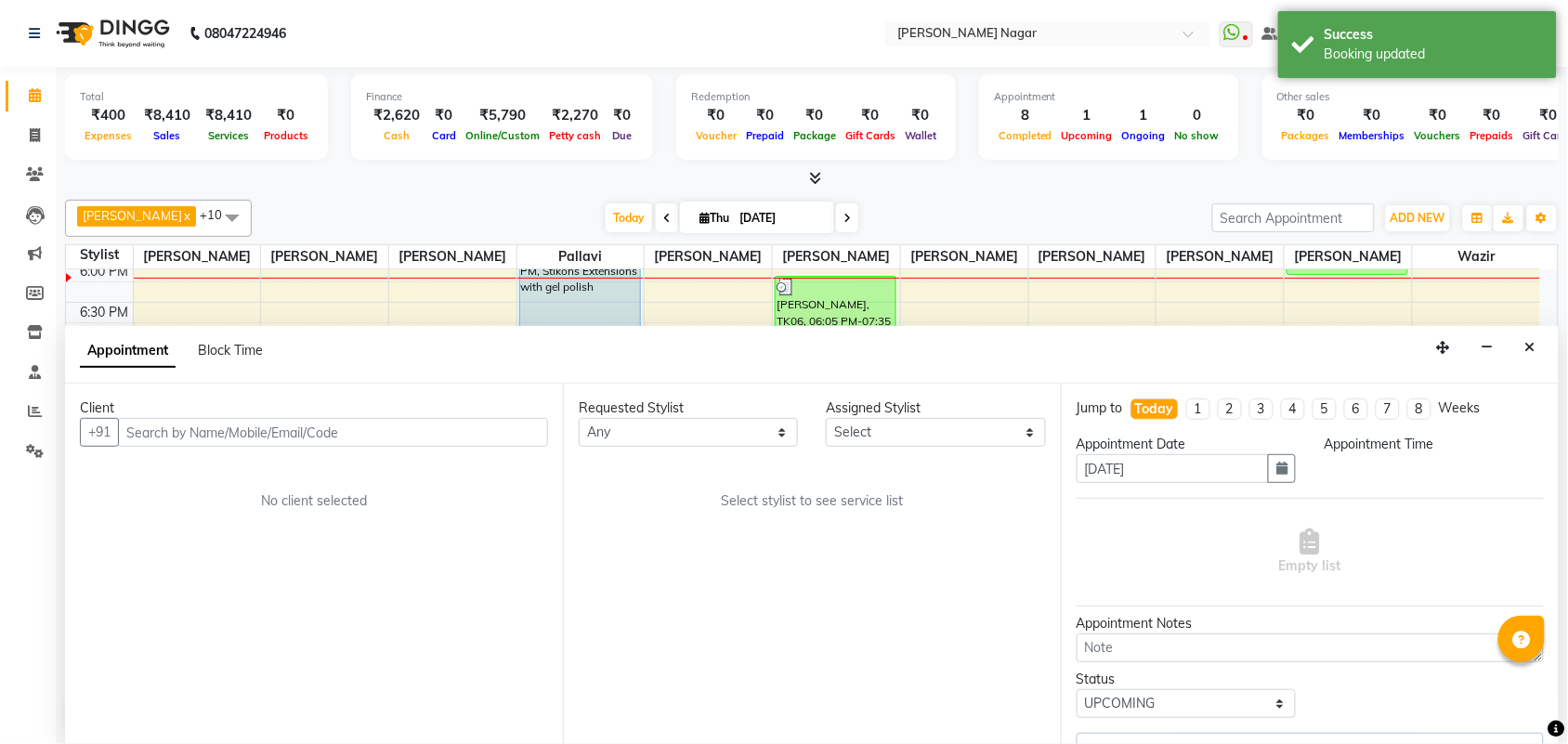
select select "87299"
select select "1050"
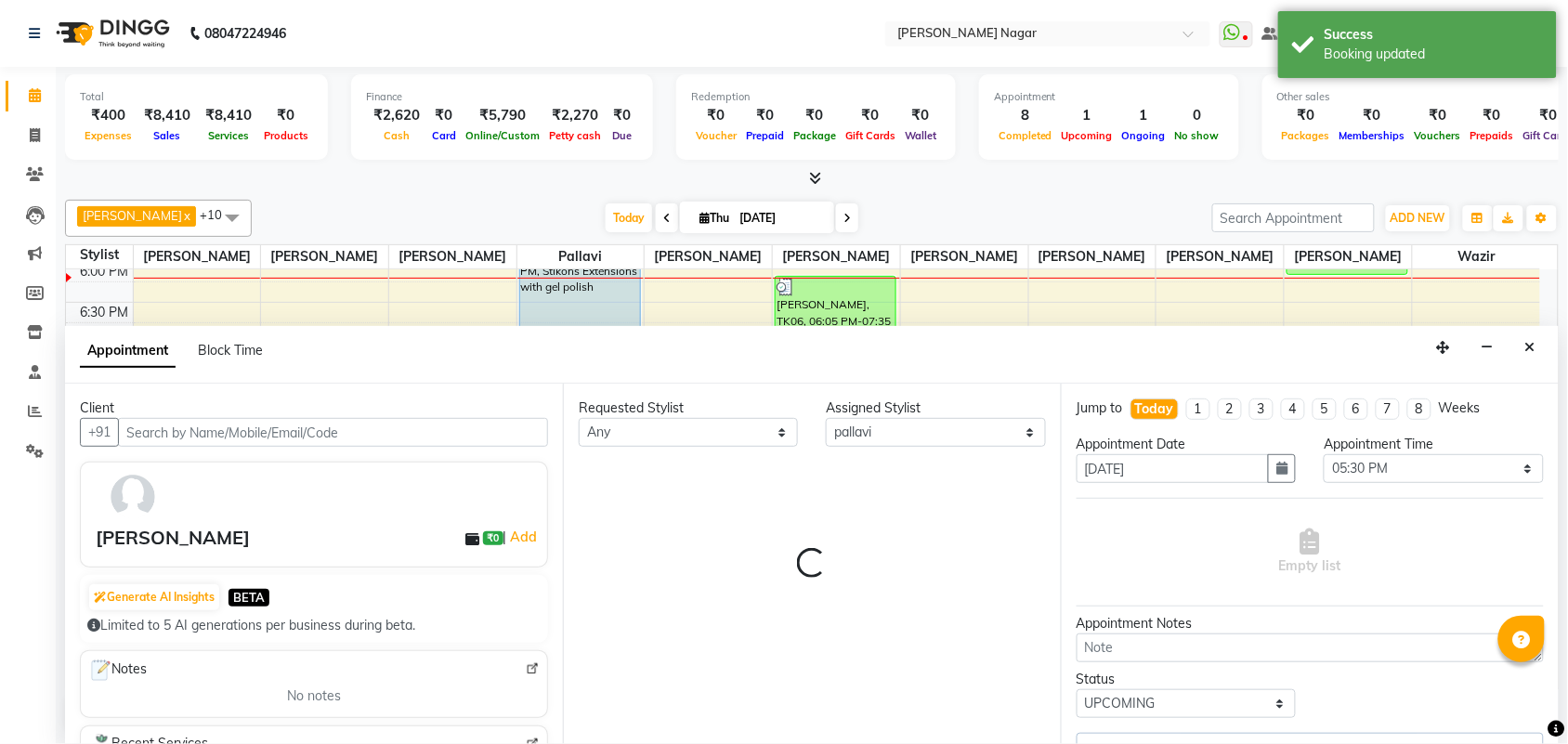
scroll to position [661, 0]
select select "3693"
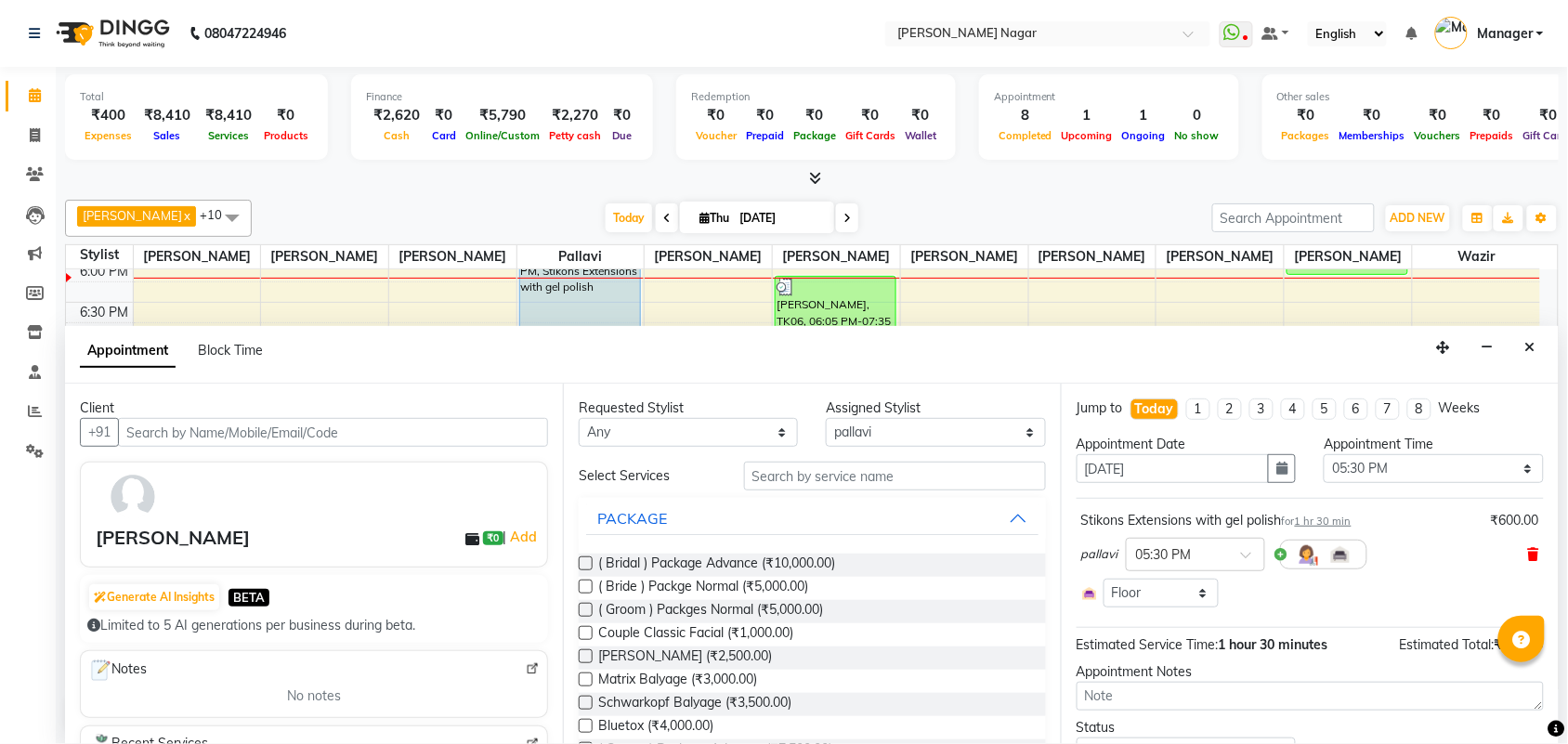
click at [1527, 554] on icon at bounding box center [1533, 554] width 11 height 13
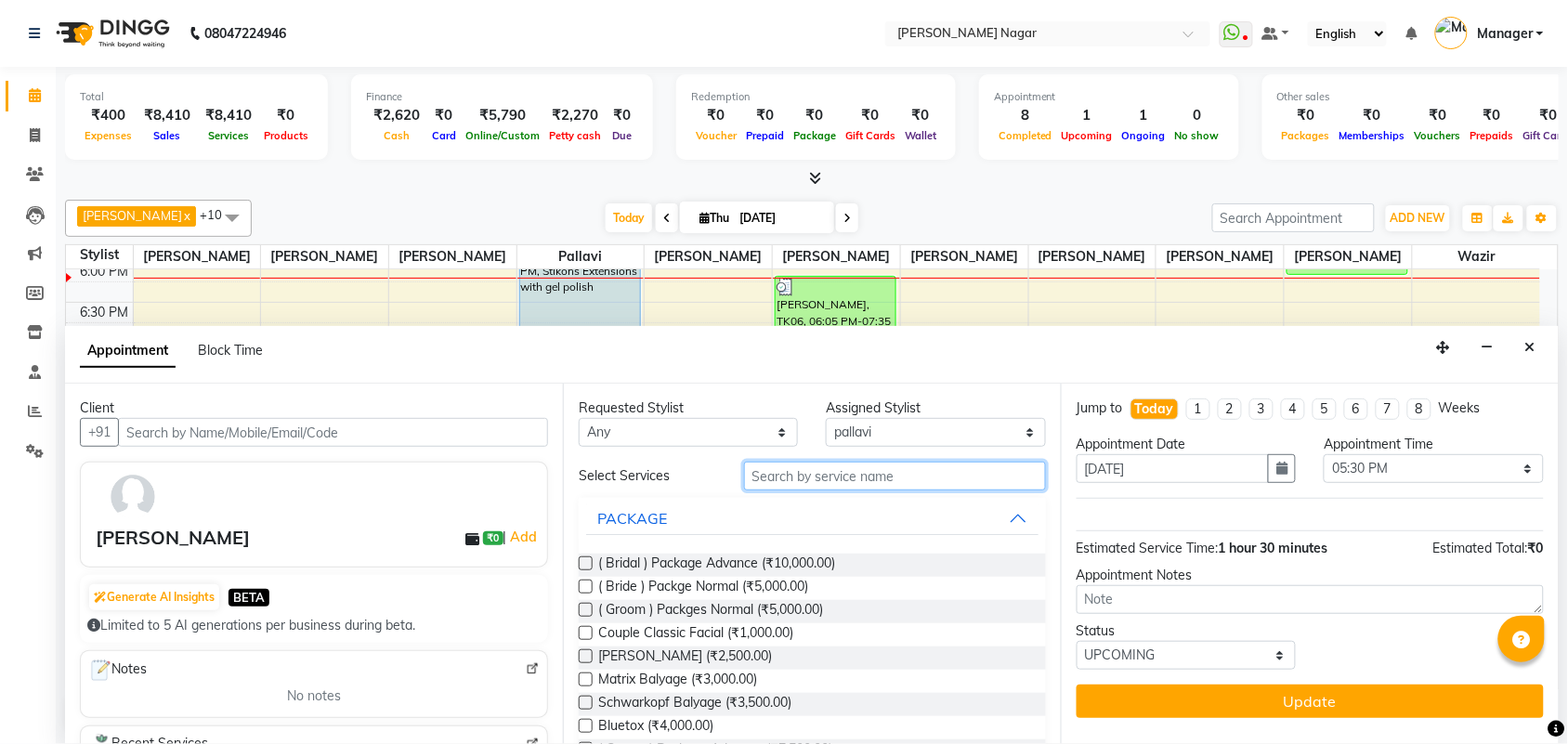
click at [834, 467] on input "text" at bounding box center [895, 476] width 301 height 28
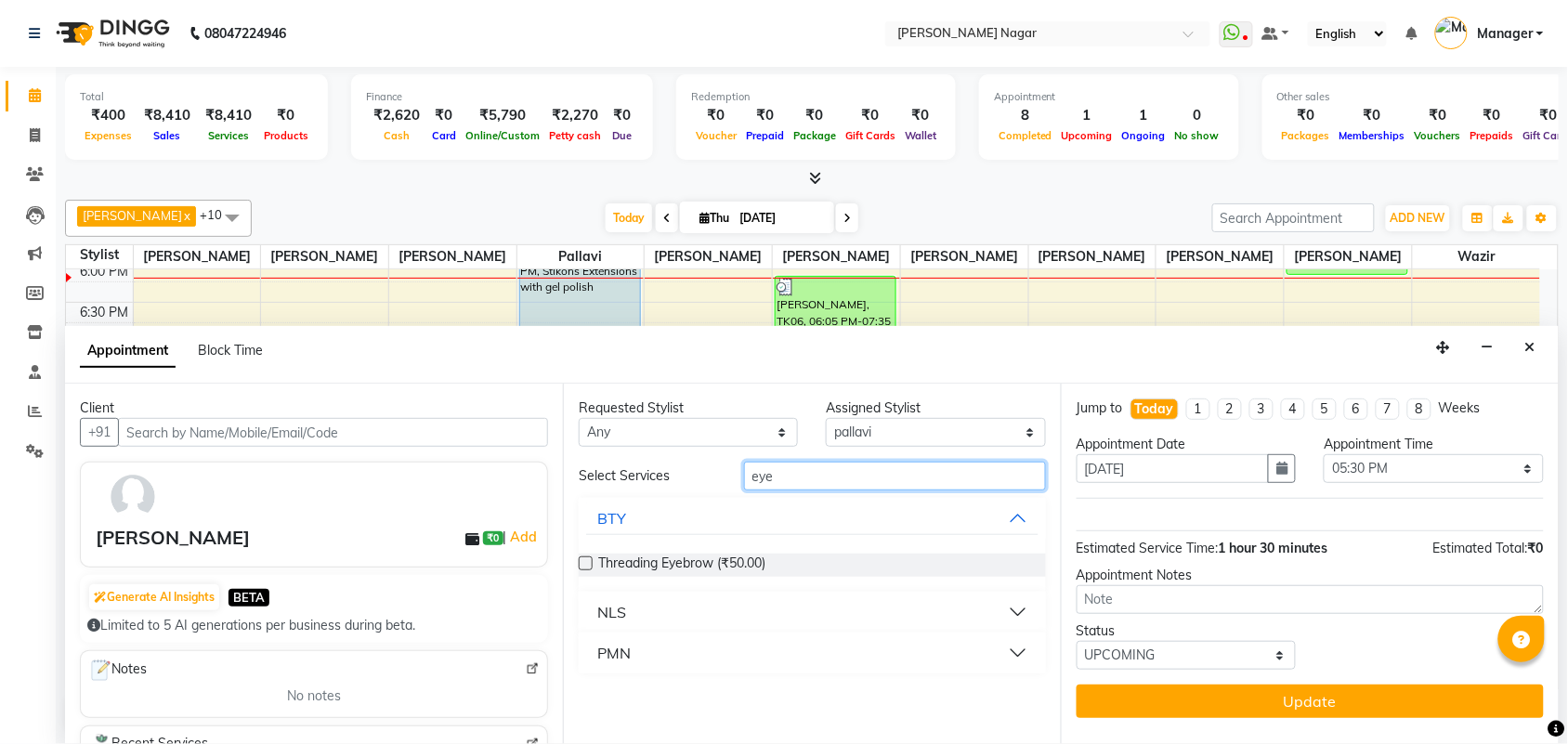
type input "eye"
click at [702, 648] on button "PMN" at bounding box center [811, 652] width 452 height 33
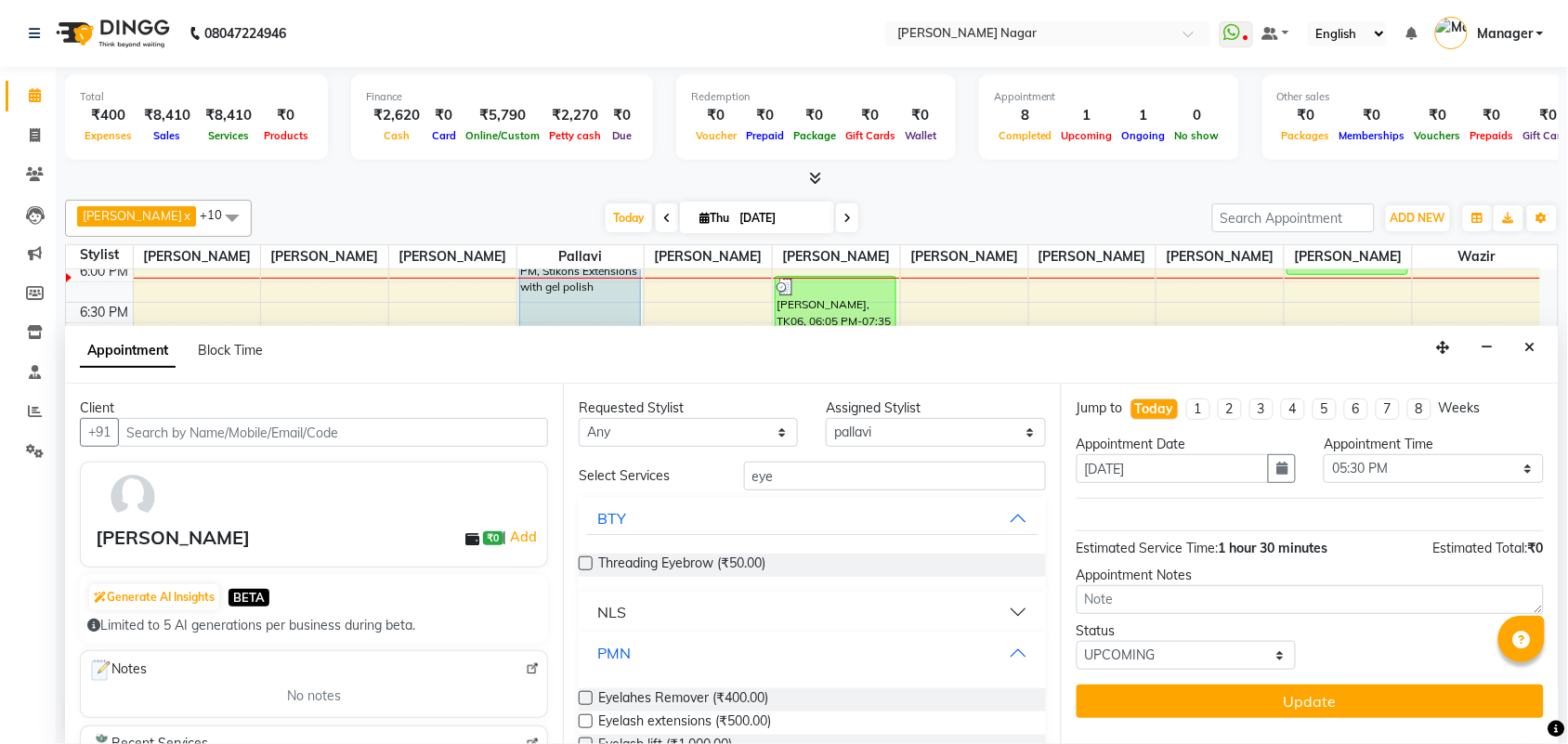
scroll to position [66, 0]
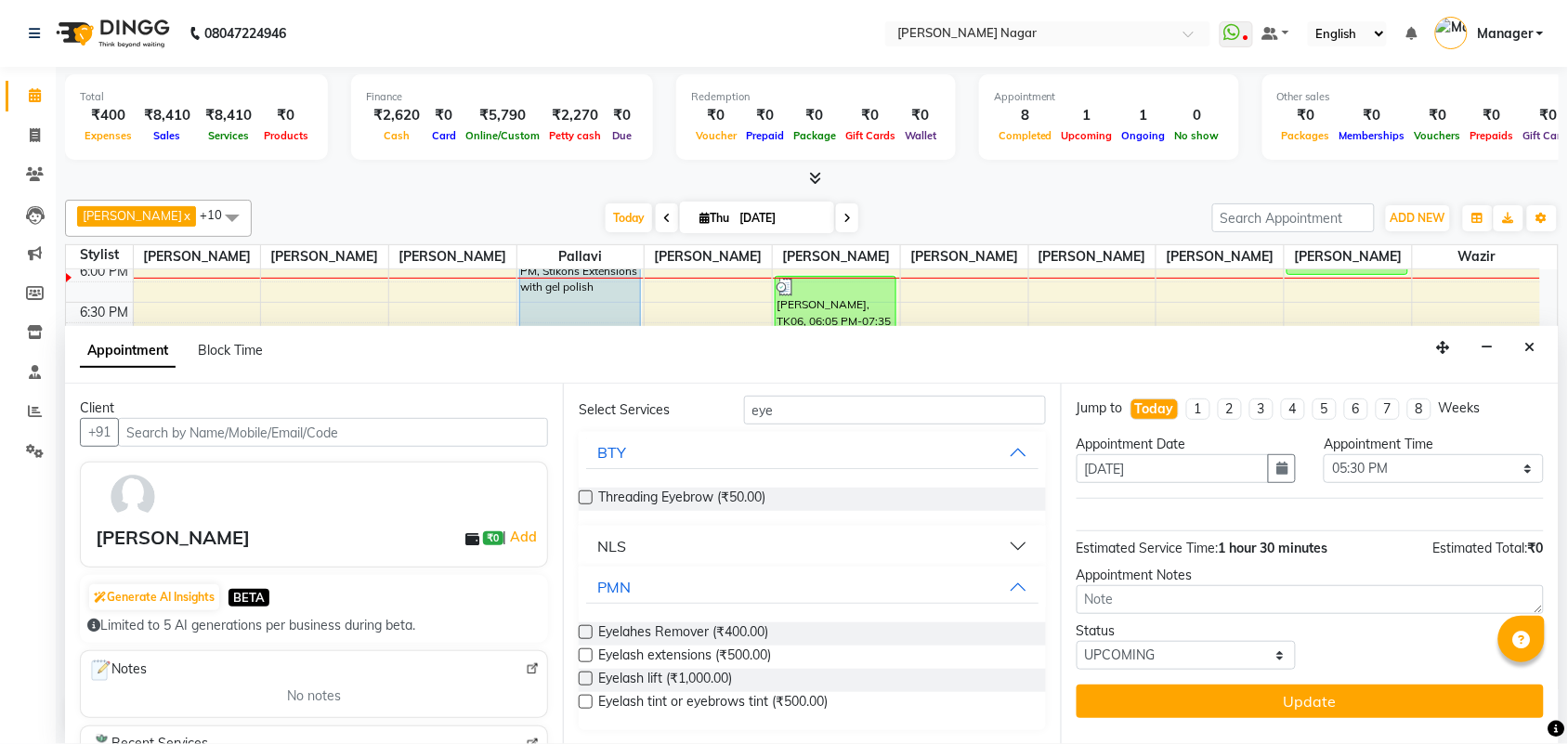
click at [580, 658] on label at bounding box center [585, 655] width 14 height 14
click at [580, 658] on input "checkbox" at bounding box center [584, 657] width 12 height 12
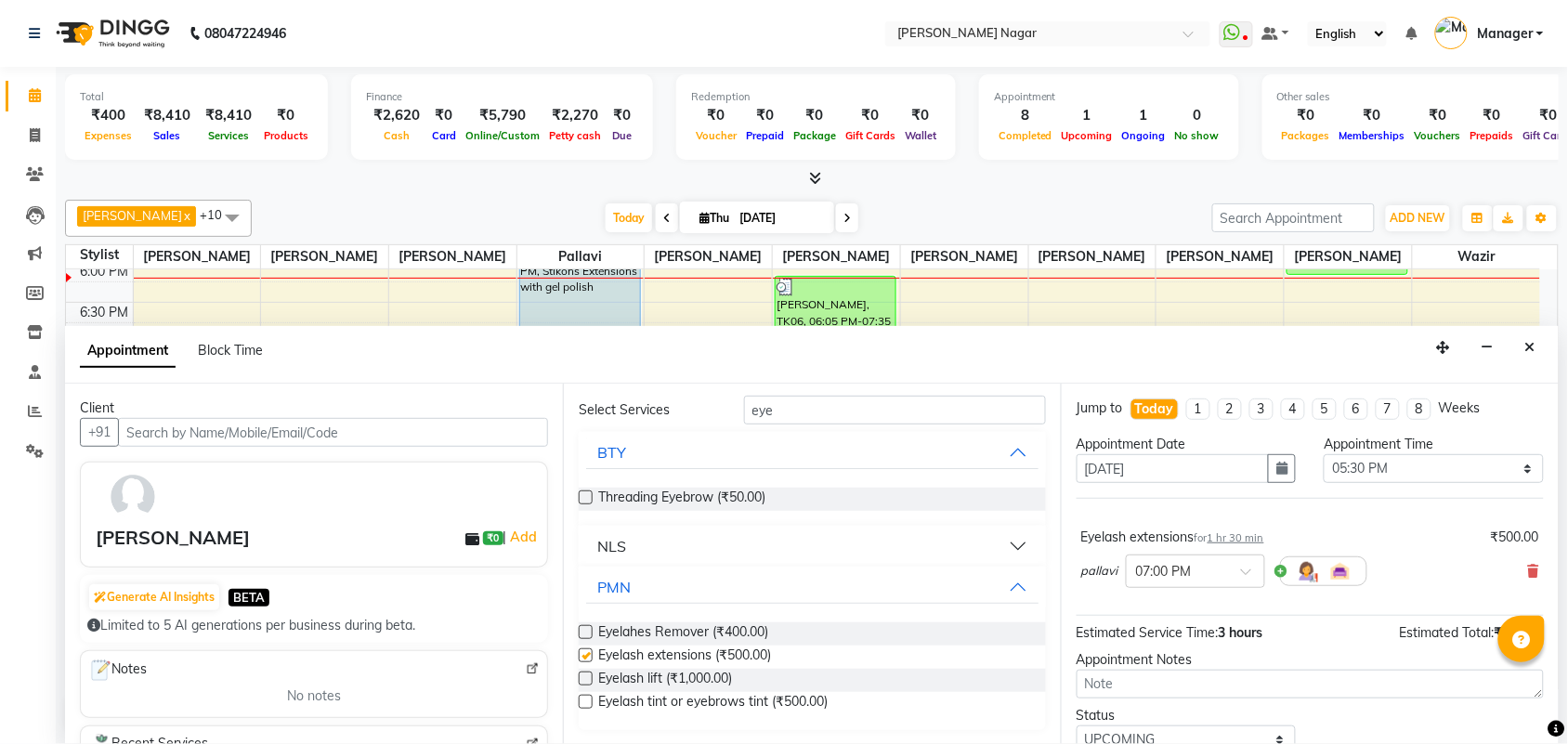
checkbox input "false"
drag, startPoint x: 1228, startPoint y: 576, endPoint x: 1235, endPoint y: 615, distance: 39.6
click at [1228, 577] on div at bounding box center [1194, 570] width 137 height 20
click at [1264, 600] on ng-dropdown-panel "11:00 AM 11:15 AM 11:30 AM 11:45 AM 12:00 PM 12:15 PM 12:30 PM 12:45 PM 01:00 P…" at bounding box center [1194, 699] width 139 height 225
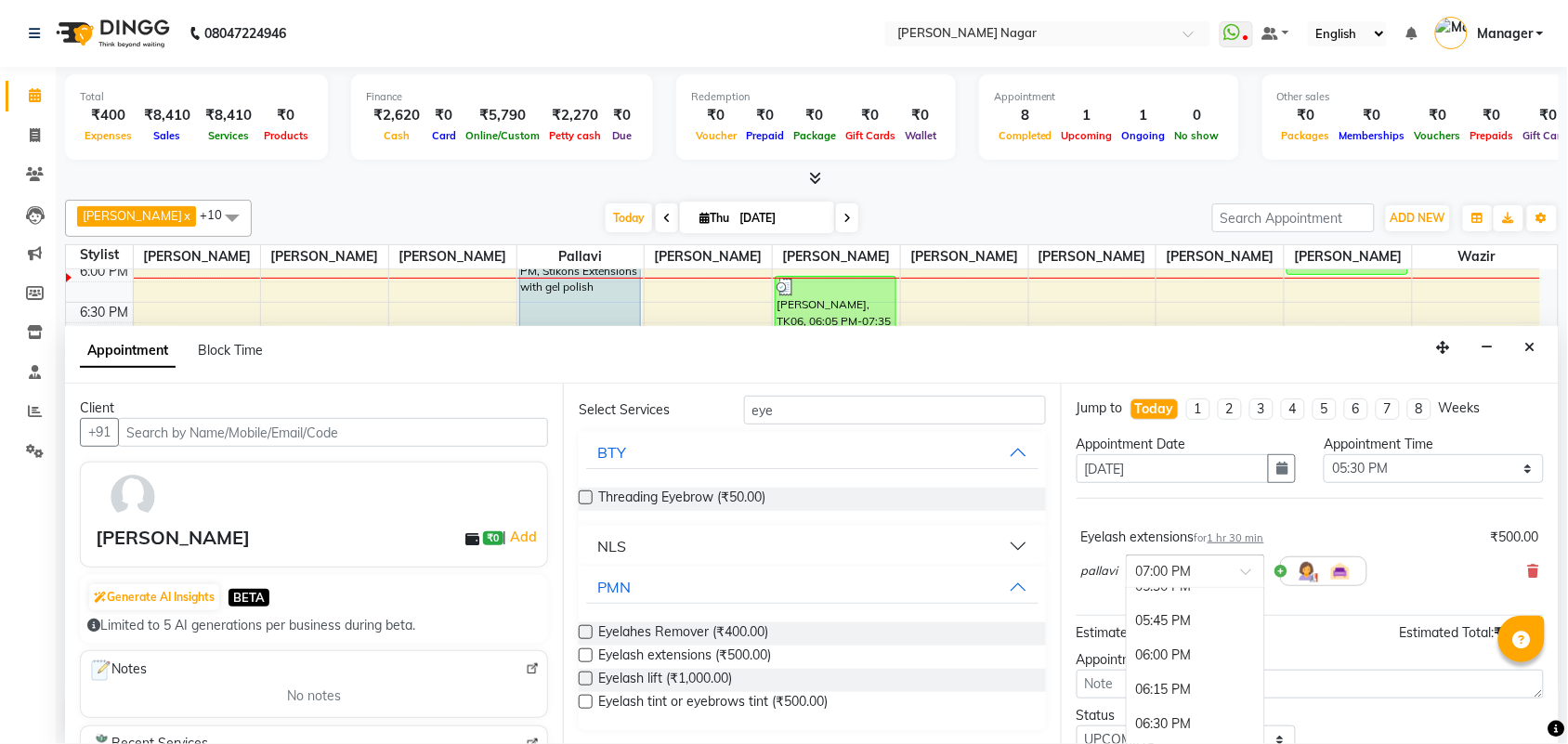
scroll to position [865, 0]
click at [1187, 628] on div "05:30 PM" at bounding box center [1194, 632] width 137 height 34
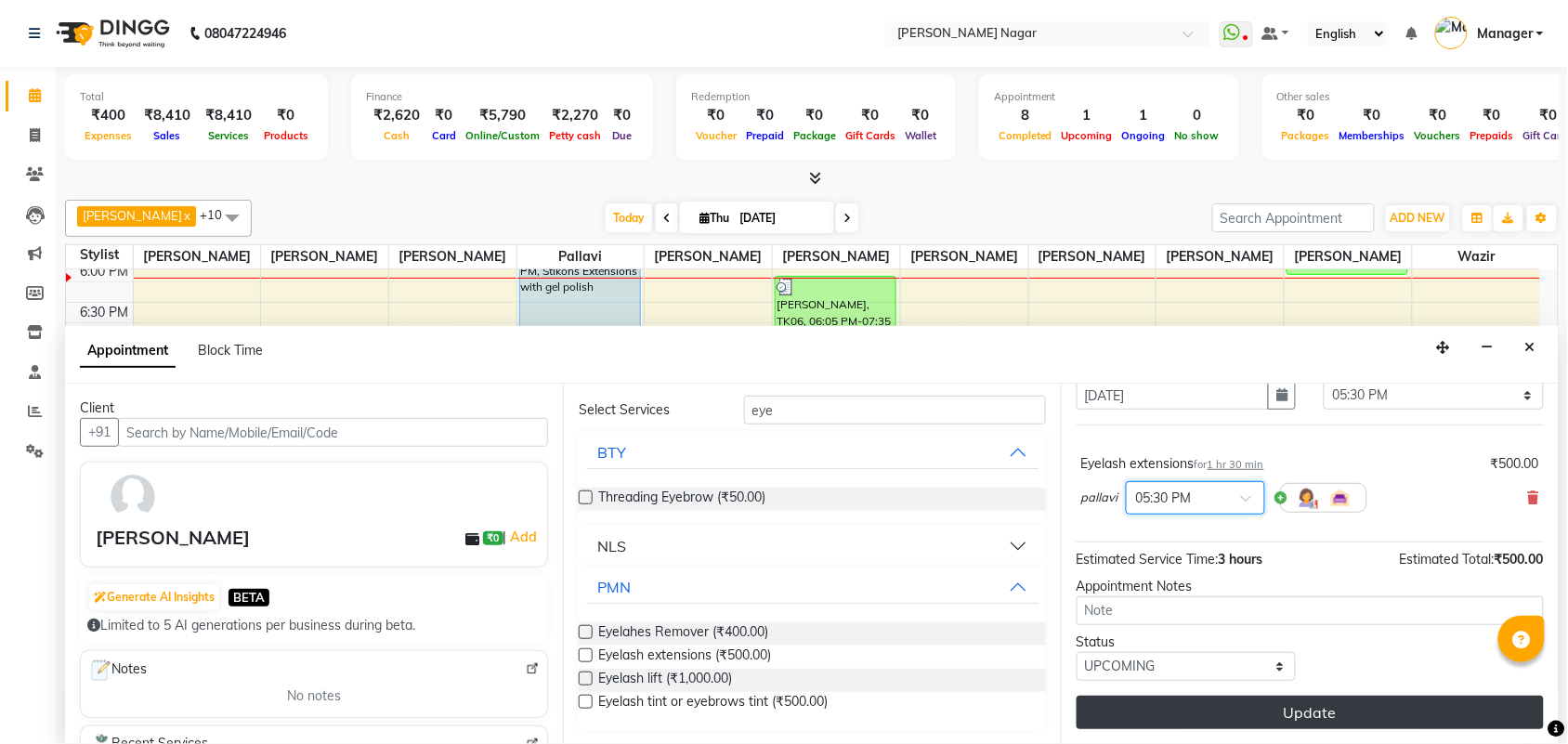
click at [1176, 713] on button "Update" at bounding box center [1309, 712] width 467 height 33
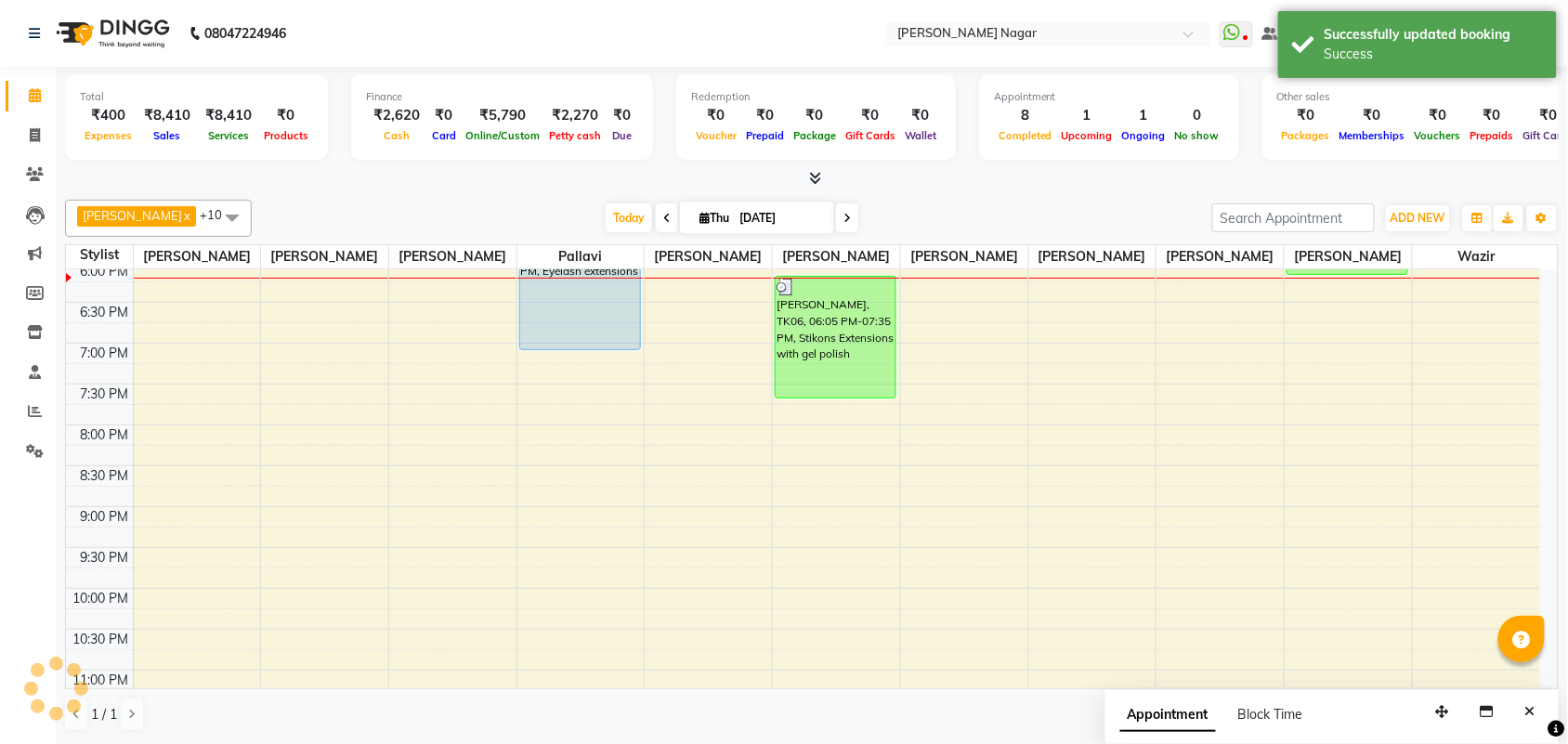
scroll to position [679, 0]
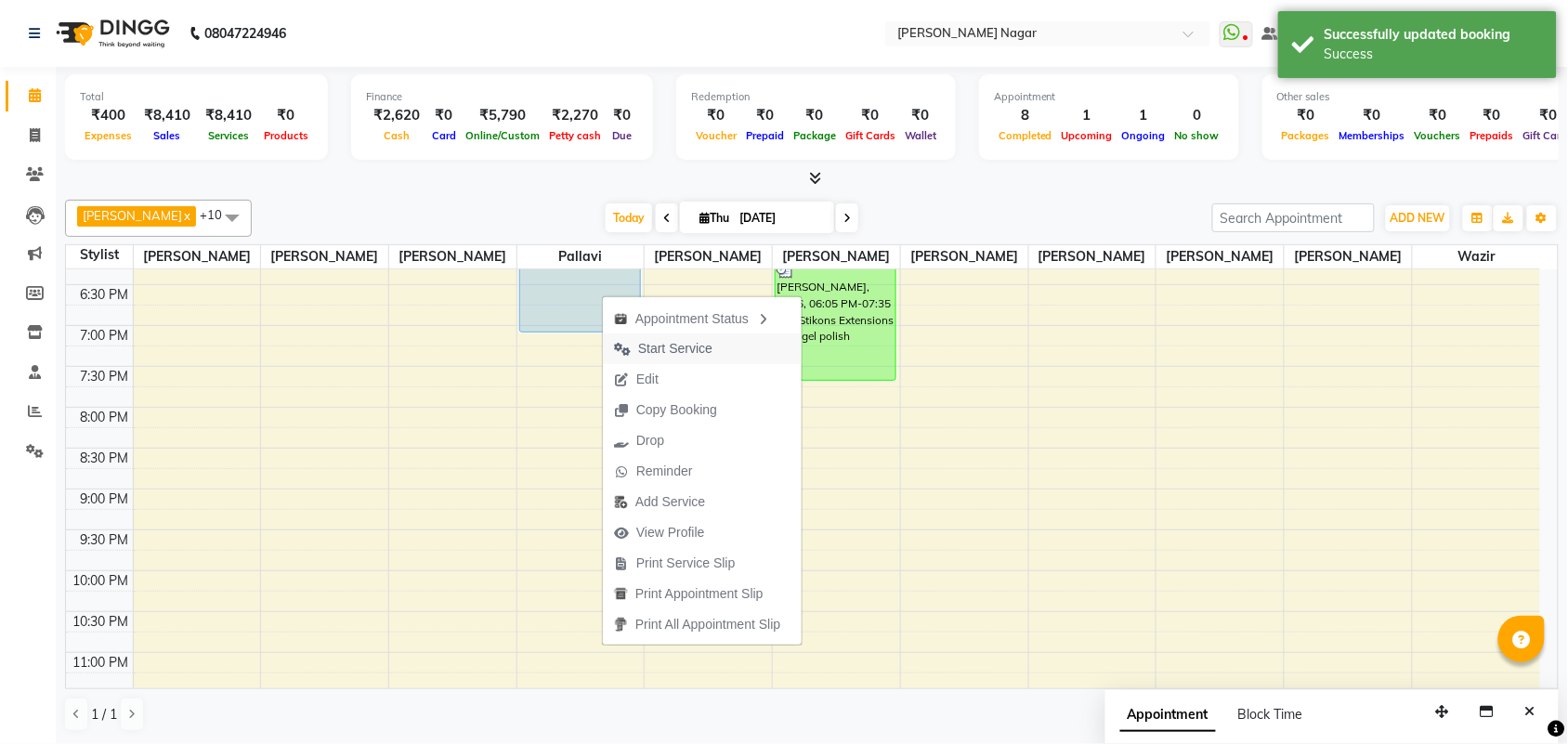
click at [636, 360] on span "Start Service" at bounding box center [663, 349] width 120 height 30
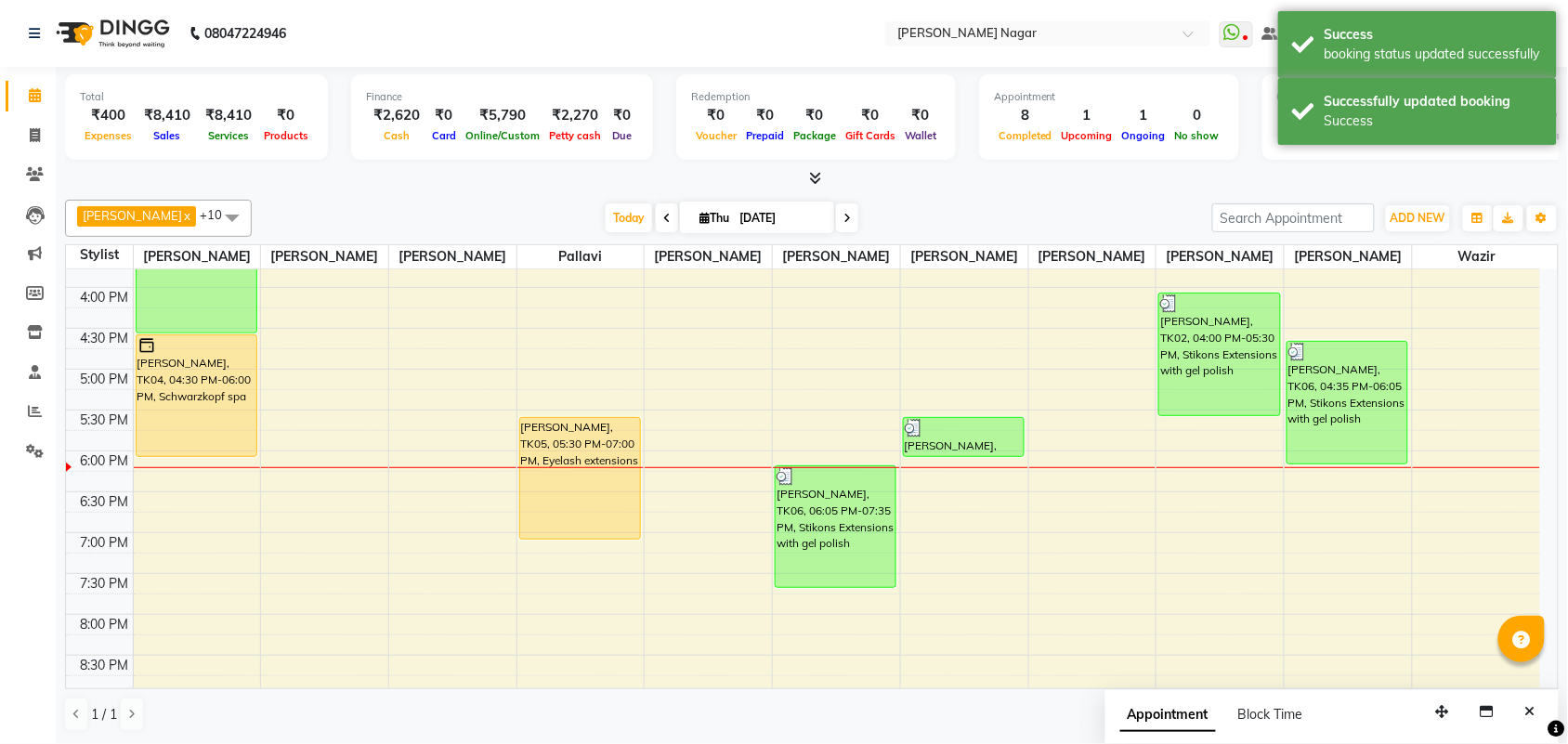
scroll to position [465, 0]
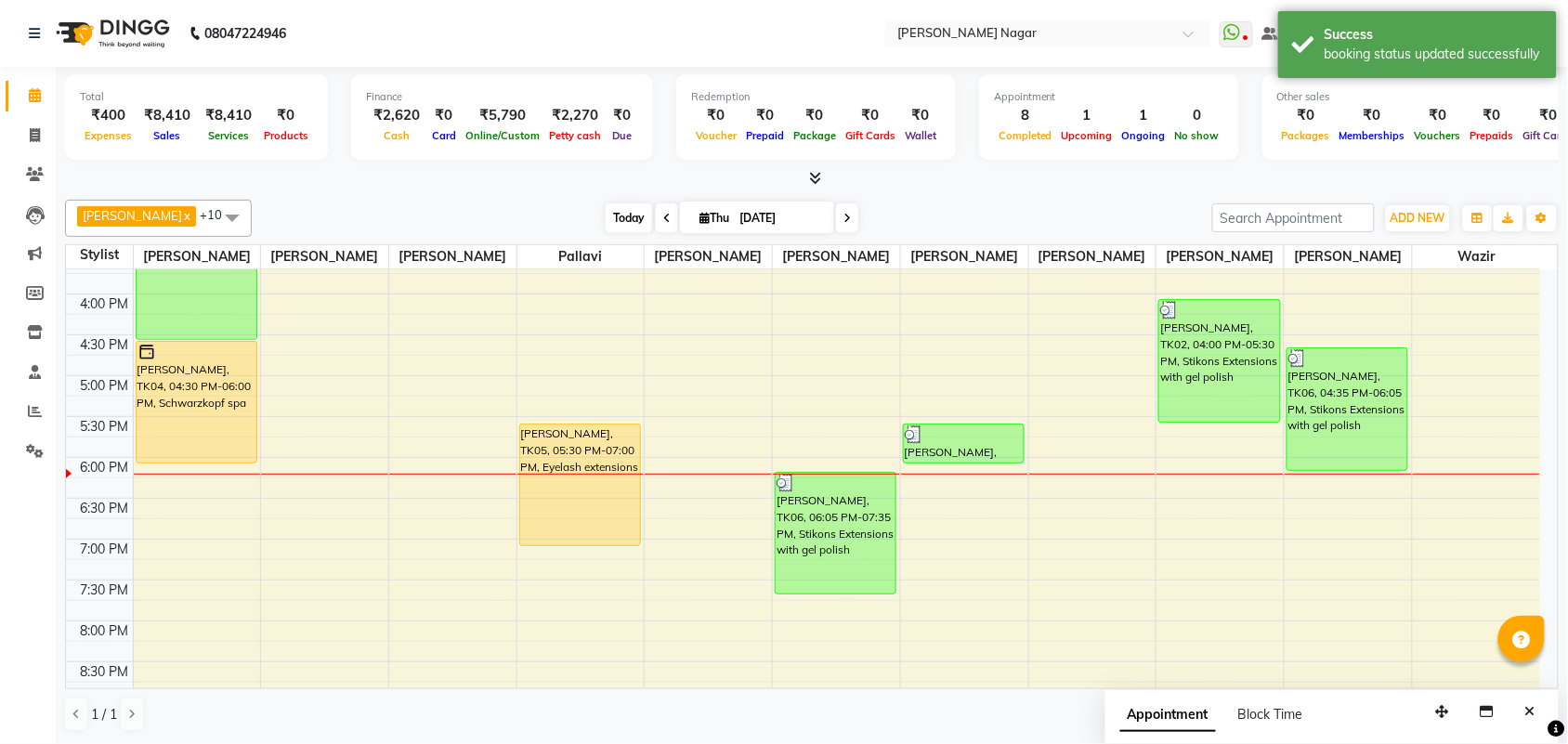
click at [619, 209] on span "Today" at bounding box center [629, 218] width 46 height 28
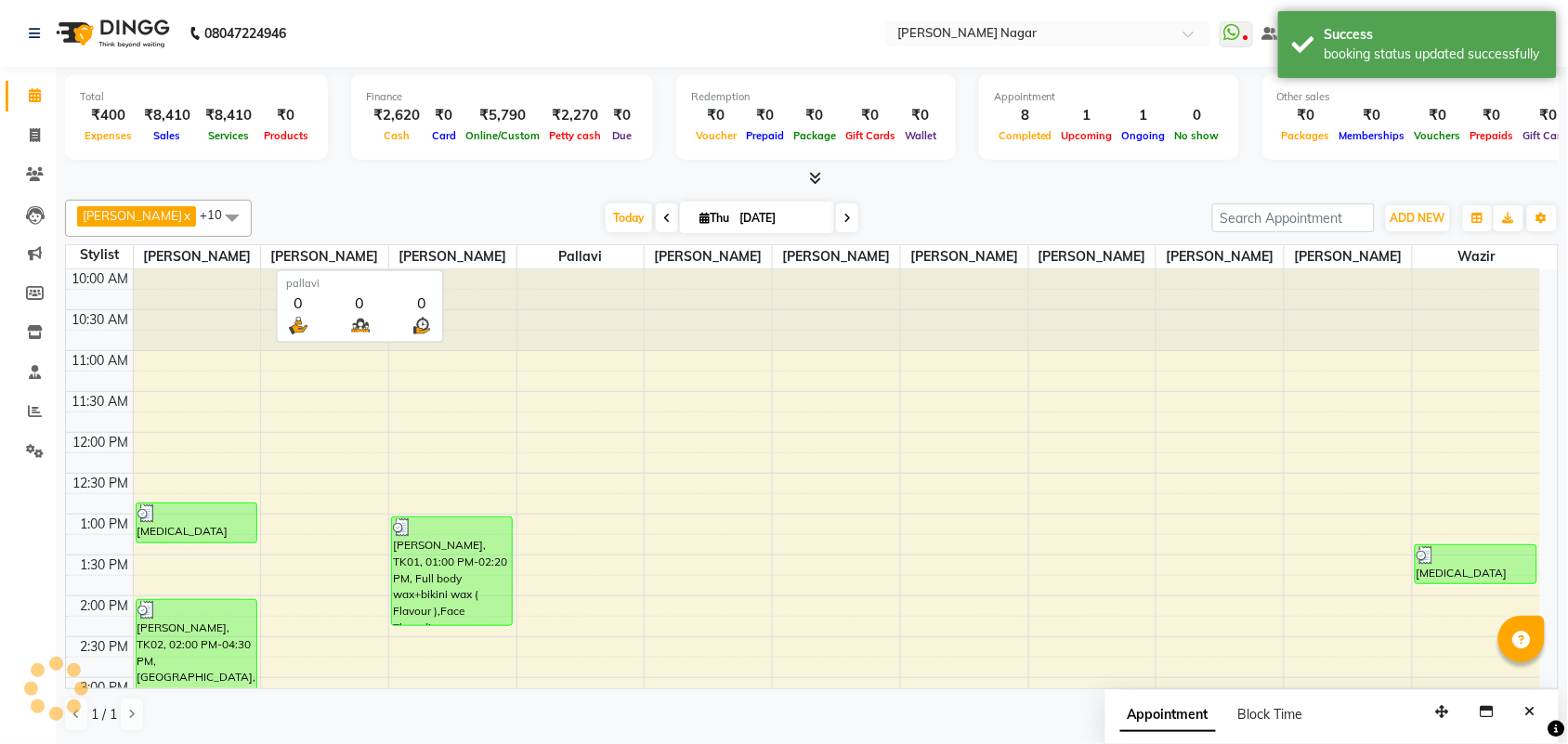
scroll to position [661, 0]
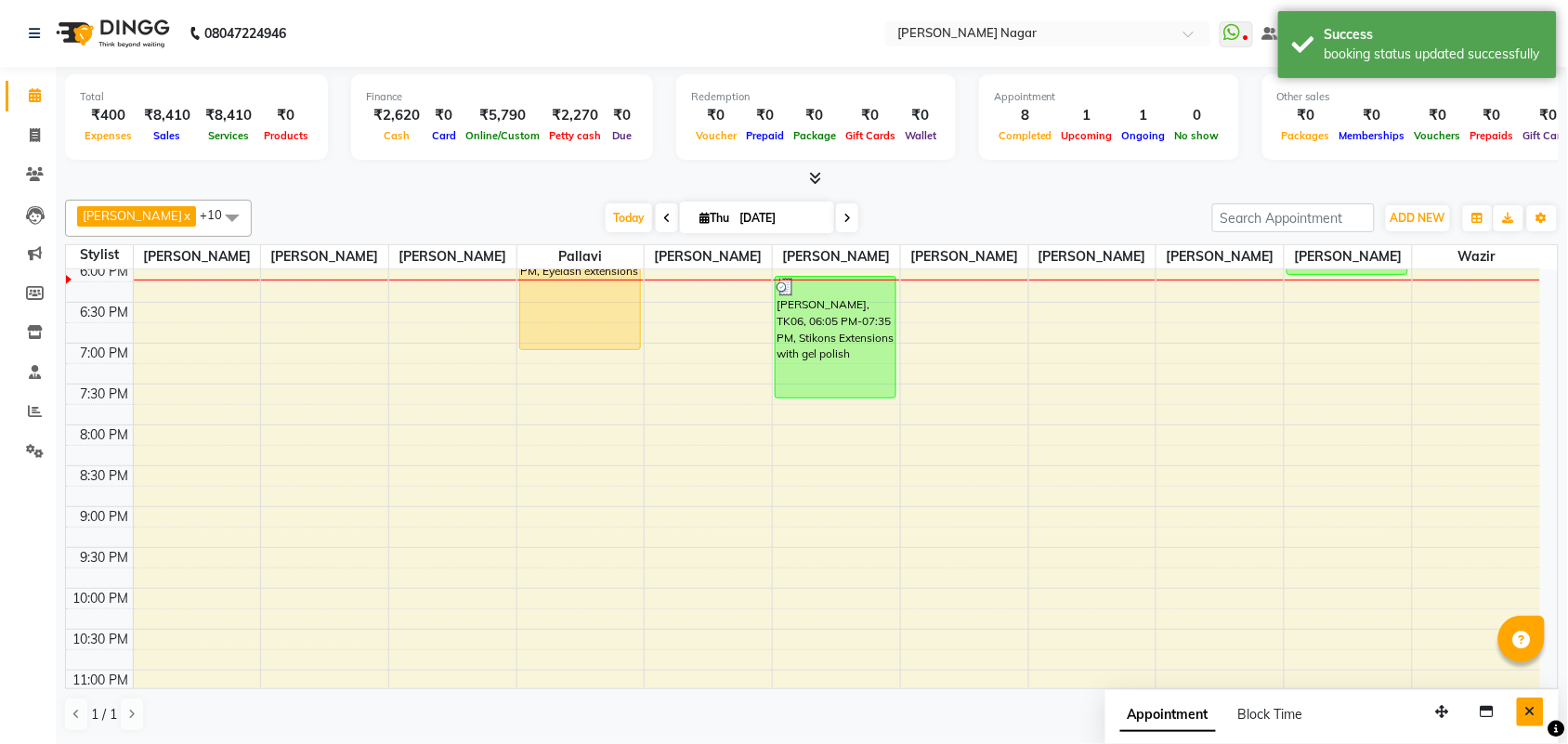
click at [1529, 712] on icon "Close" at bounding box center [1530, 712] width 10 height 13
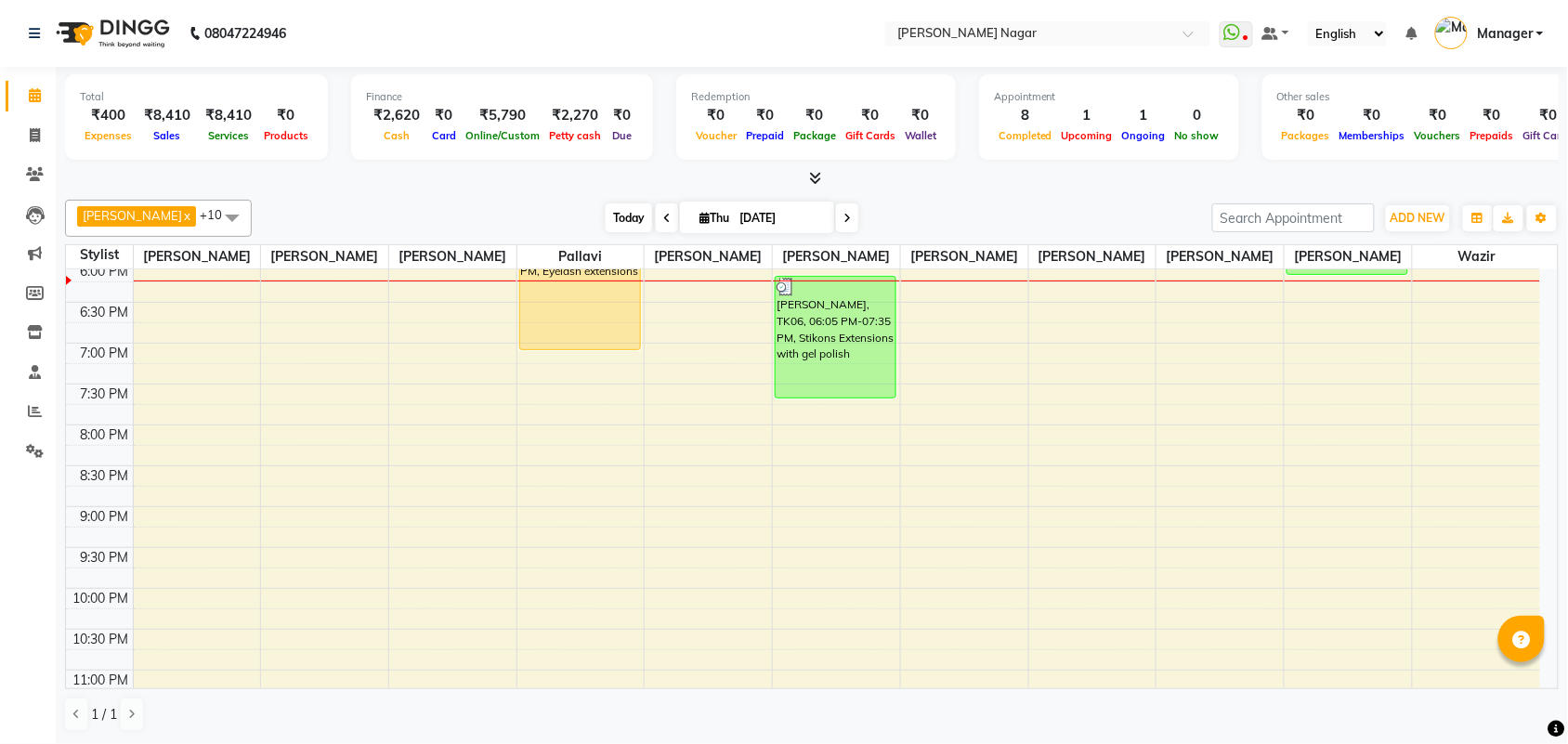
drag, startPoint x: 597, startPoint y: 216, endPoint x: 531, endPoint y: 202, distance: 67.5
click at [606, 216] on span "Today" at bounding box center [629, 218] width 46 height 28
click at [27, 141] on span at bounding box center [35, 136] width 32 height 22
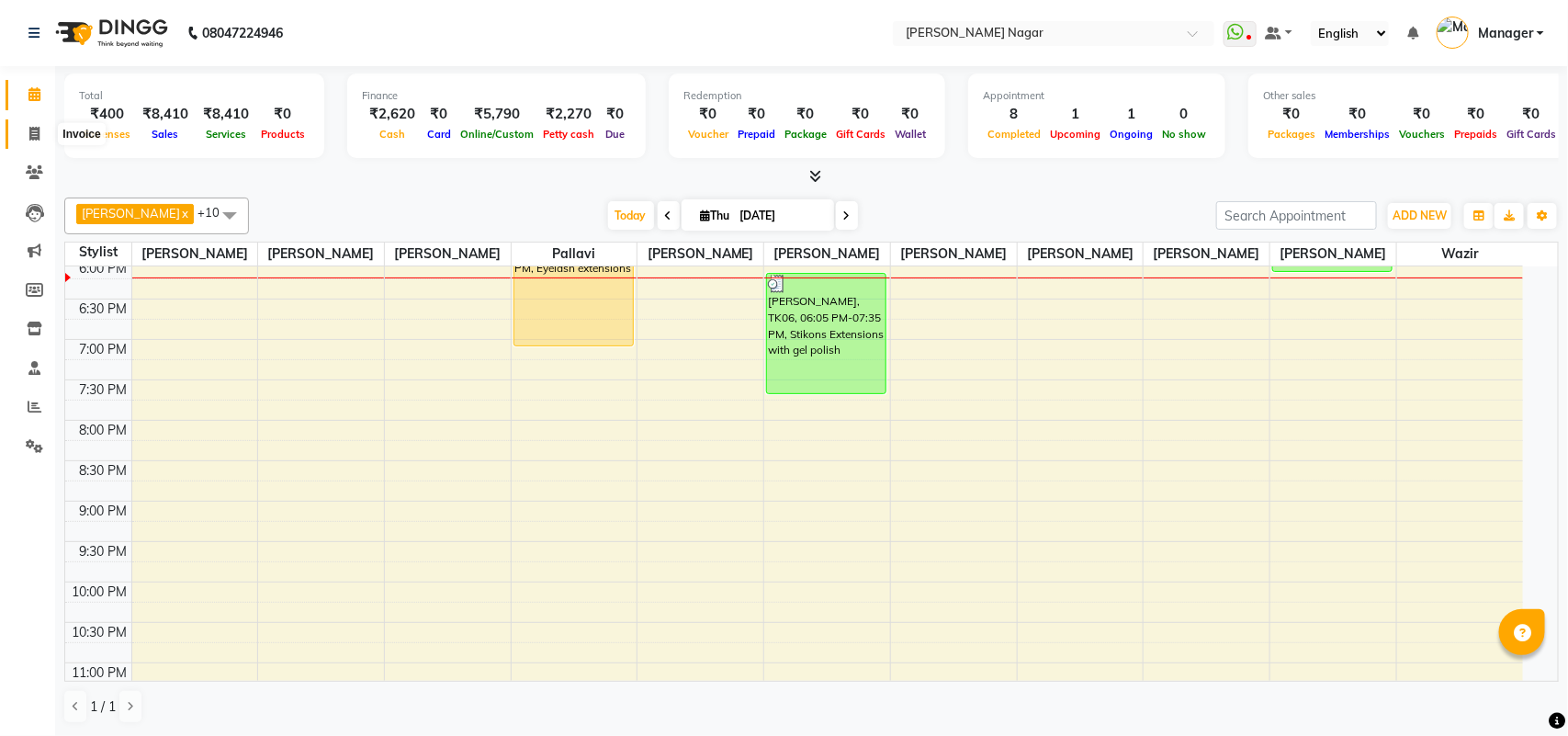
select select "7349"
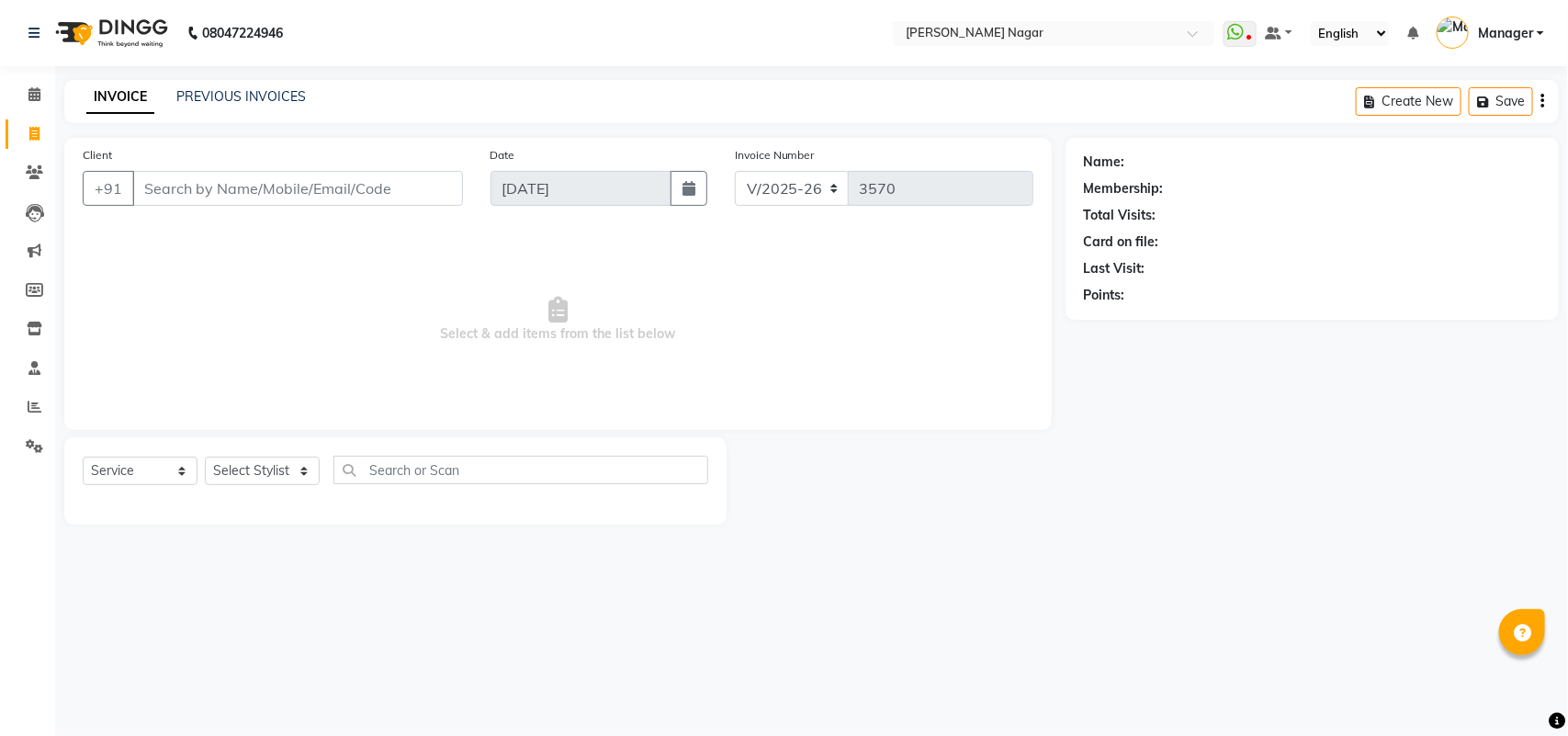
select select "membership"
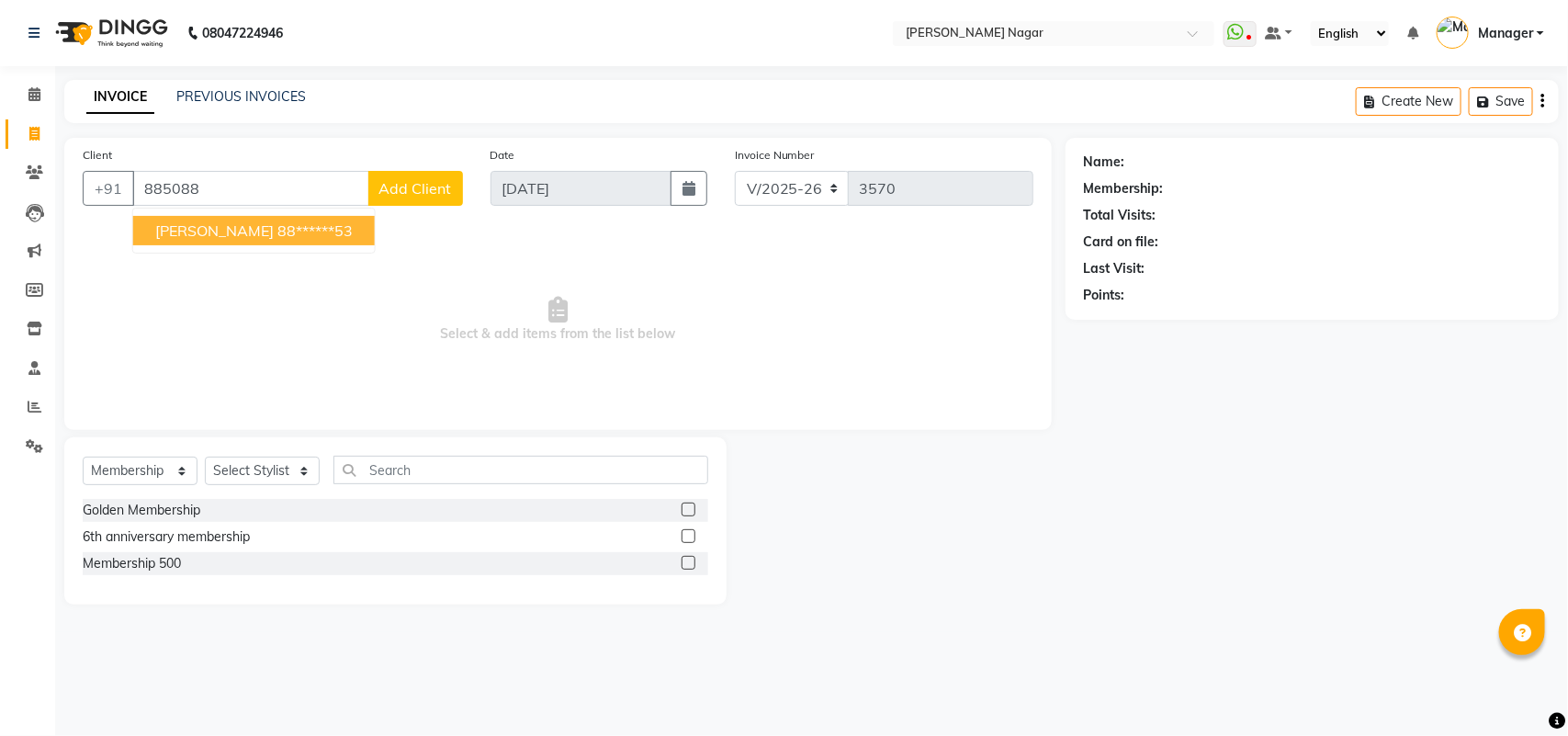
click at [143, 231] on button "Ashvani Gohil 88******53" at bounding box center [254, 230] width 242 height 29
type input "88******53"
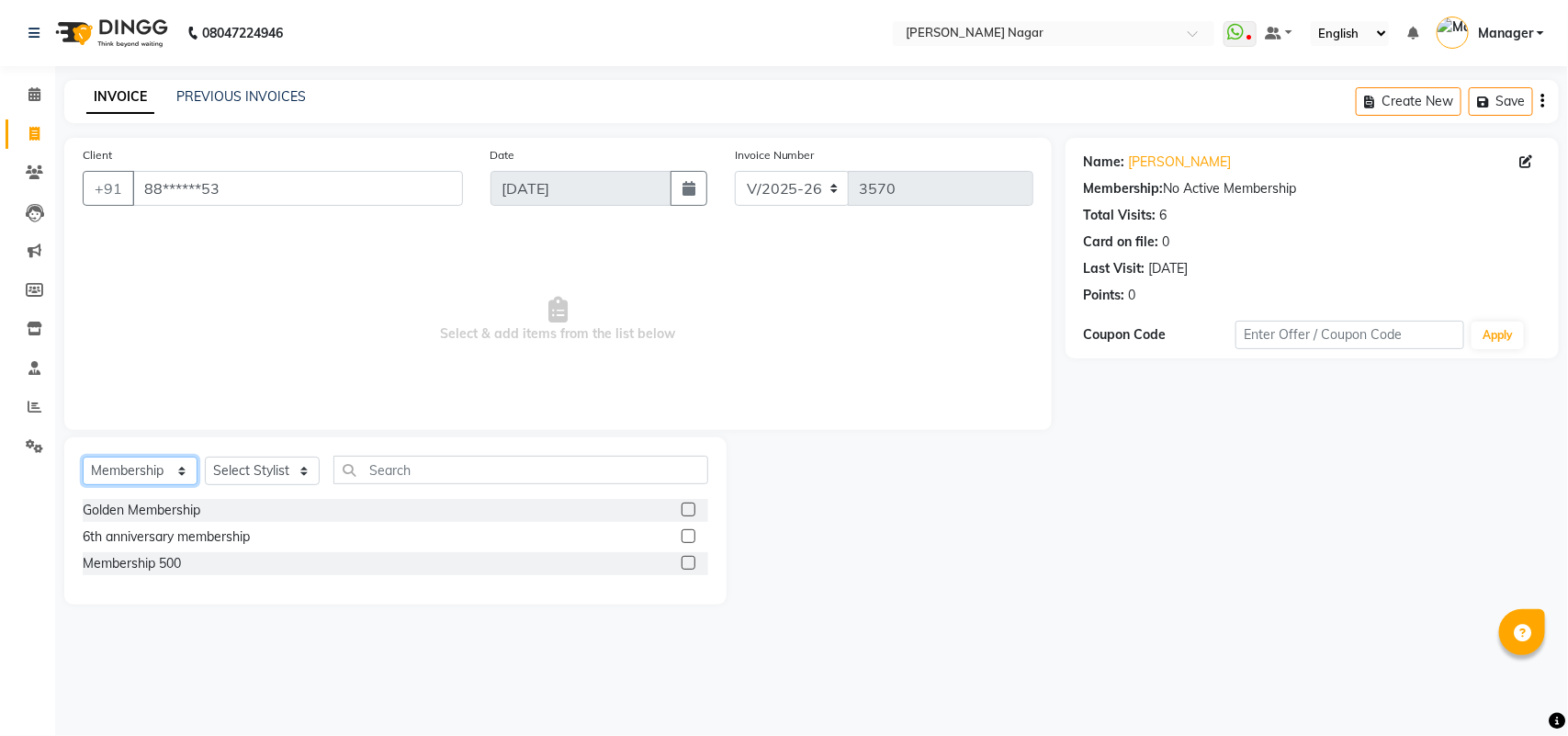
click at [147, 478] on select "Select Service Product Membership Package Voucher Prepaid Gift Card" at bounding box center [140, 471] width 114 height 28
select select "service"
click at [83, 457] on select "Select Service Product Membership Package Voucher Prepaid Gift Card" at bounding box center [140, 471] width 114 height 28
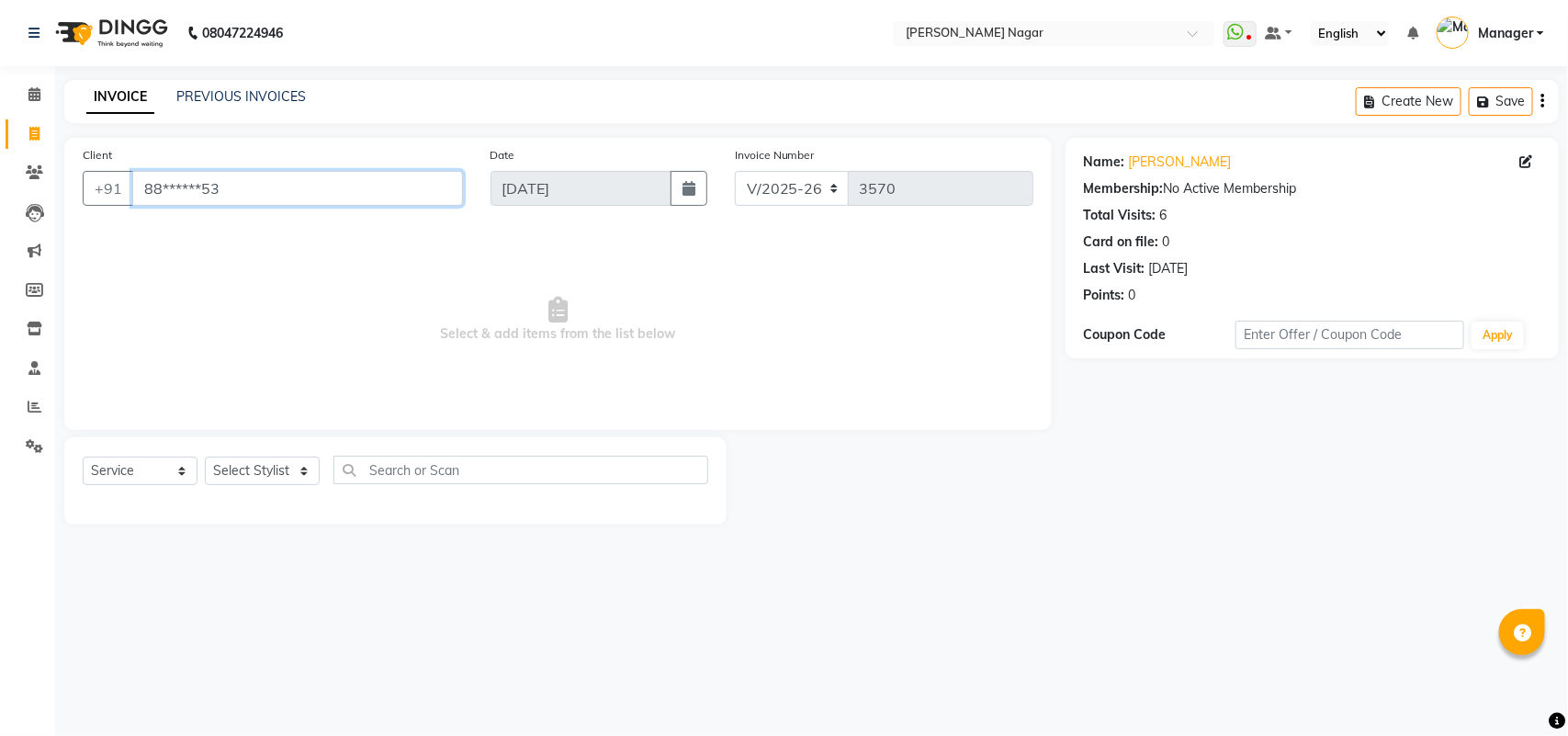
click at [303, 203] on input "88******53" at bounding box center [297, 188] width 331 height 35
type input "8"
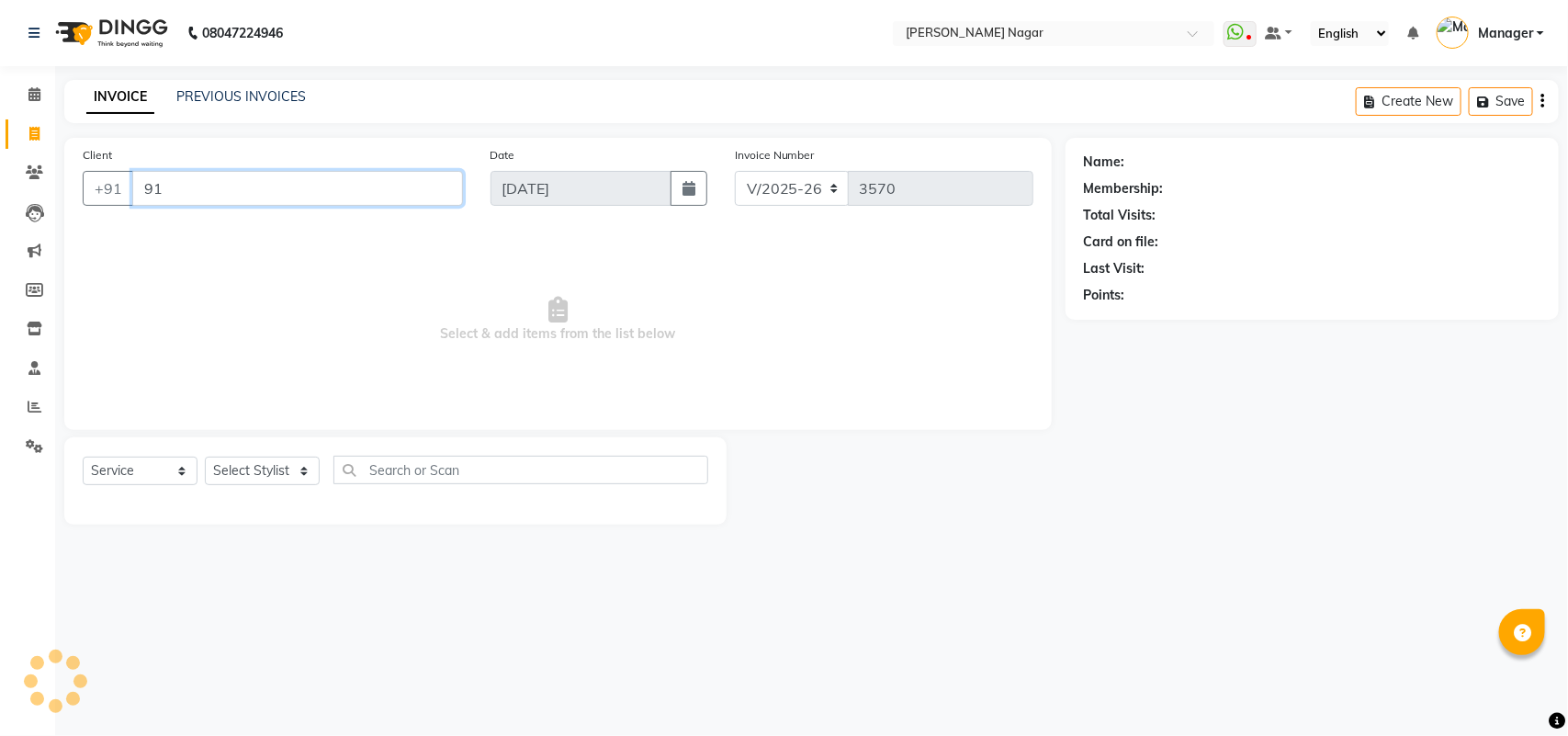
type input "9"
type input "9112181909"
click at [393, 187] on span "Add Client" at bounding box center [415, 188] width 72 height 19
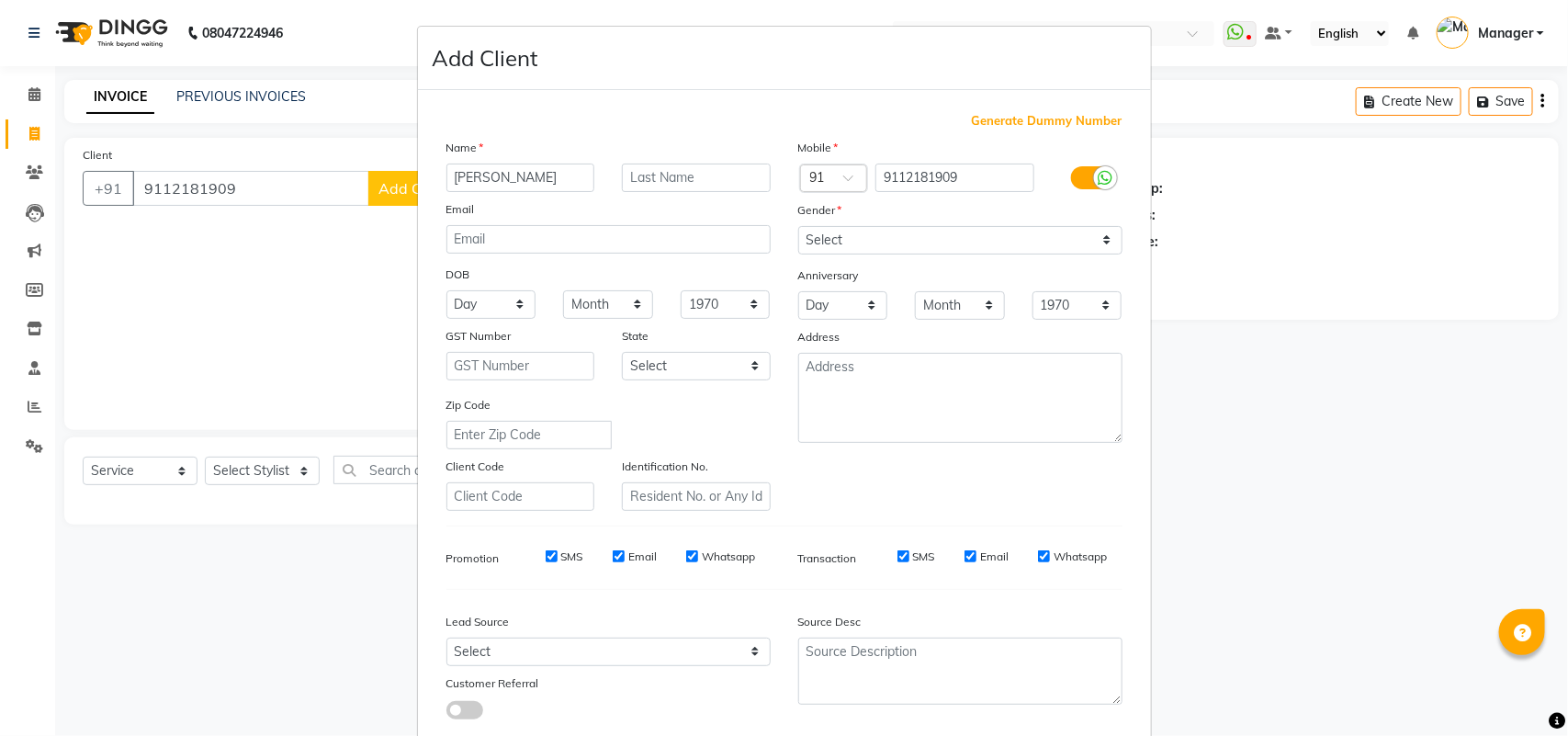
type input "Ashwini gohil"
click at [882, 234] on select "Select Male Female Other Prefer Not To Say" at bounding box center [960, 240] width 324 height 28
select select "female"
click at [798, 226] on select "Select Male Female Other Prefer Not To Say" at bounding box center [960, 240] width 324 height 28
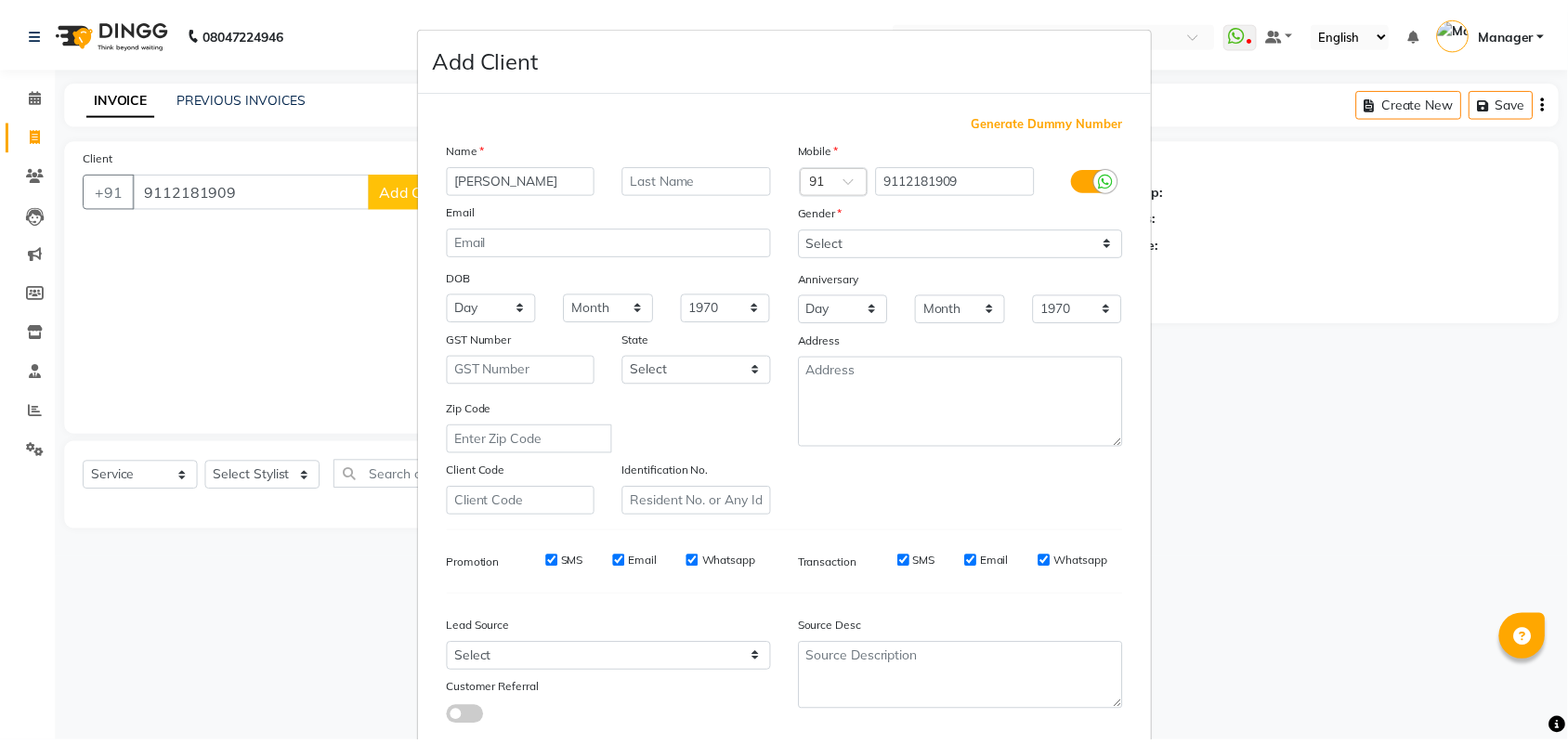
scroll to position [107, 0]
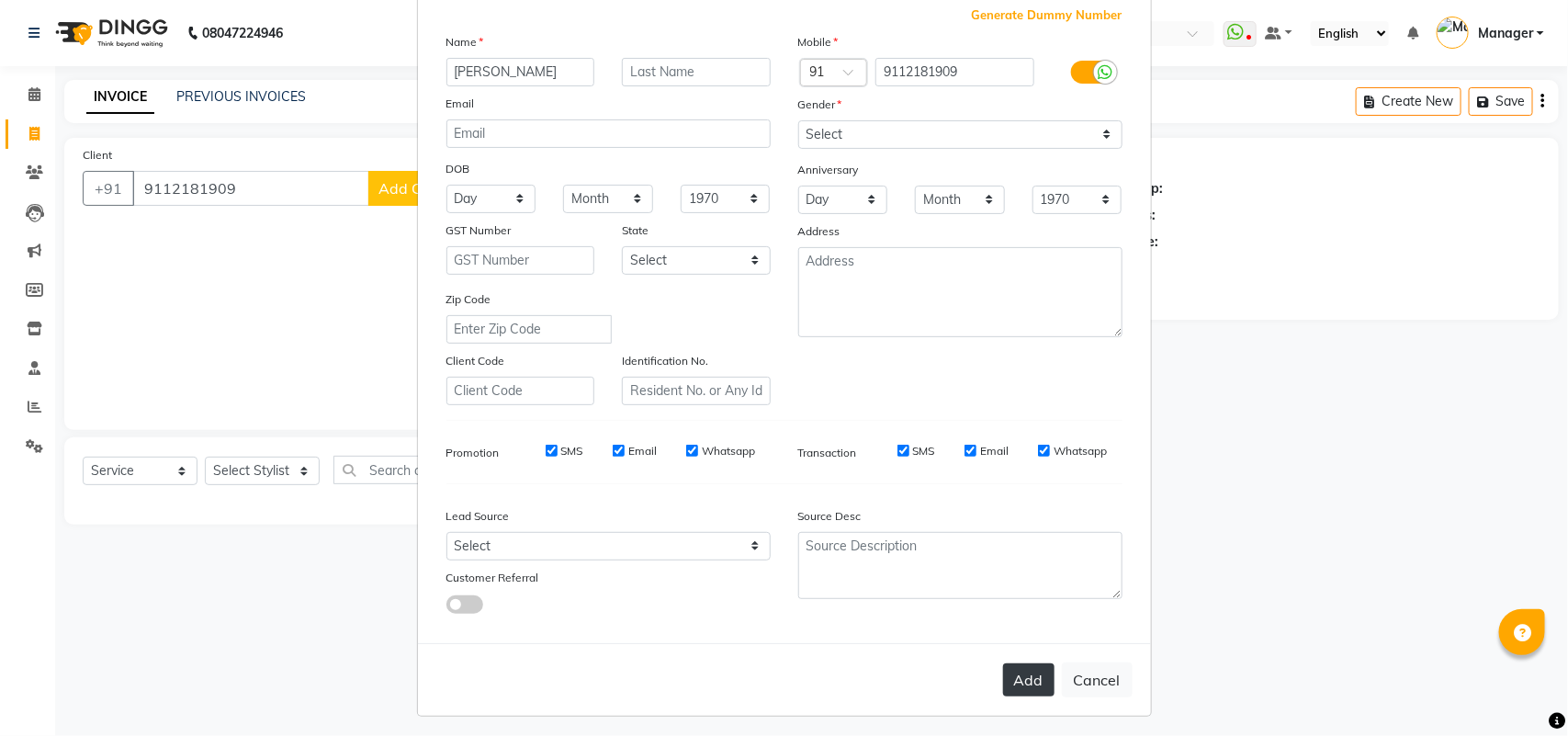
click at [1018, 668] on button "Add" at bounding box center [1029, 679] width 52 height 33
type input "91******09"
select select
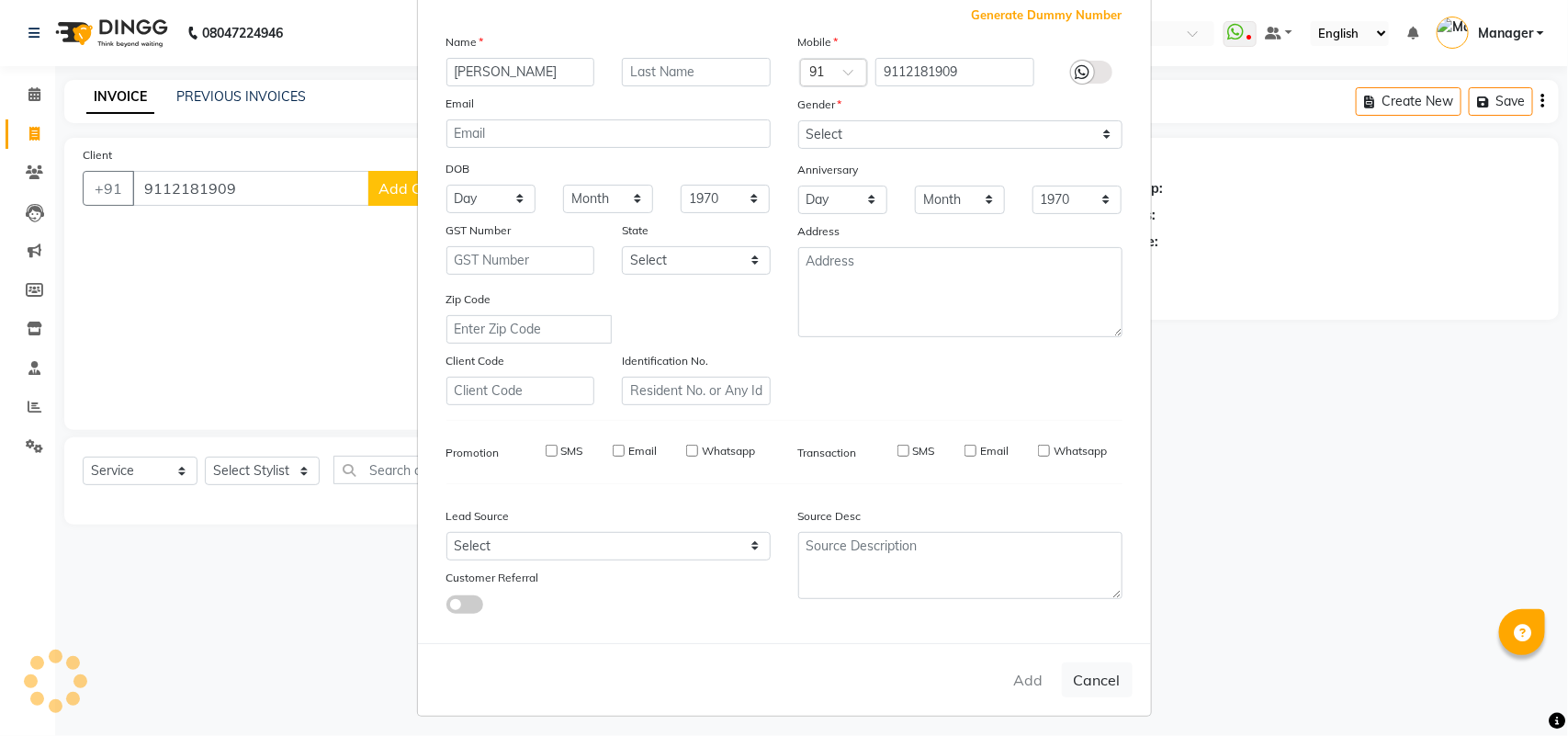
select select
checkbox input "false"
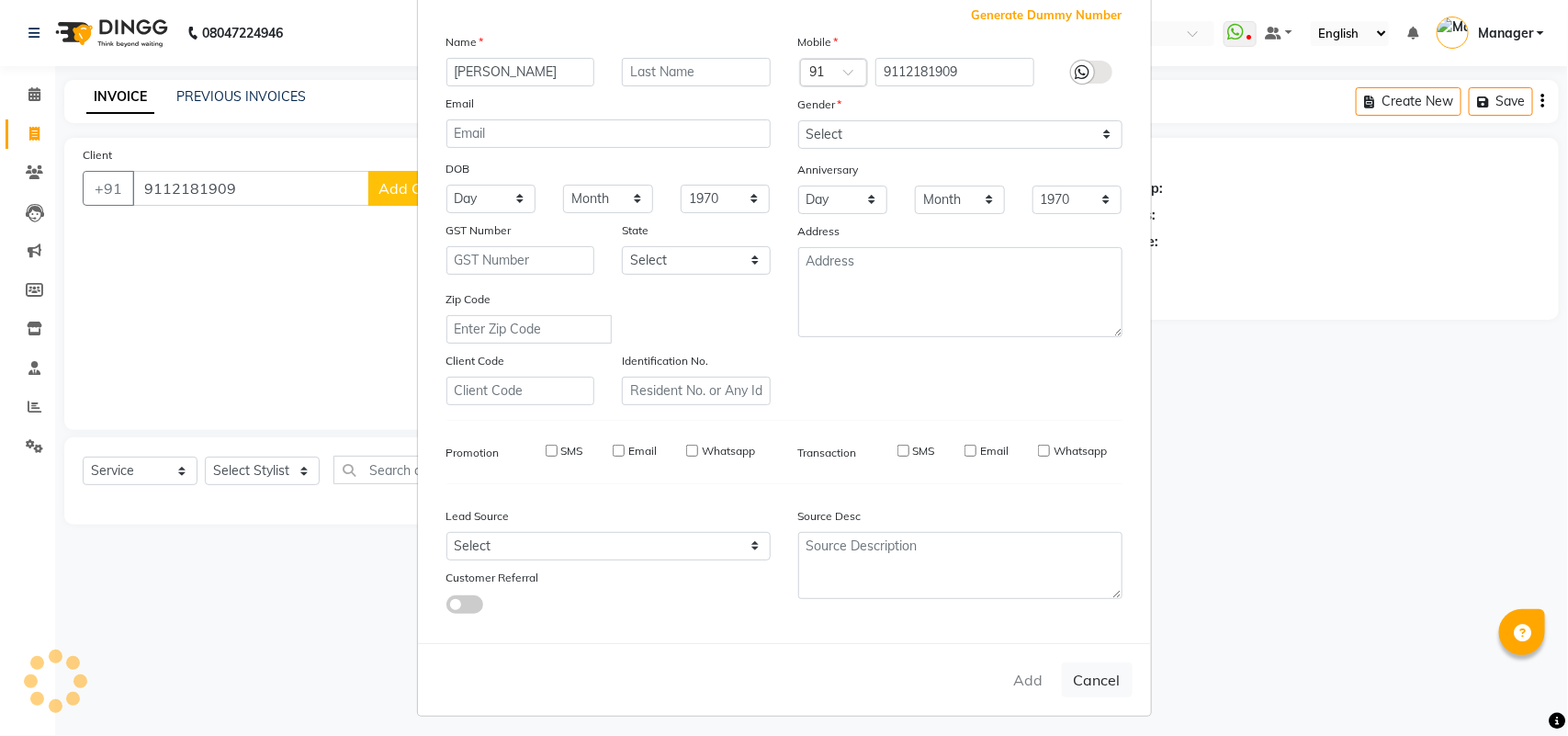
checkbox input "false"
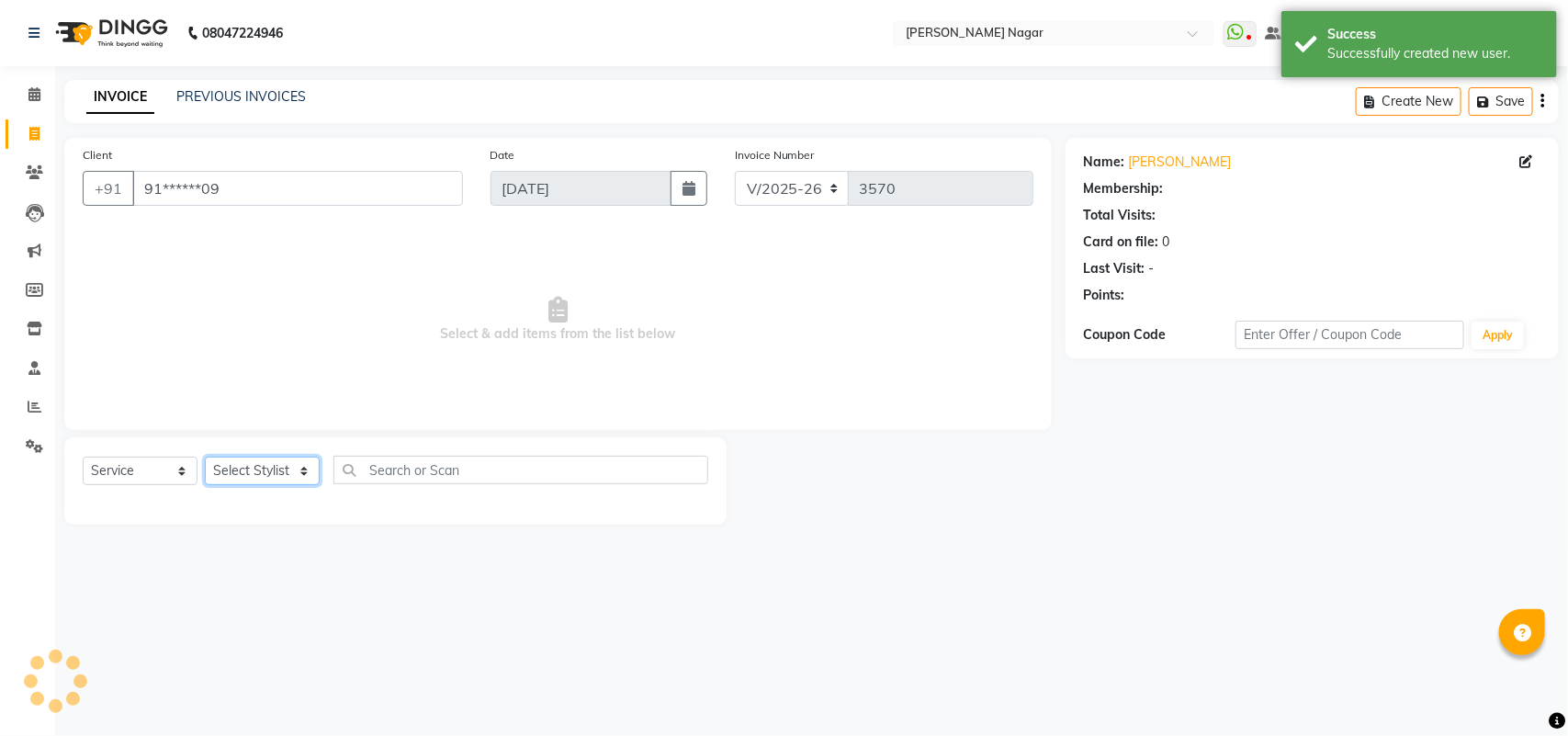
click at [250, 473] on select "Select Stylist Amir Siddiqui Annu Navale Daraksha Sardar Fahad Bin Faizan Shaik…" at bounding box center [262, 471] width 114 height 28
select select "1: Object"
click at [204, 457] on select "Select Stylist Amir Siddiqui Annu Navale Daraksha Sardar Fahad Bin Faizan Shaik…" at bounding box center [262, 471] width 114 height 28
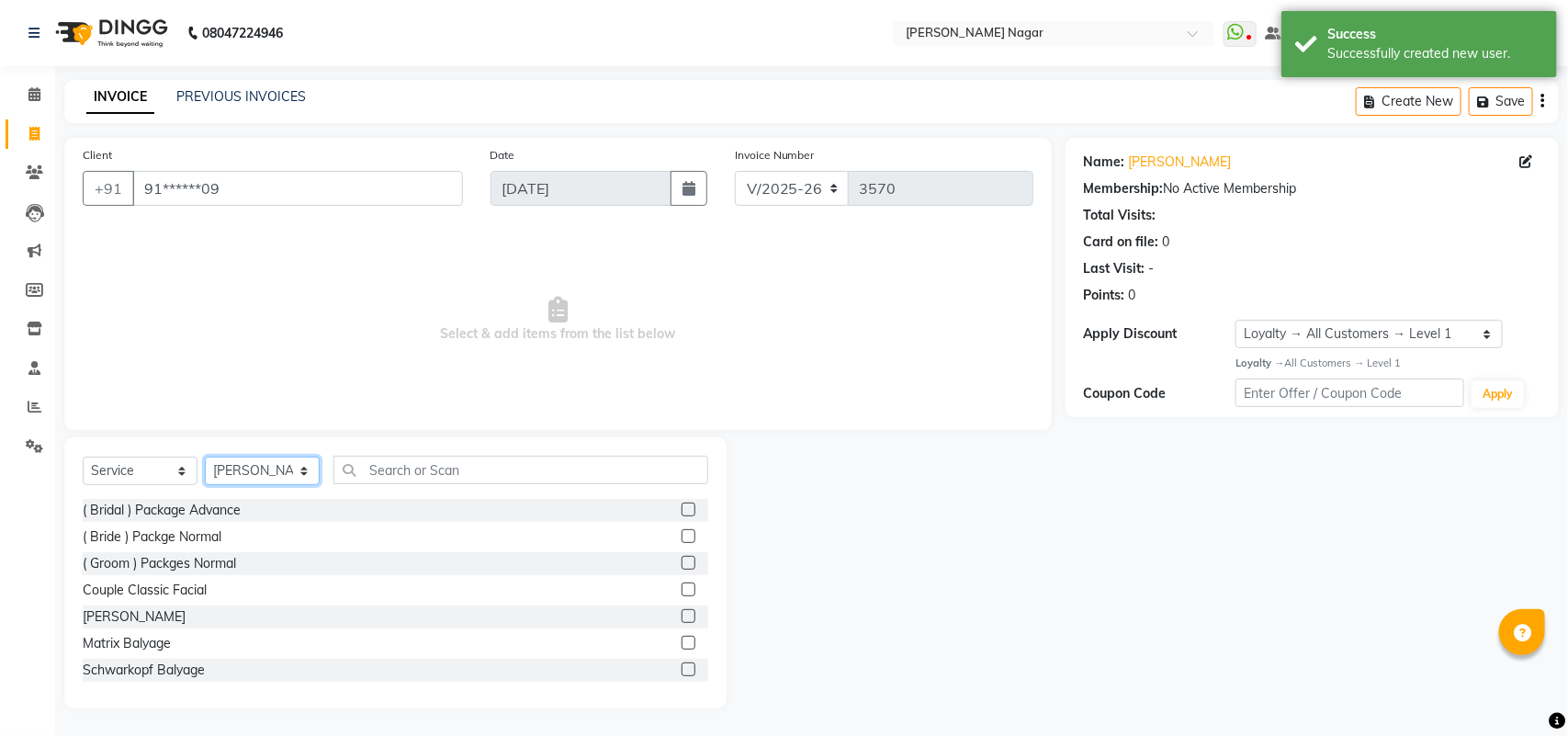
click at [255, 464] on select "Select Stylist Amir Siddiqui Annu Navale Daraksha Sardar Fahad Bin Faizan Shaik…" at bounding box center [262, 471] width 114 height 28
select select "64926"
click at [204, 457] on select "Select Stylist Amir Siddiqui Annu Navale Daraksha Sardar Fahad Bin Faizan Shaik…" at bounding box center [262, 471] width 114 height 28
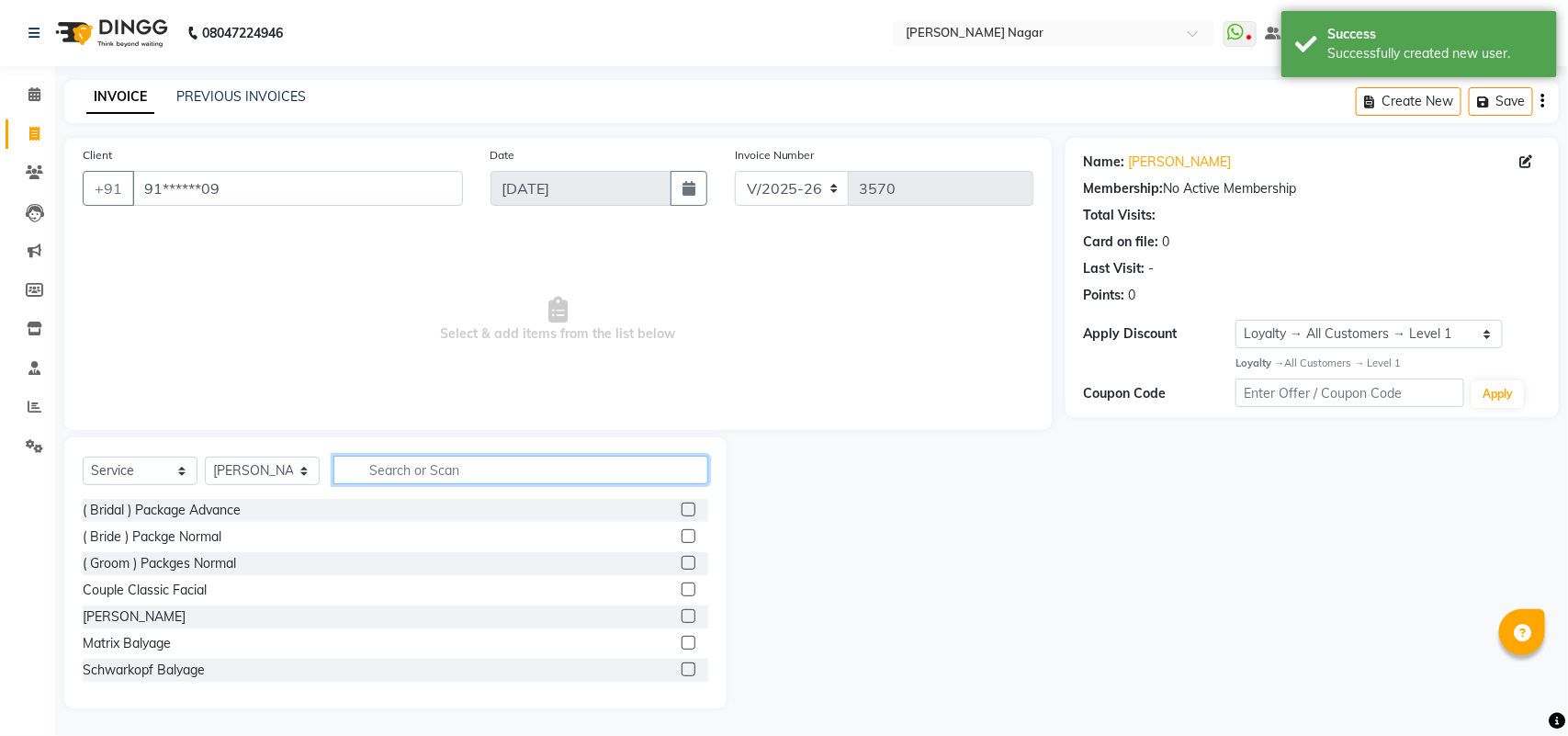
click at [475, 474] on input "text" at bounding box center [521, 470] width 375 height 28
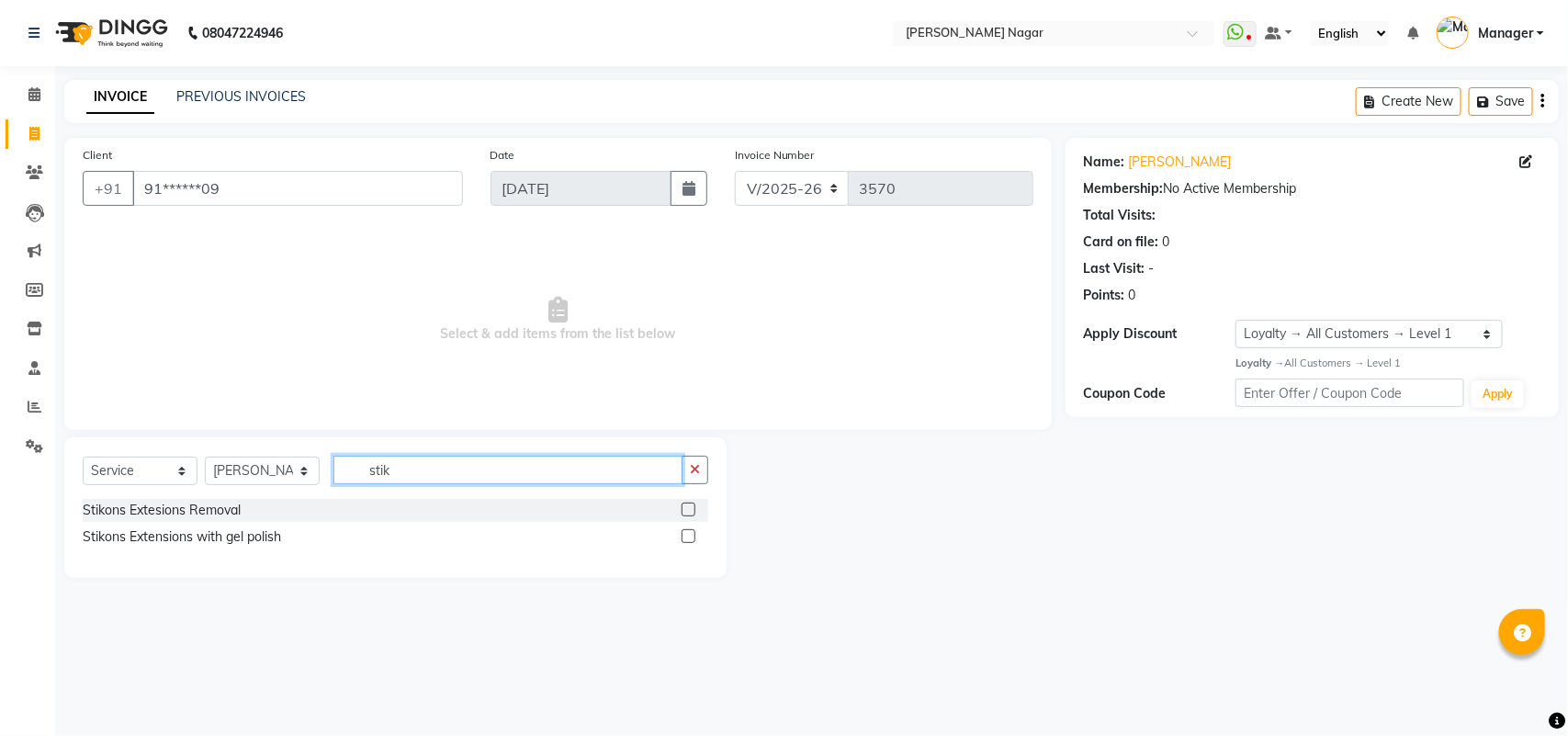
type input "stik"
click at [692, 538] on label at bounding box center [688, 535] width 14 height 14
click at [692, 538] on input "checkbox" at bounding box center [687, 536] width 12 height 12
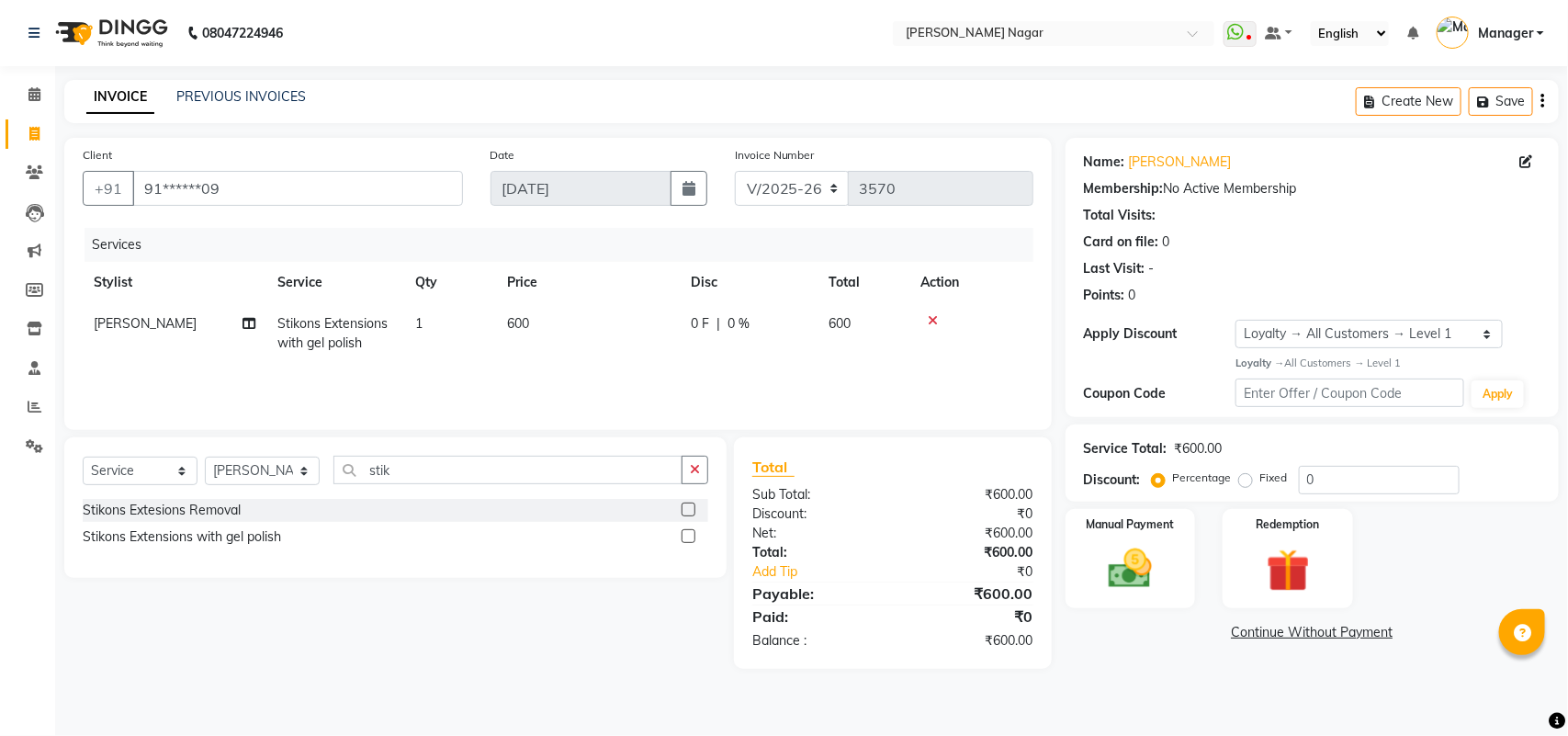
checkbox input "false"
click at [580, 298] on th "Price" at bounding box center [588, 282] width 184 height 41
click at [563, 322] on td "600" at bounding box center [588, 333] width 184 height 61
select select "64926"
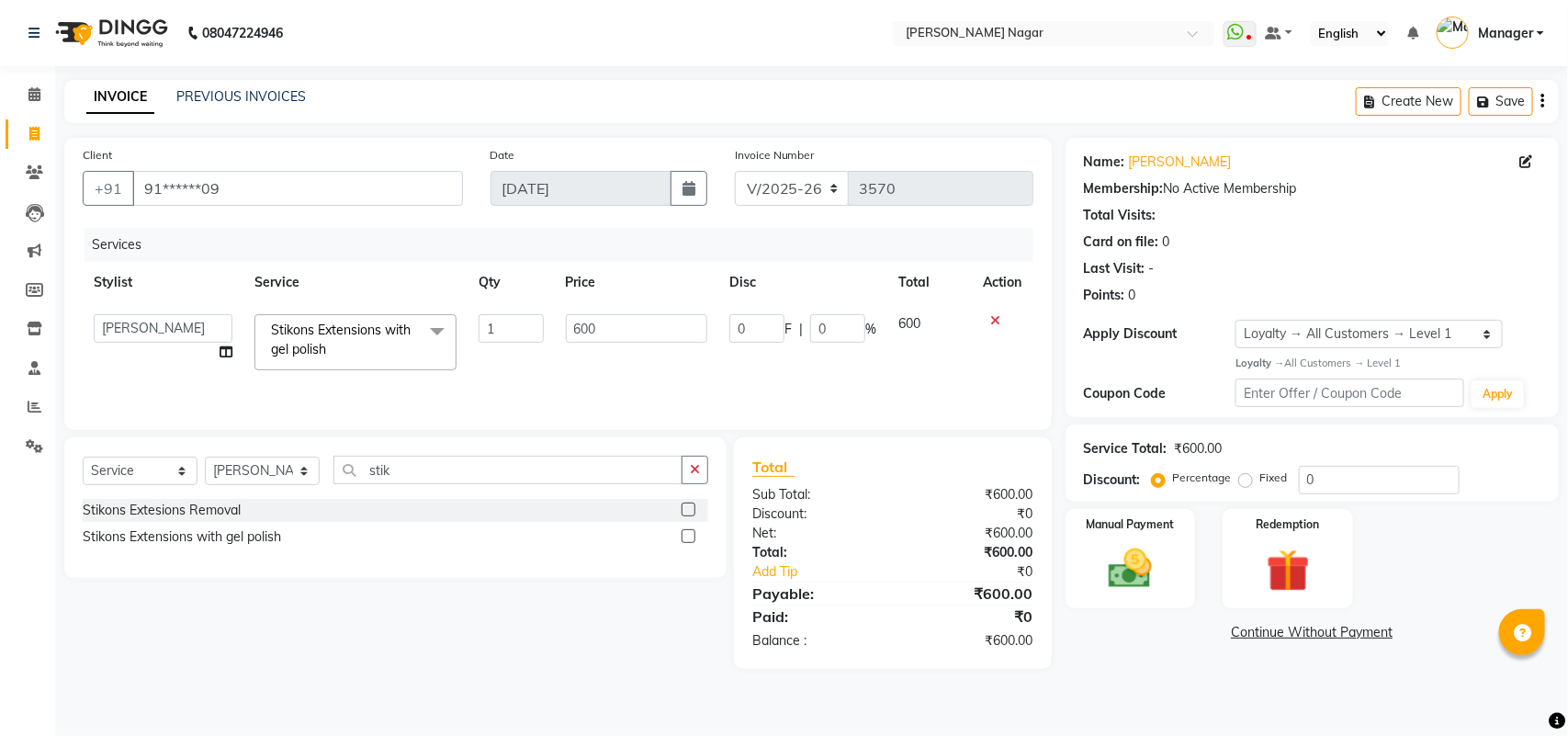
click at [563, 322] on td "600" at bounding box center [637, 341] width 164 height 78
click at [579, 326] on input "600" at bounding box center [637, 328] width 143 height 28
type input "1200"
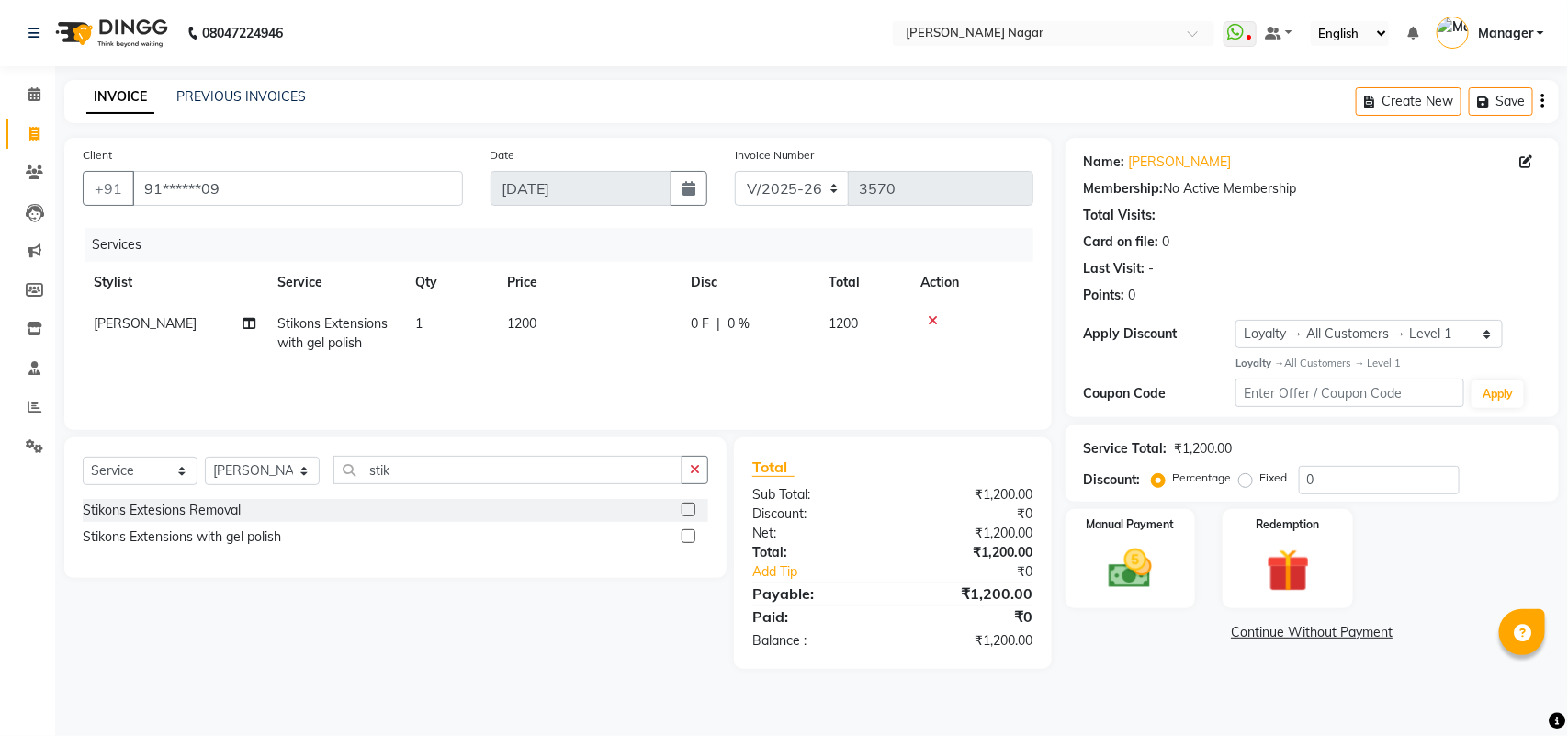
click at [577, 387] on div "Services Stylist Service Qty Price Disc Total Action Kanika Stikons Extensions …" at bounding box center [558, 320] width 951 height 184
drag, startPoint x: 1567, startPoint y: 396, endPoint x: 1566, endPoint y: 781, distance: 385.0
click at [1566, 735] on html "08047224946 Select Location × Bbold Mahavir, Mahavir Nagar WhatsApp Status ✕ St…" at bounding box center [784, 368] width 1568 height 736
click at [1426, 523] on div "Manual Payment Redemption" at bounding box center [1312, 559] width 520 height 99
click at [1150, 548] on img at bounding box center [1130, 568] width 72 height 52
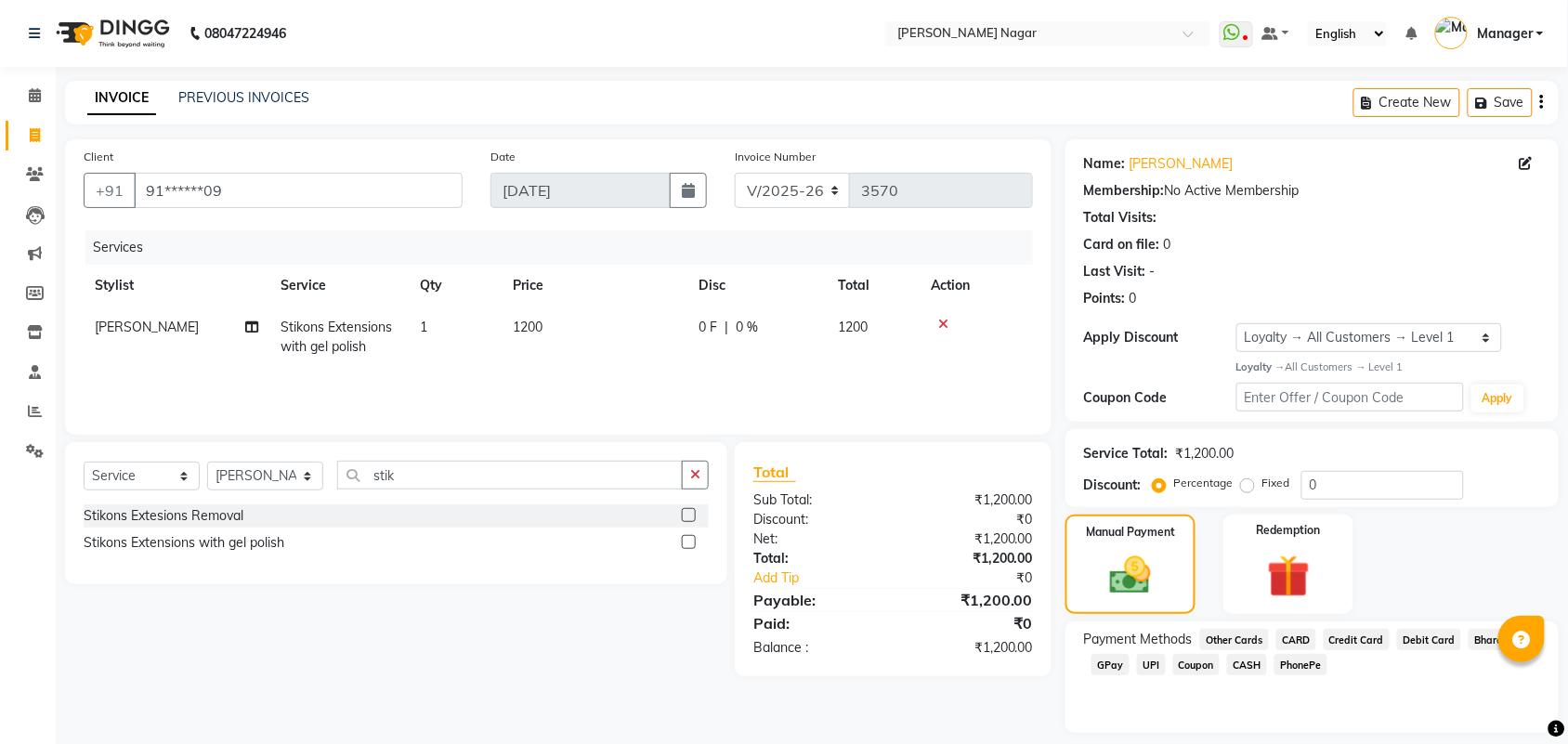
scroll to position [54, 0]
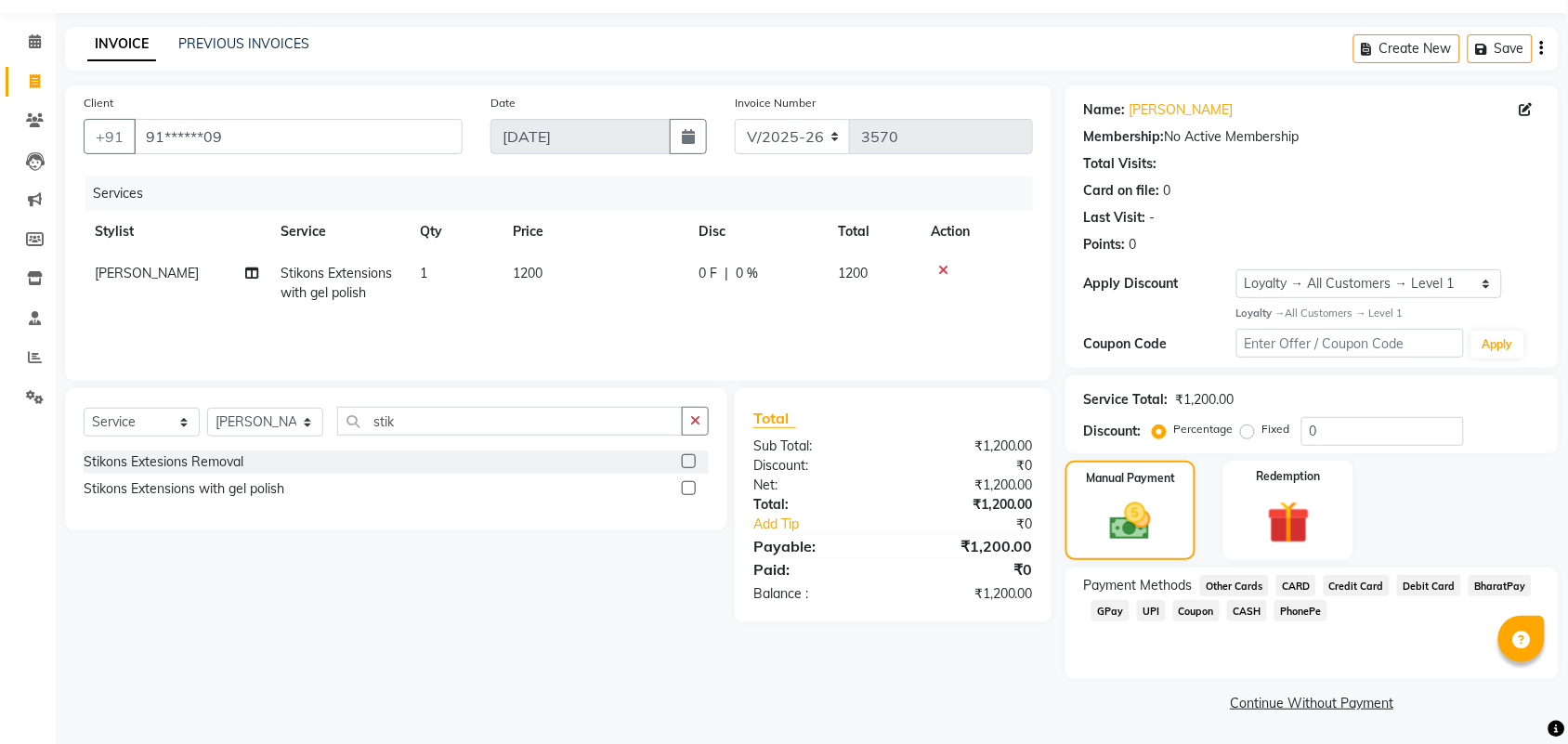
click at [1116, 606] on span "GPay" at bounding box center [1110, 610] width 38 height 22
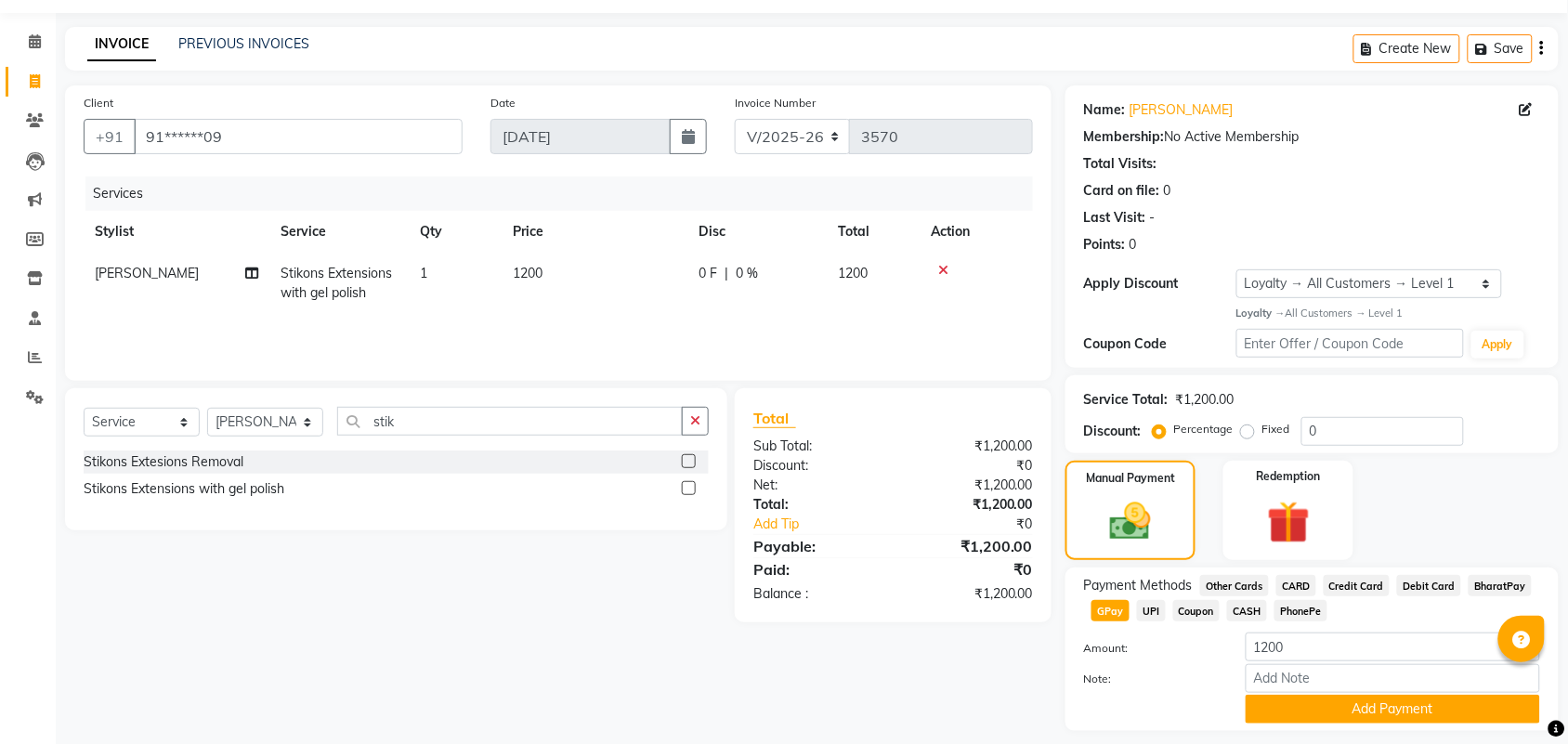
scroll to position [105, 0]
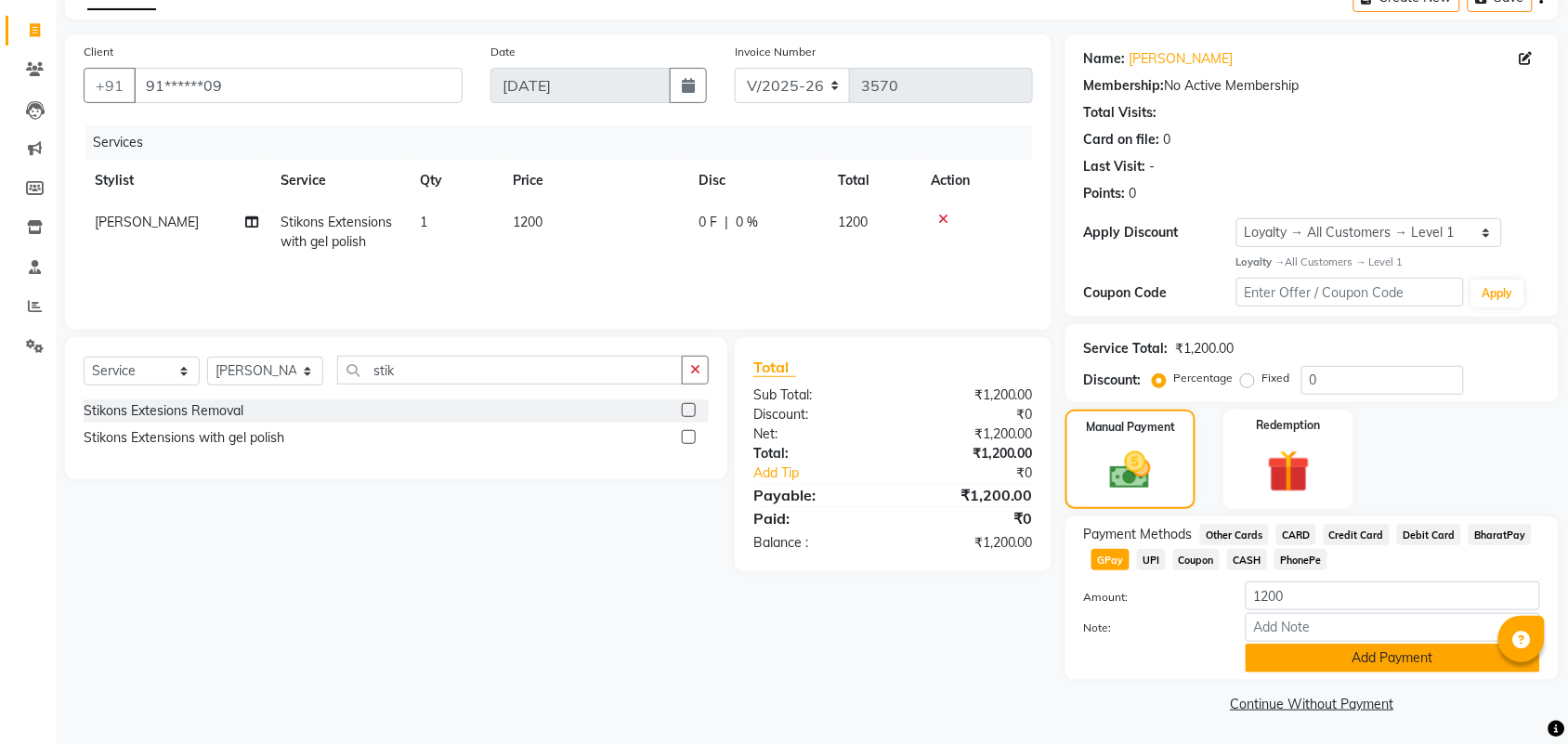
click at [1416, 647] on button "Add Payment" at bounding box center [1393, 658] width 295 height 28
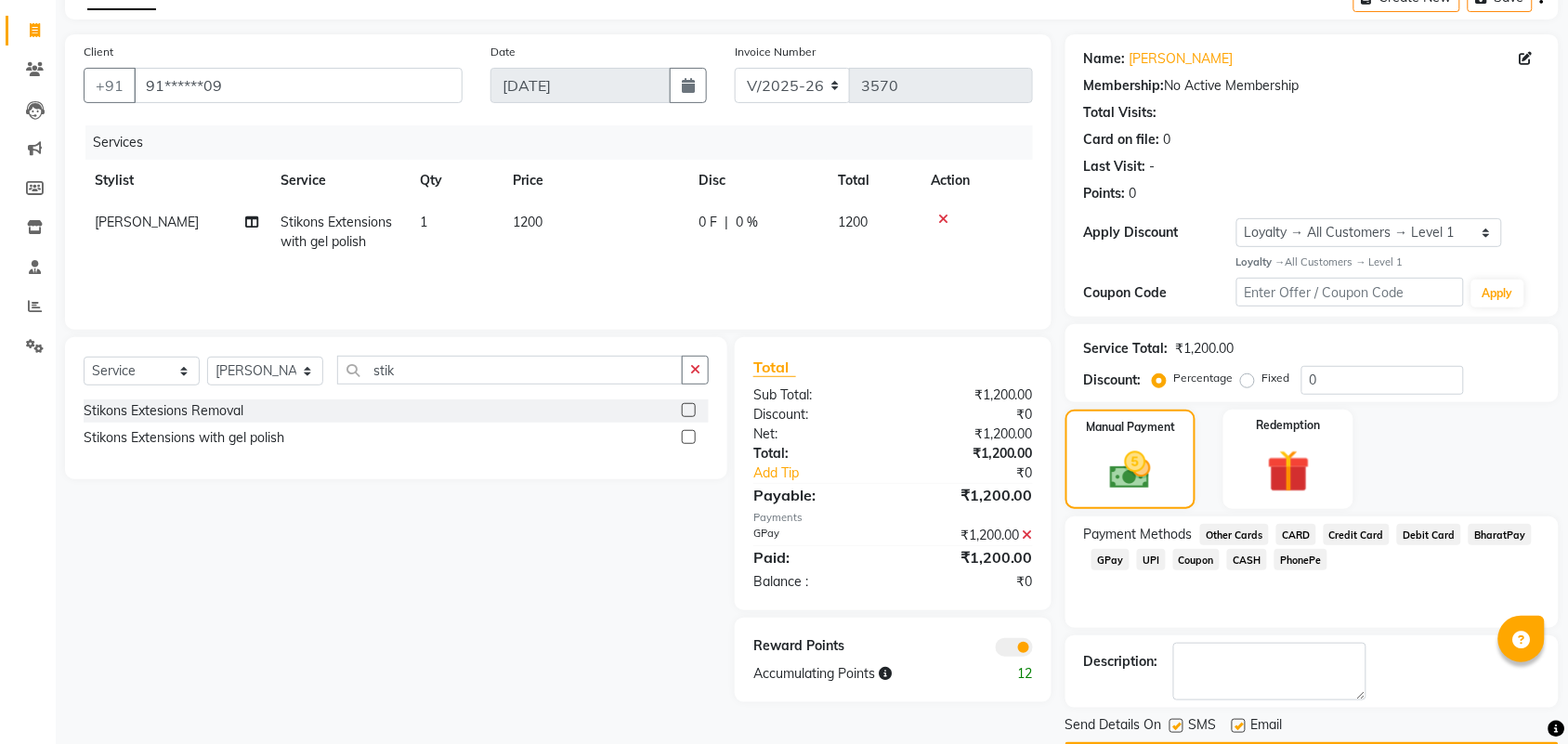
scroll to position [159, 0]
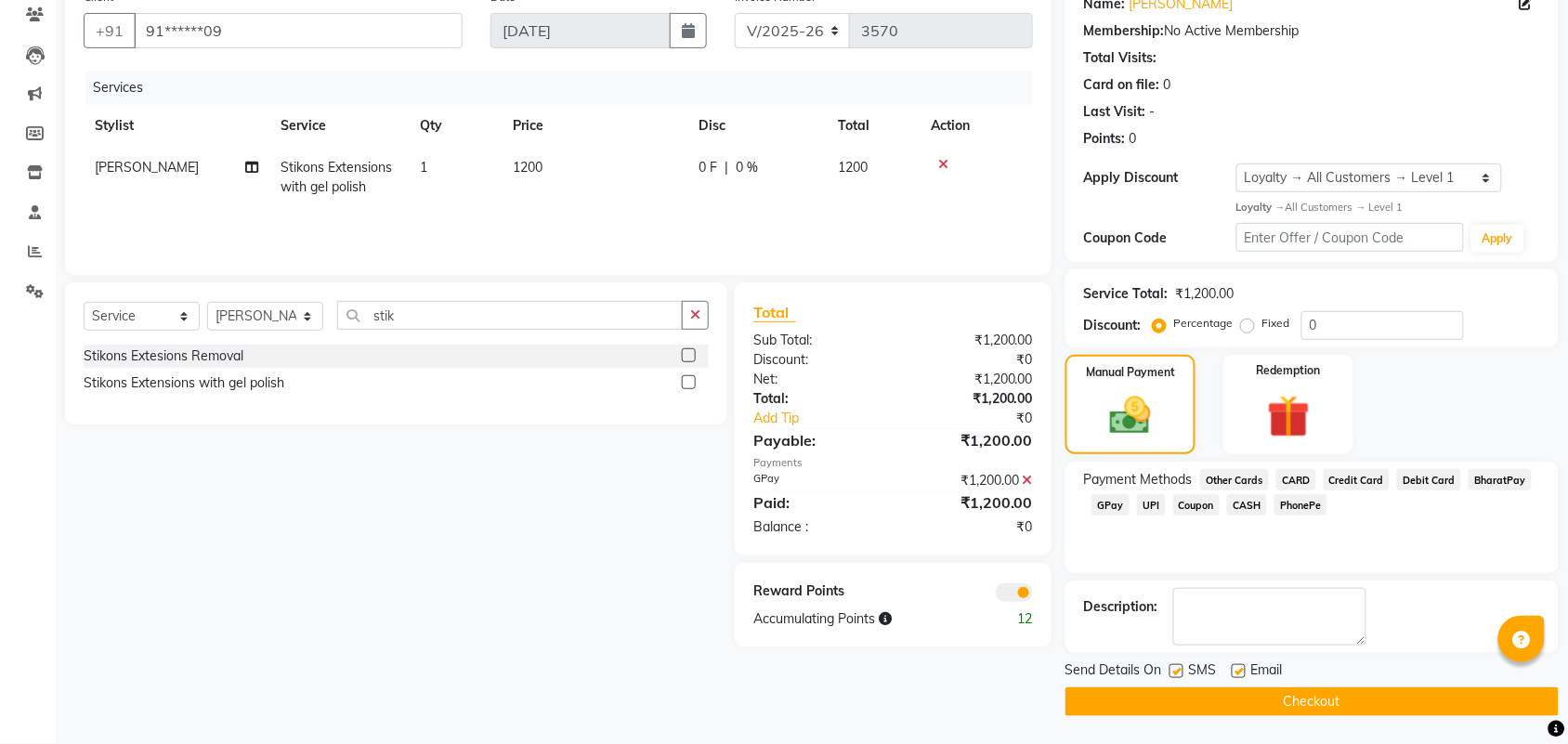
click at [1299, 689] on button "Checkout" at bounding box center [1312, 701] width 493 height 28
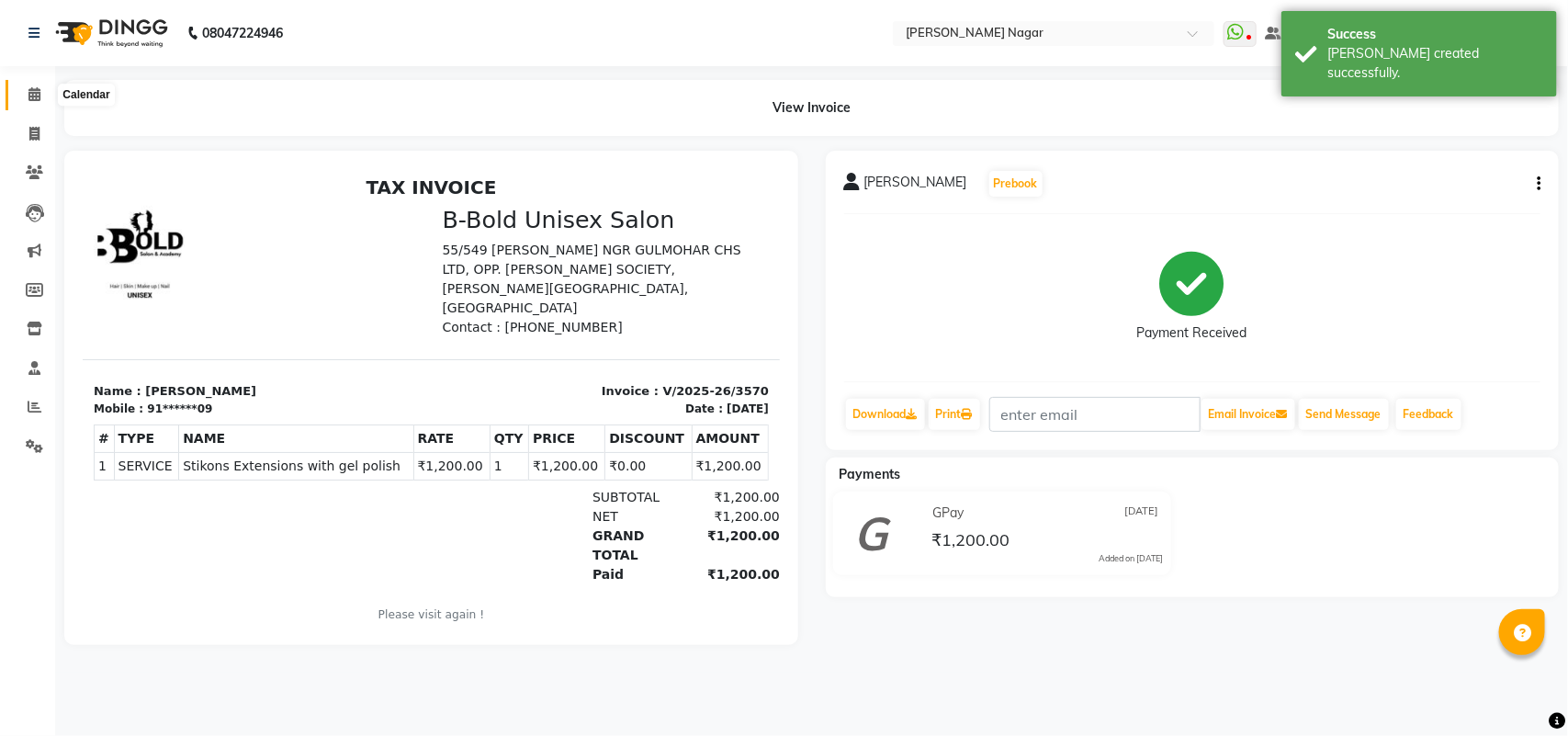
click at [39, 87] on span at bounding box center [35, 95] width 32 height 22
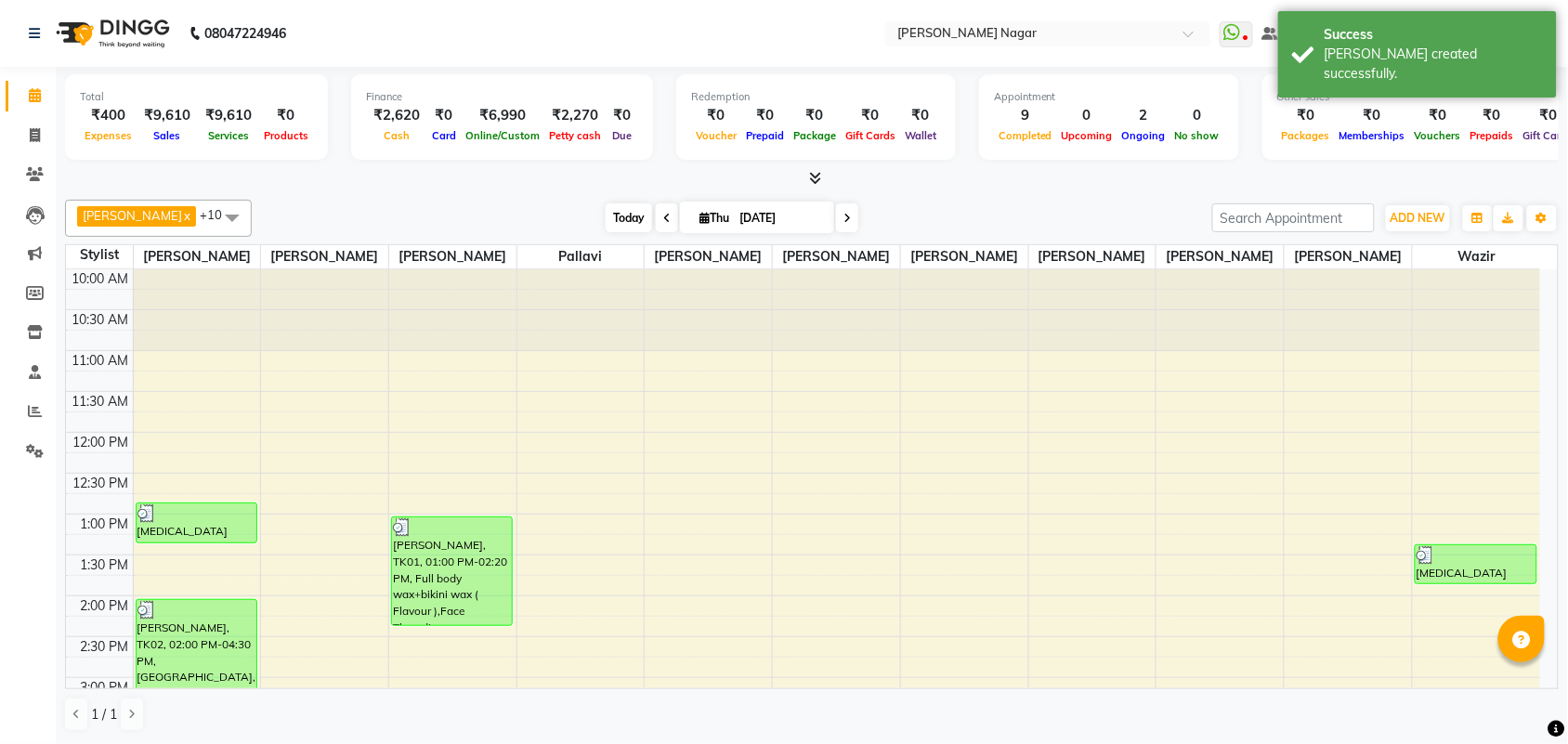
click at [606, 215] on span "Today" at bounding box center [629, 218] width 46 height 28
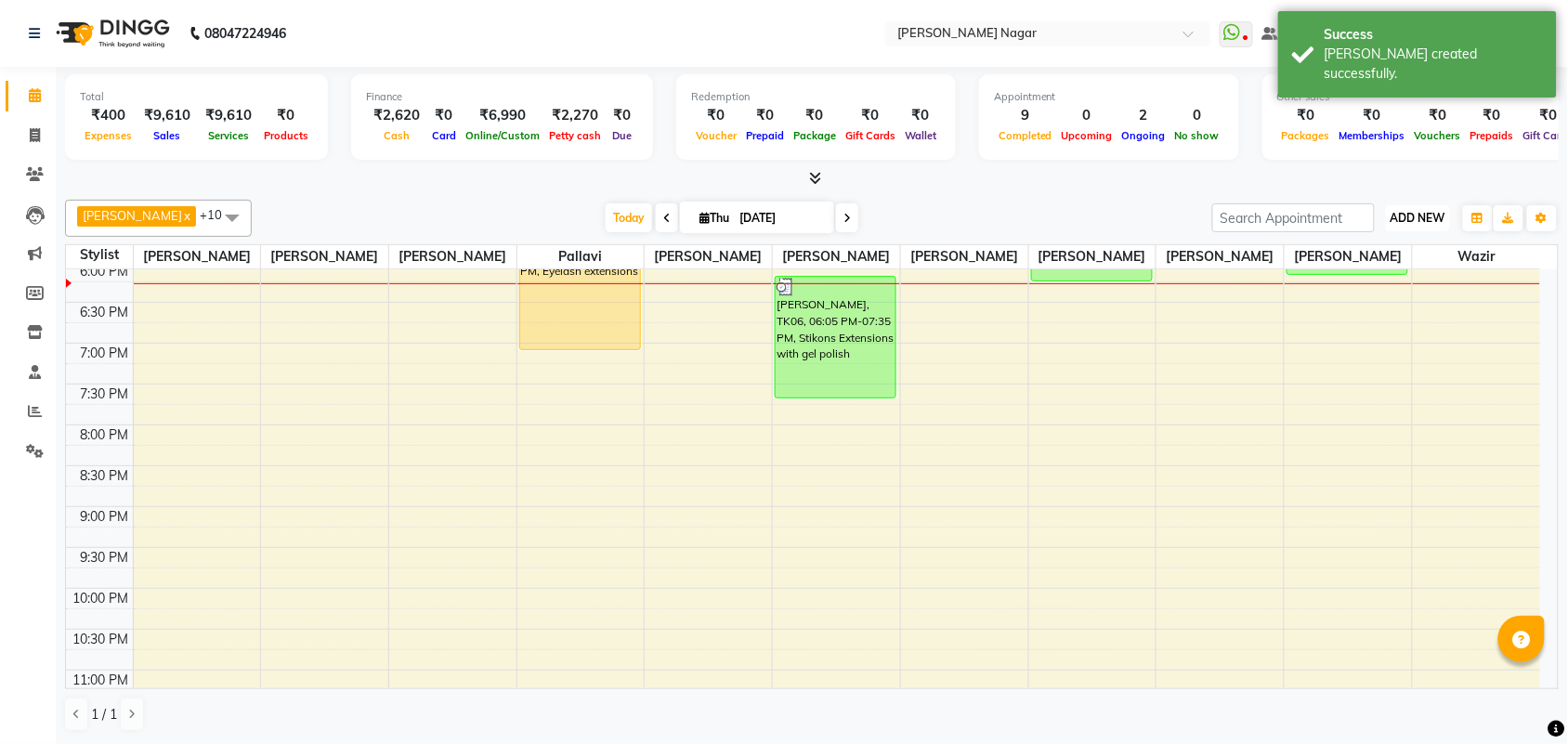
click at [1427, 215] on span "ADD NEW" at bounding box center [1417, 217] width 55 height 14
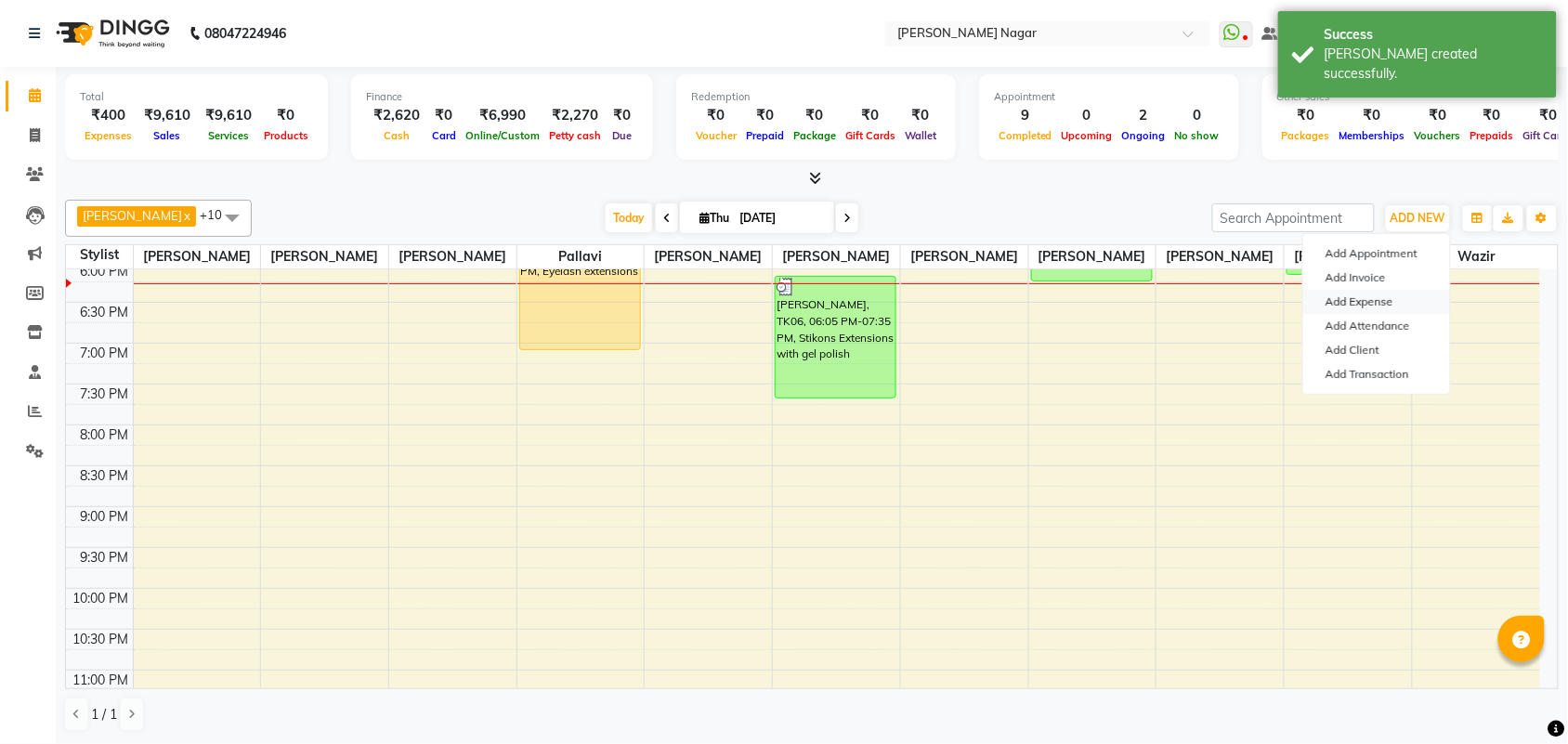
click at [1404, 299] on link "Add Expense" at bounding box center [1376, 301] width 147 height 24
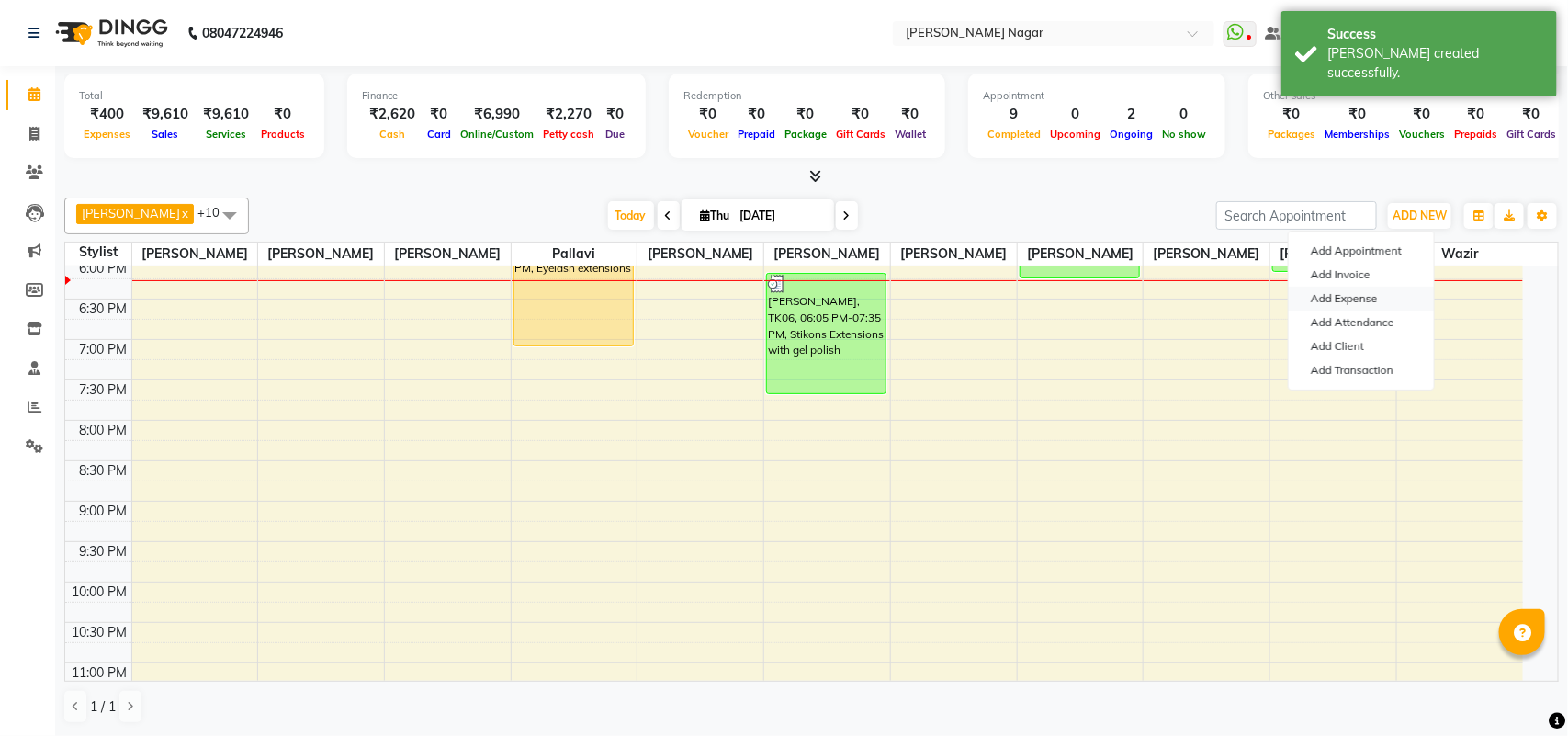
select select "1"
select select "6450"
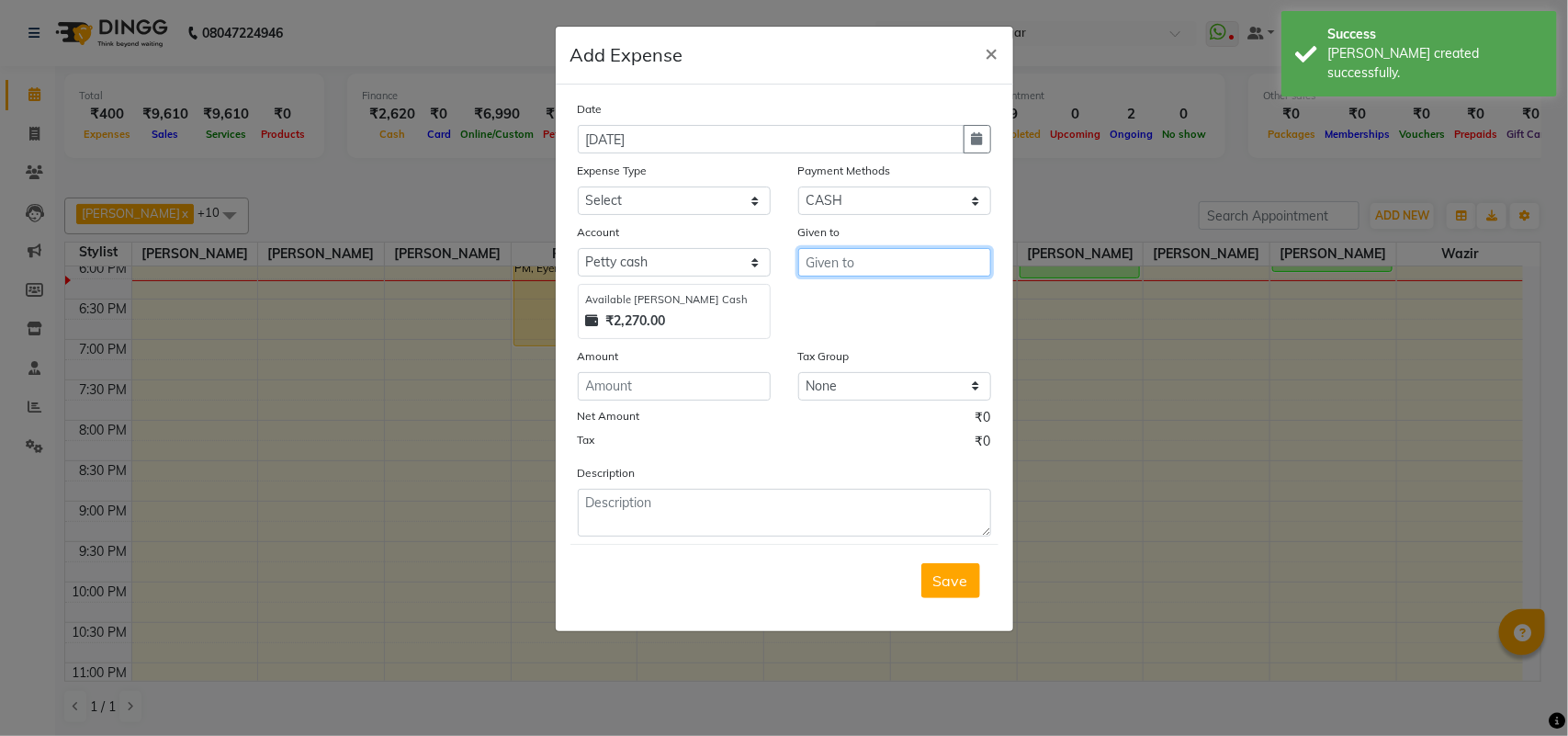
click at [834, 271] on input "text" at bounding box center [895, 262] width 193 height 28
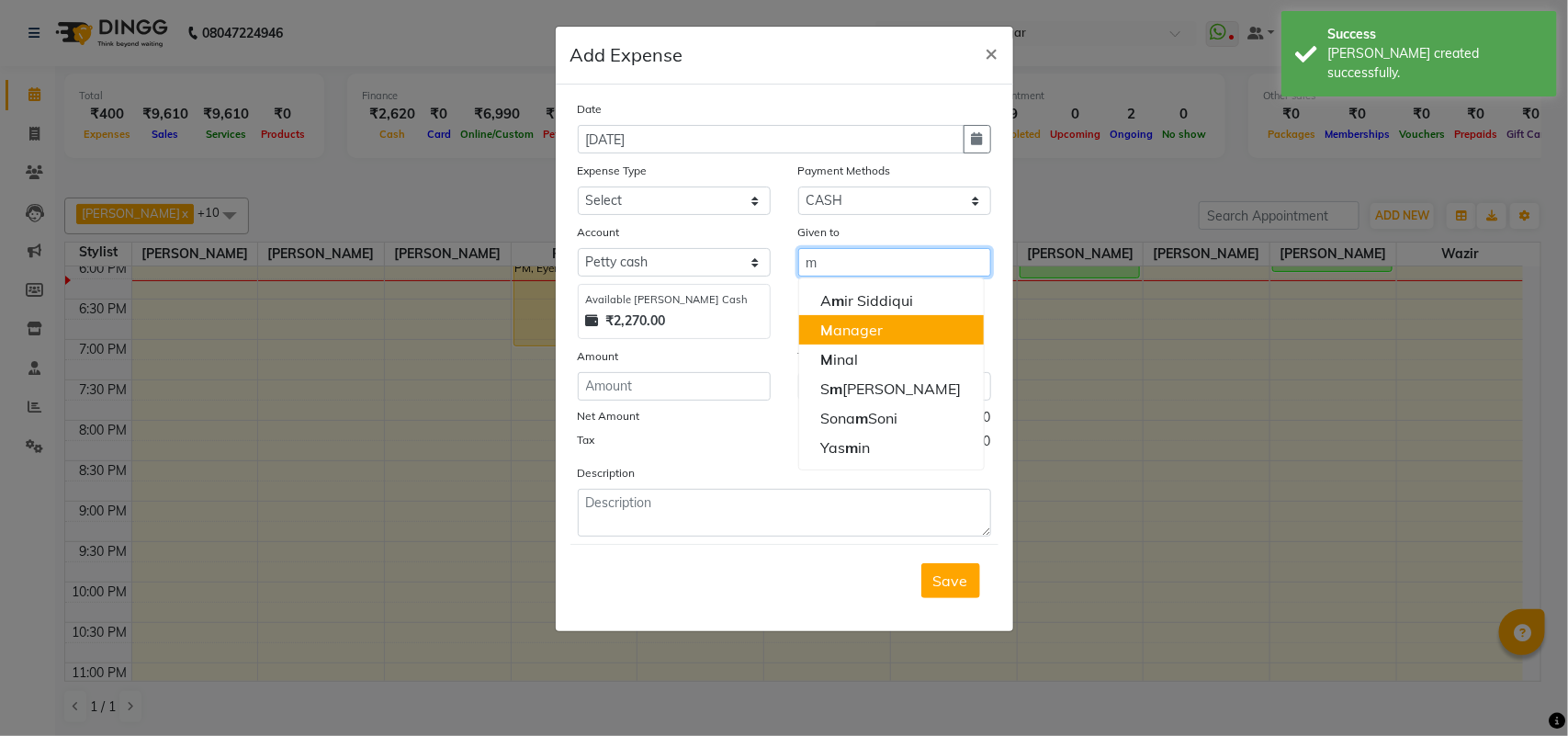
click at [868, 332] on ngb-highlight "M anager" at bounding box center [852, 330] width 63 height 19
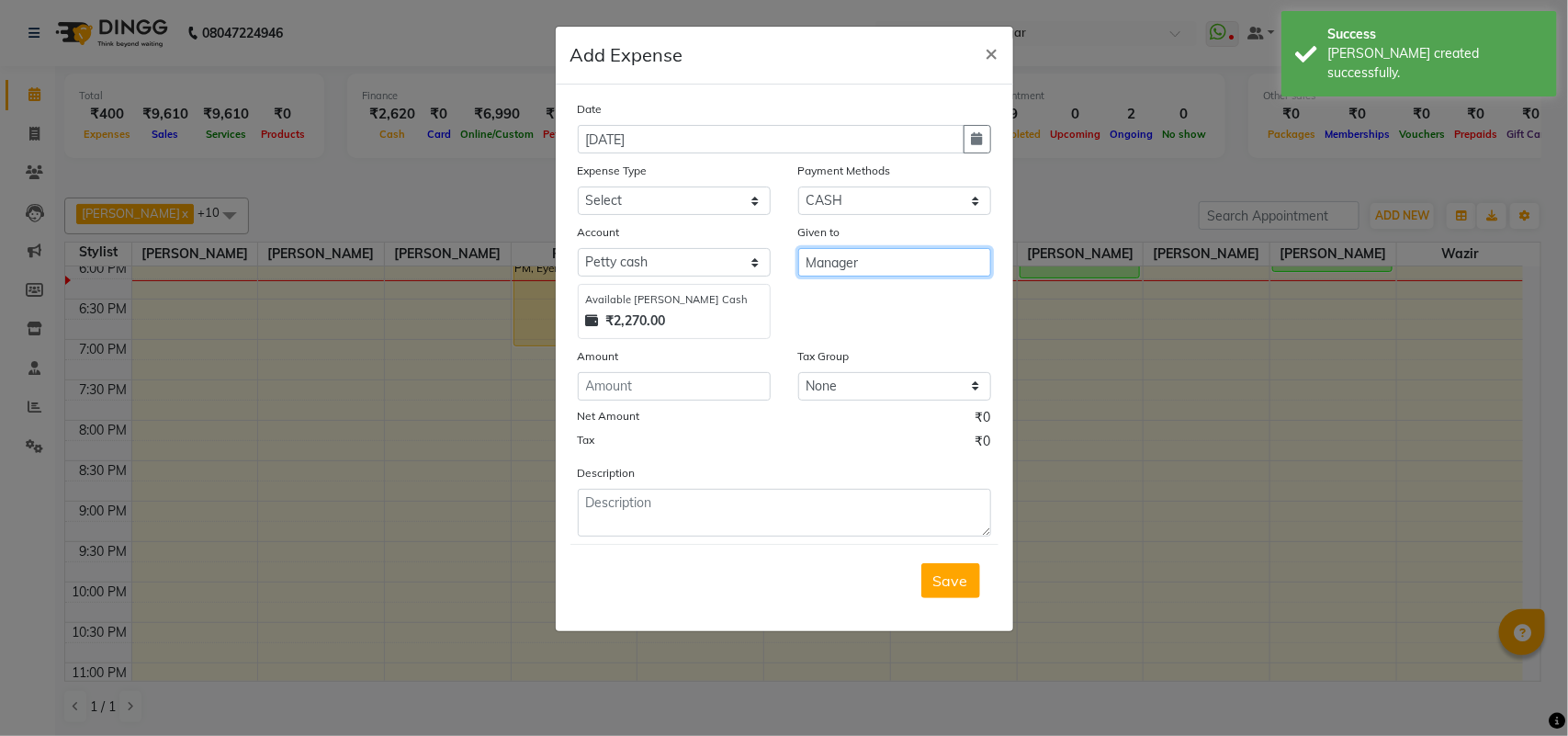
type input "Manager"
click at [686, 244] on div "Account" at bounding box center [674, 234] width 193 height 25
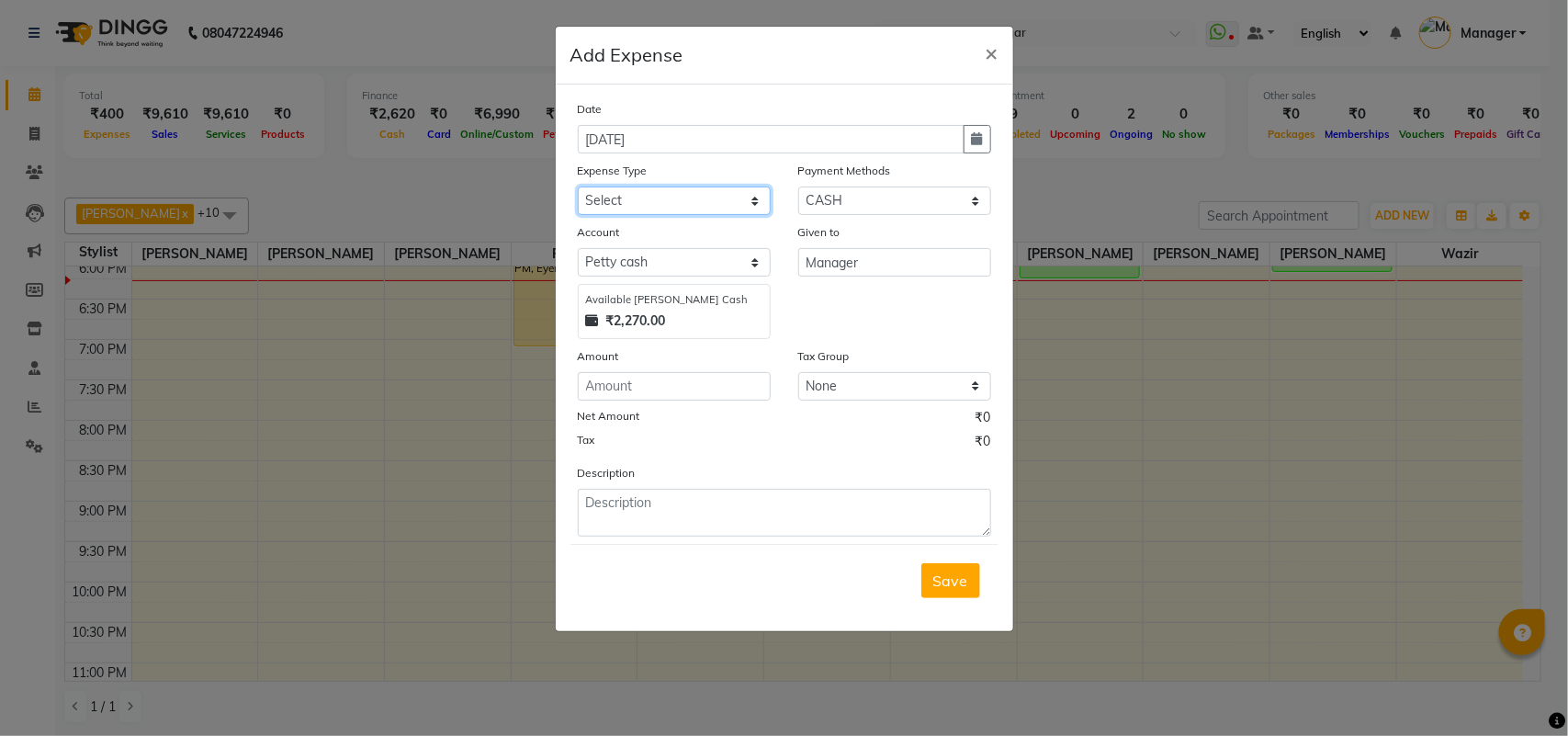
click at [686, 196] on select "Select 20 Advance Salary Bank charges Car maintenance Cash transfer to bank Cas…" at bounding box center [674, 201] width 193 height 28
select select "19573"
click at [578, 187] on select "Select 20 Advance Salary Bank charges Car maintenance Cash transfer to bank Cas…" at bounding box center [674, 201] width 193 height 28
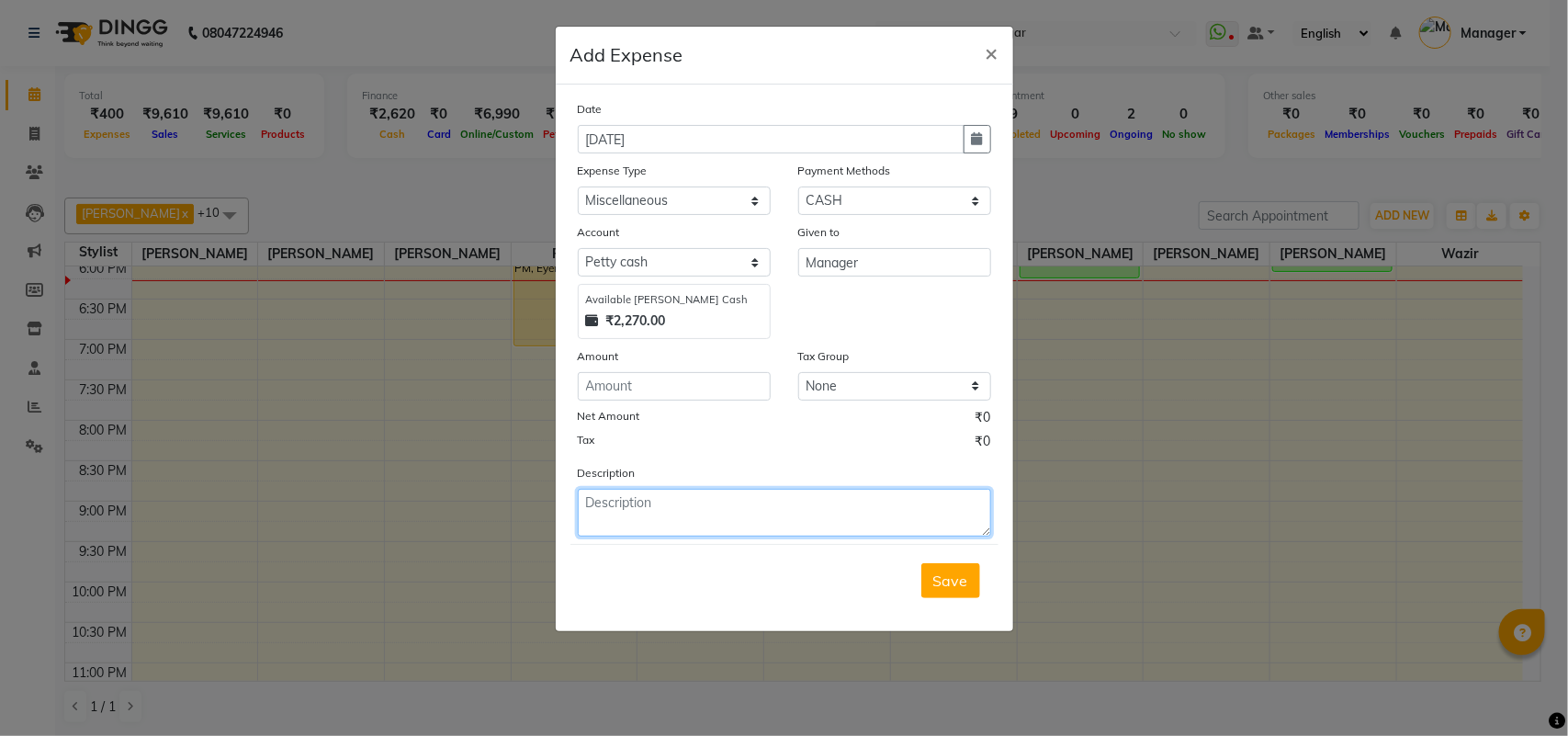
click at [727, 502] on textarea at bounding box center [784, 512] width 414 height 48
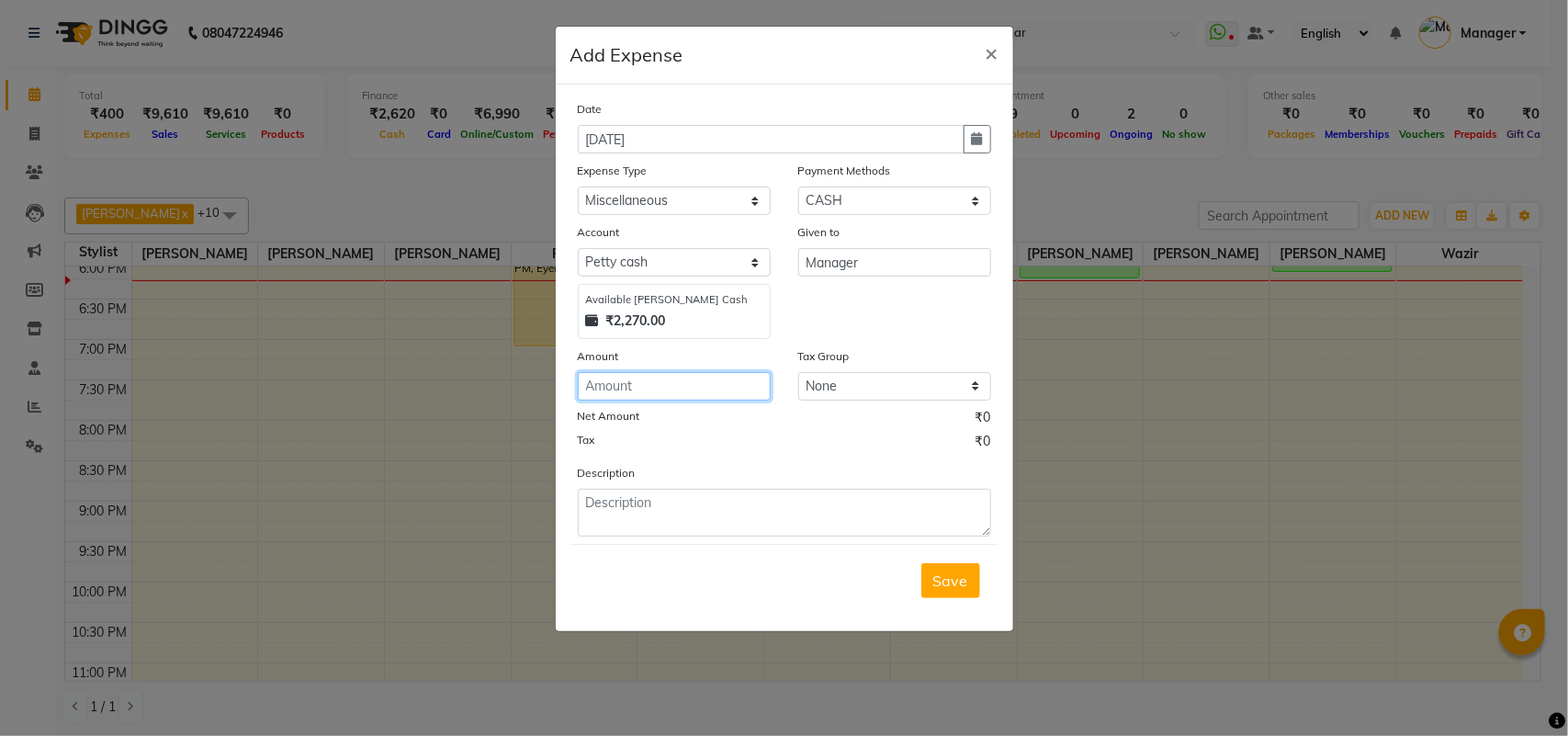
click at [666, 382] on input "number" at bounding box center [674, 386] width 193 height 28
type input "30"
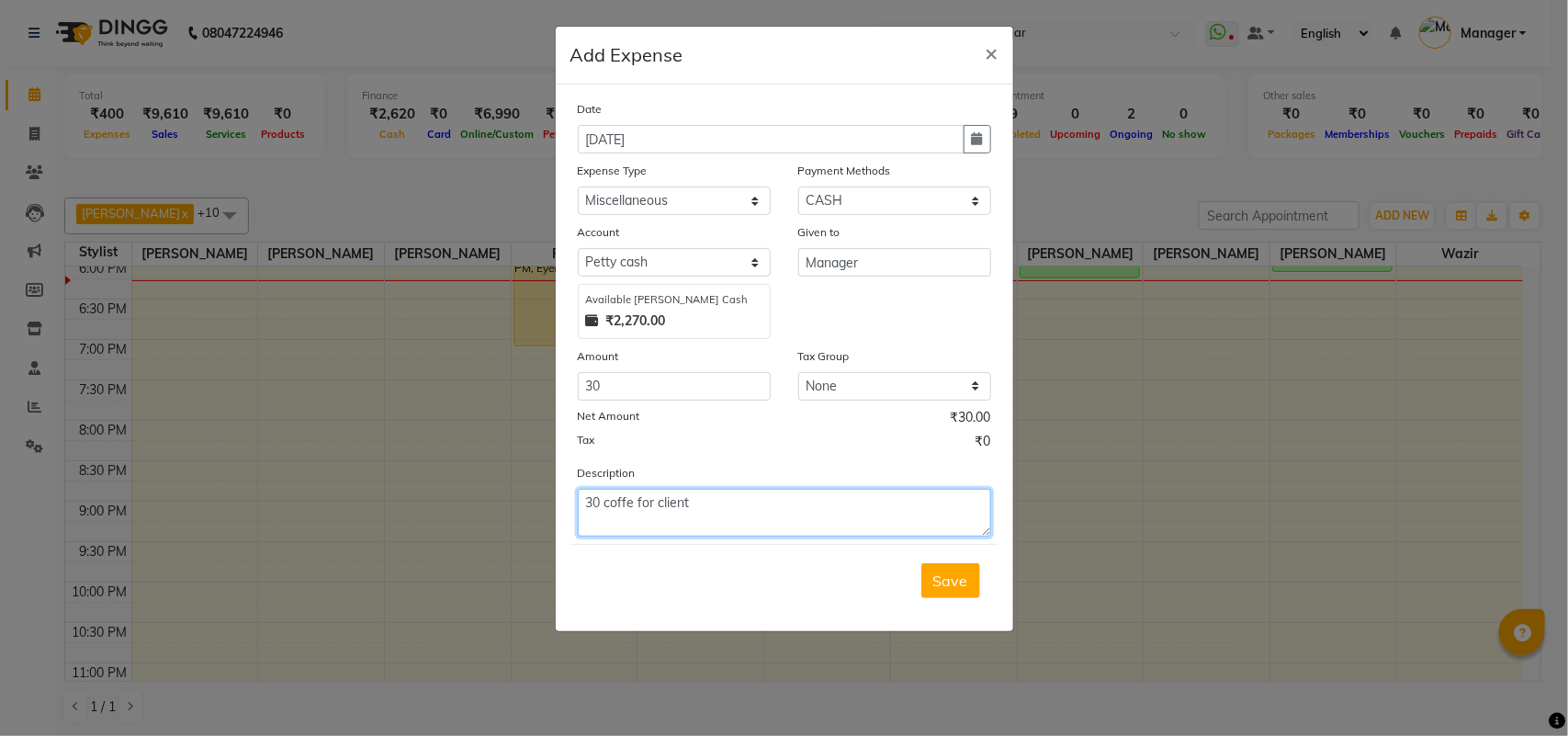
type textarea "30 coffe for client"
click at [699, 503] on textarea "30 coffe for client" at bounding box center [784, 512] width 414 height 48
click at [935, 580] on span "Save" at bounding box center [950, 580] width 35 height 19
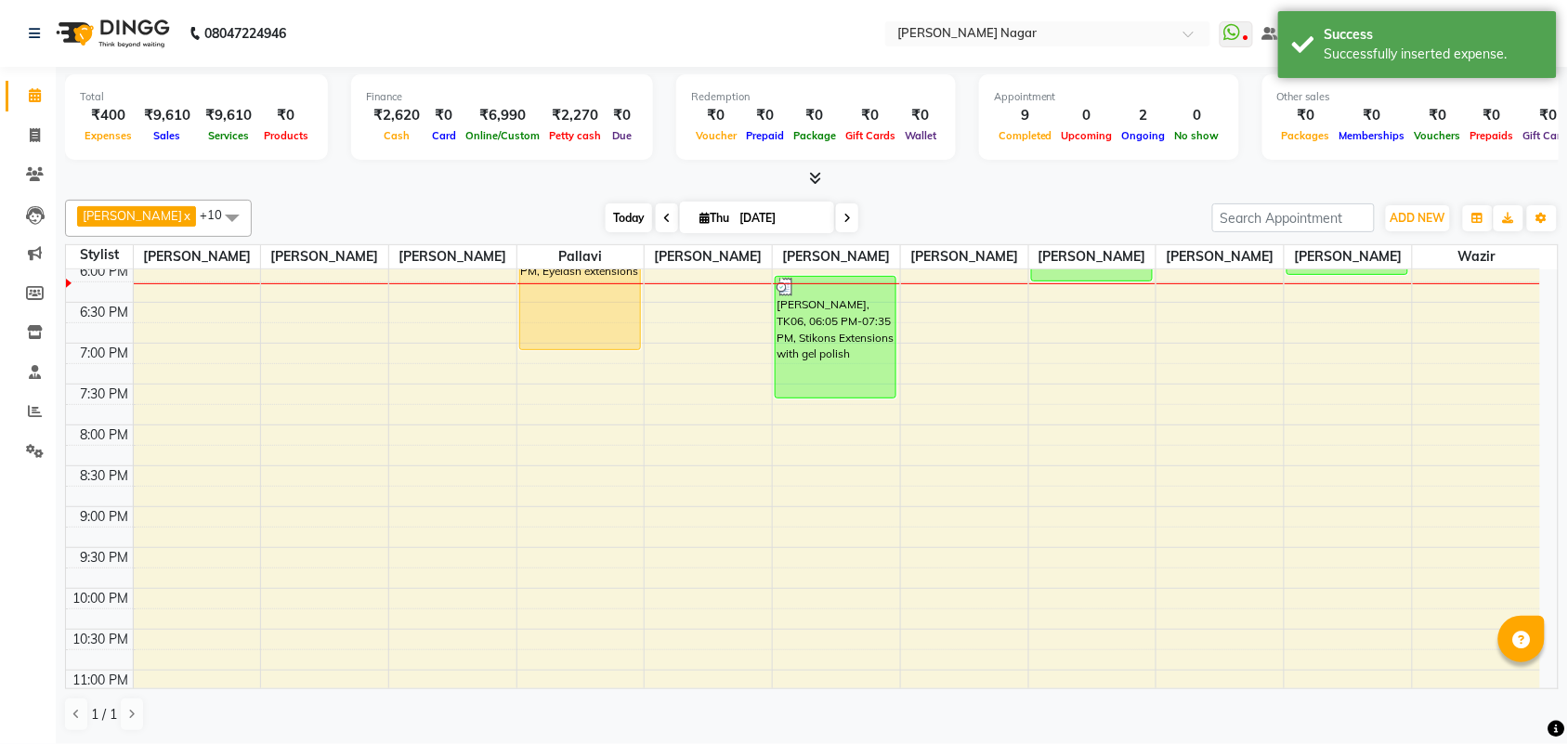
click at [609, 206] on span "Today" at bounding box center [629, 218] width 46 height 28
